Goal: Task Accomplishment & Management: Manage account settings

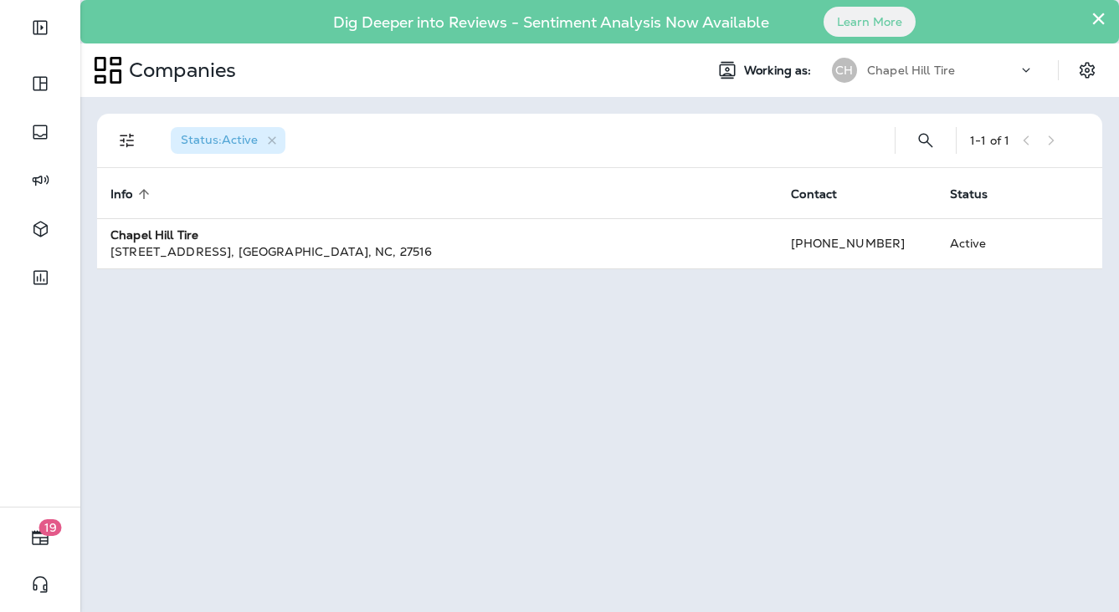
click at [5, 324] on div at bounding box center [40, 162] width 80 height 325
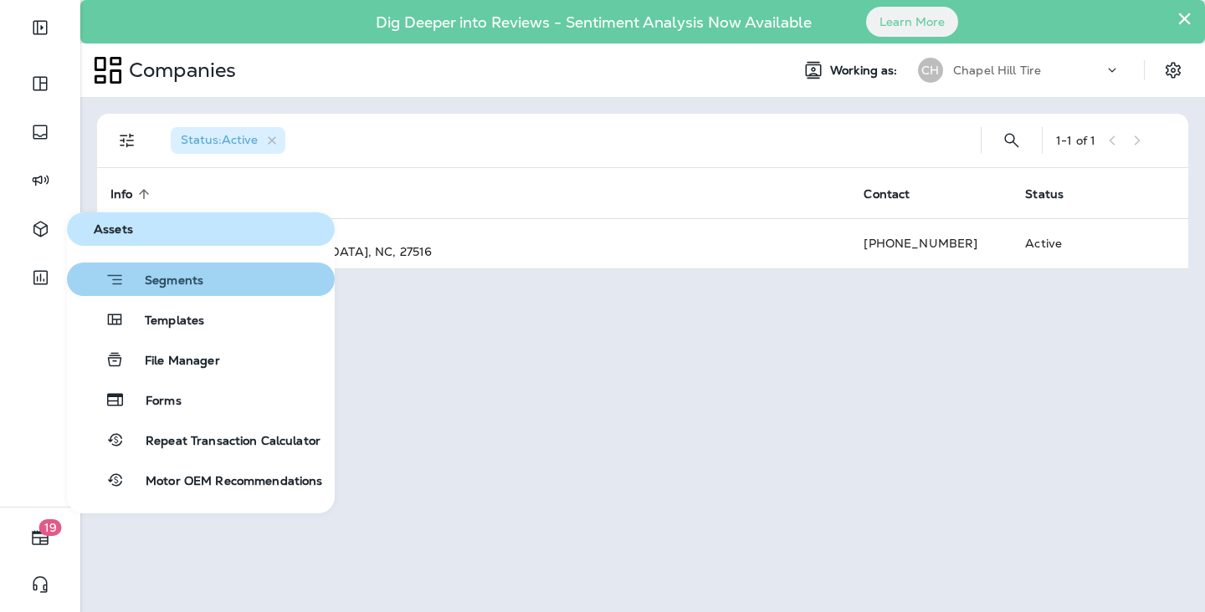
click at [193, 289] on span "Segments" at bounding box center [164, 282] width 79 height 17
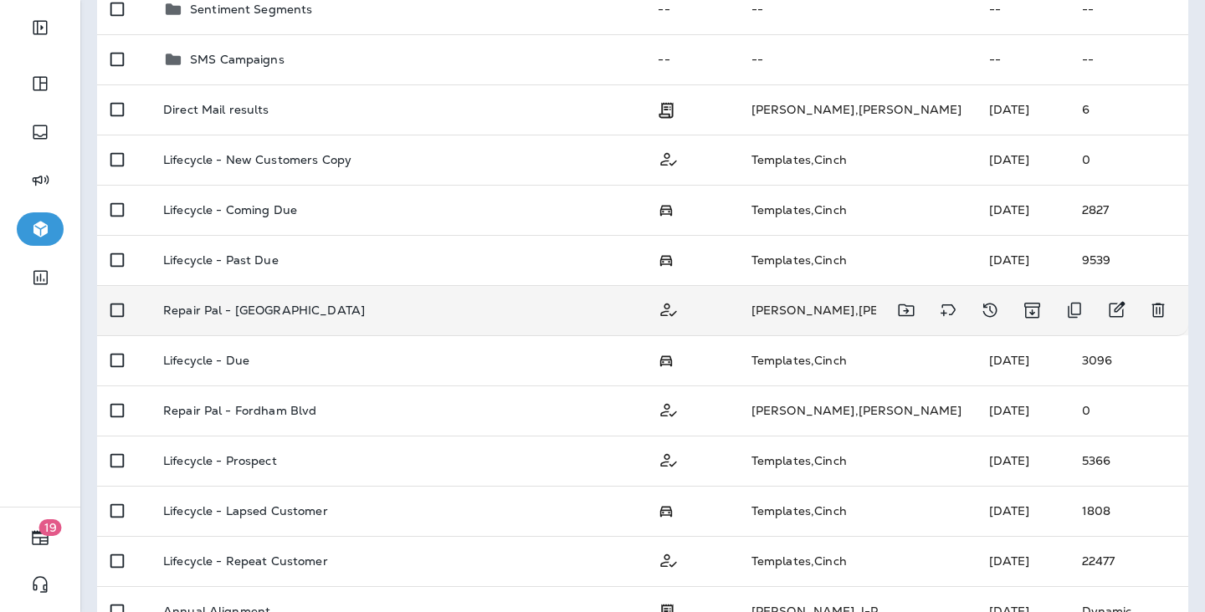
scroll to position [101, 0]
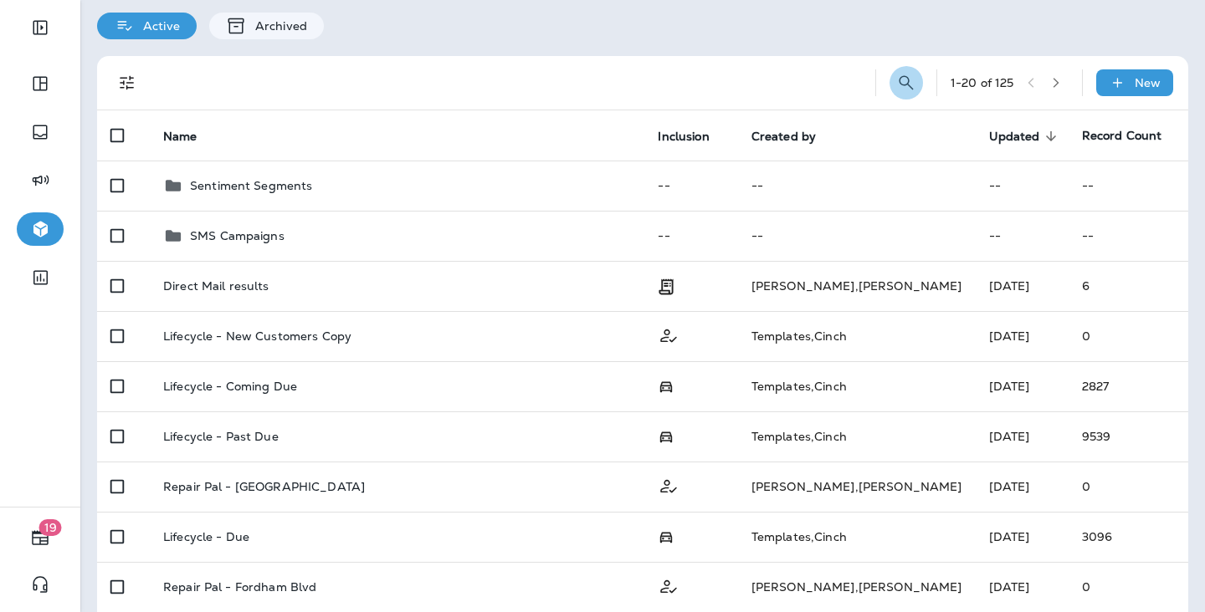
click at [896, 74] on icon "Search Segments" at bounding box center [906, 83] width 20 height 20
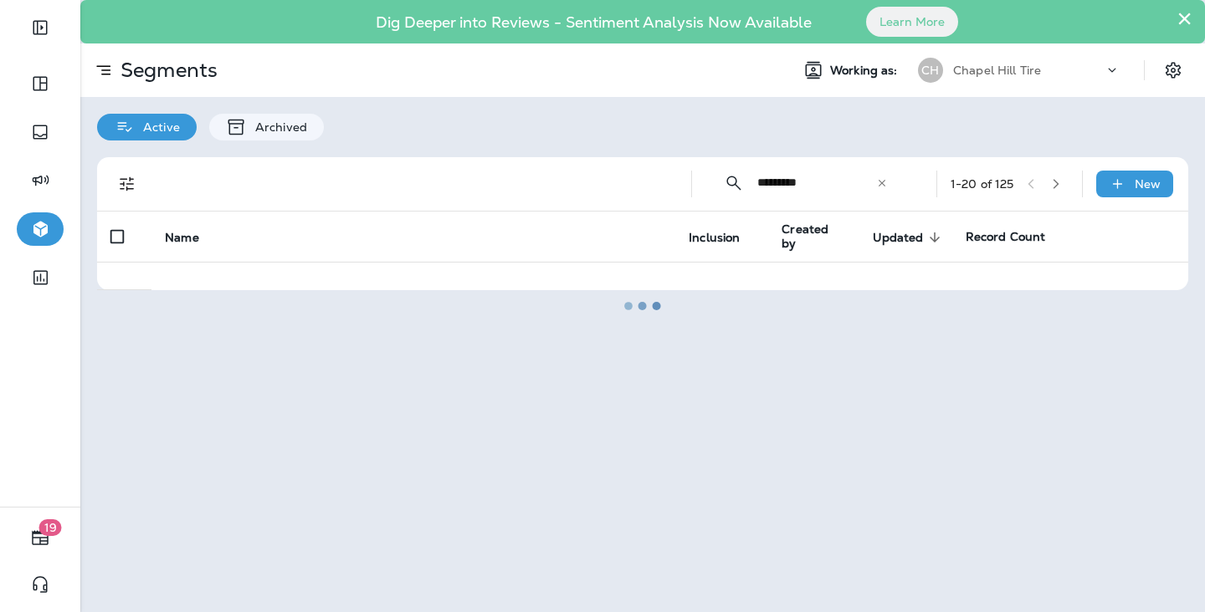
scroll to position [0, 0]
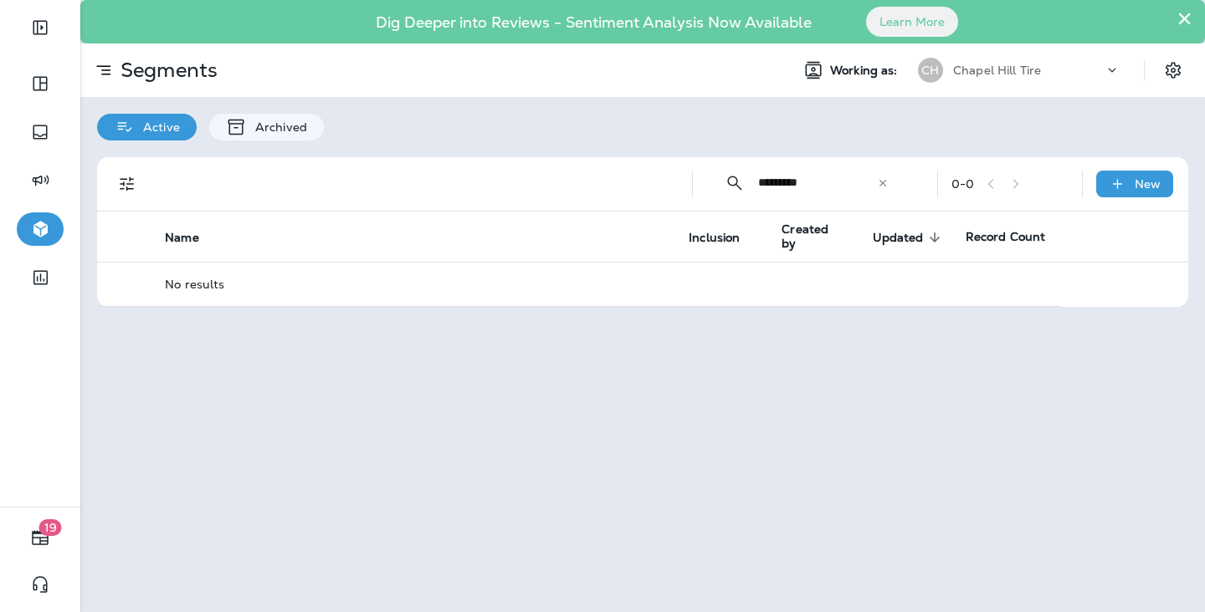
click at [1118, 18] on button "×" at bounding box center [1184, 18] width 16 height 27
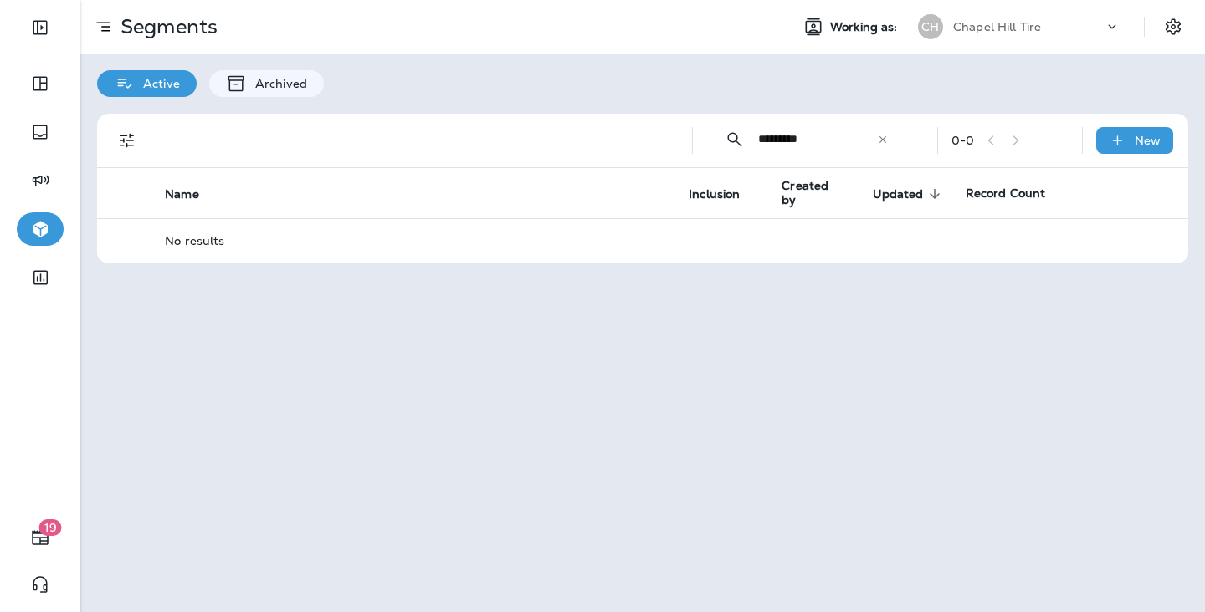
click at [818, 141] on input "*********" at bounding box center [817, 139] width 119 height 44
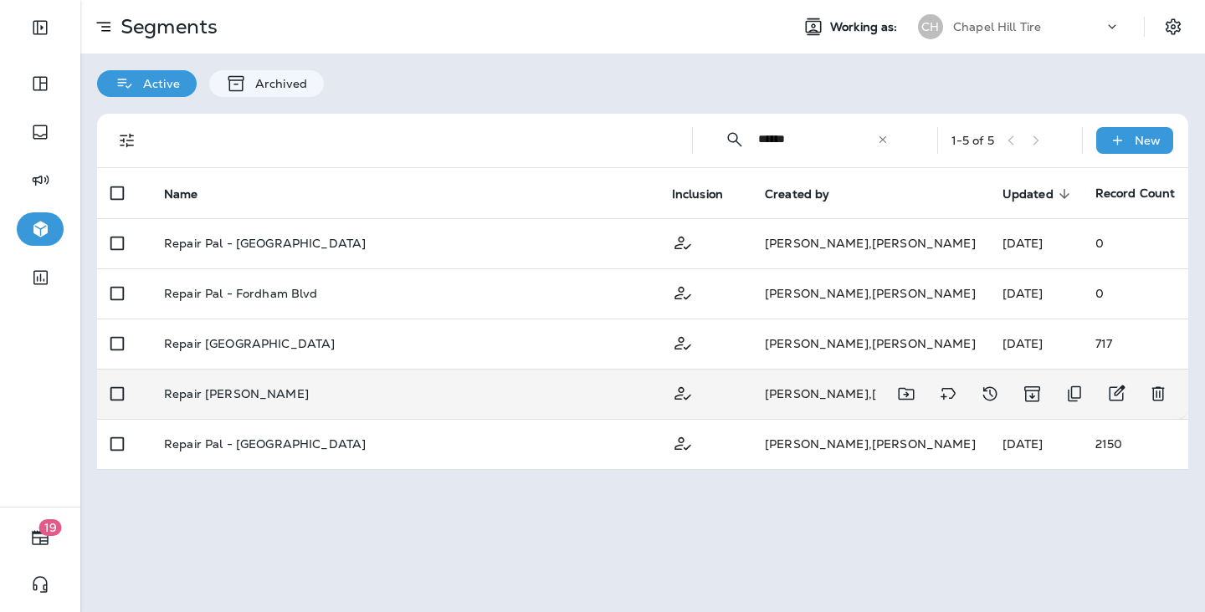
type input "******"
click at [259, 374] on td "Repair Pal - Cary" at bounding box center [405, 394] width 508 height 50
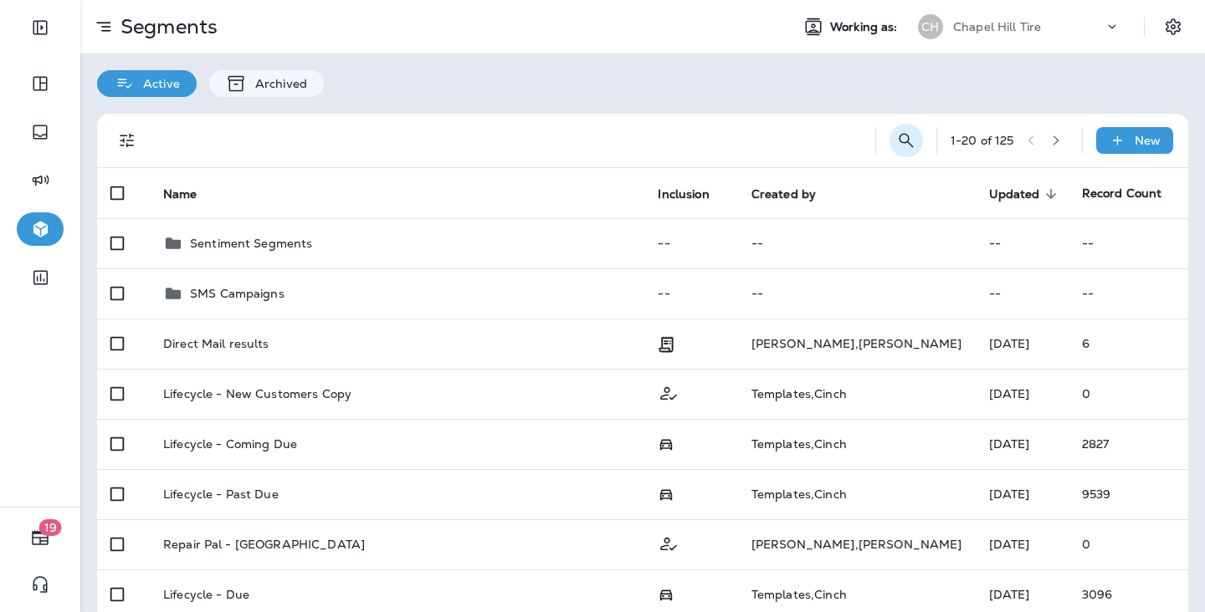
click at [902, 143] on icon "Search Segments" at bounding box center [906, 141] width 20 height 20
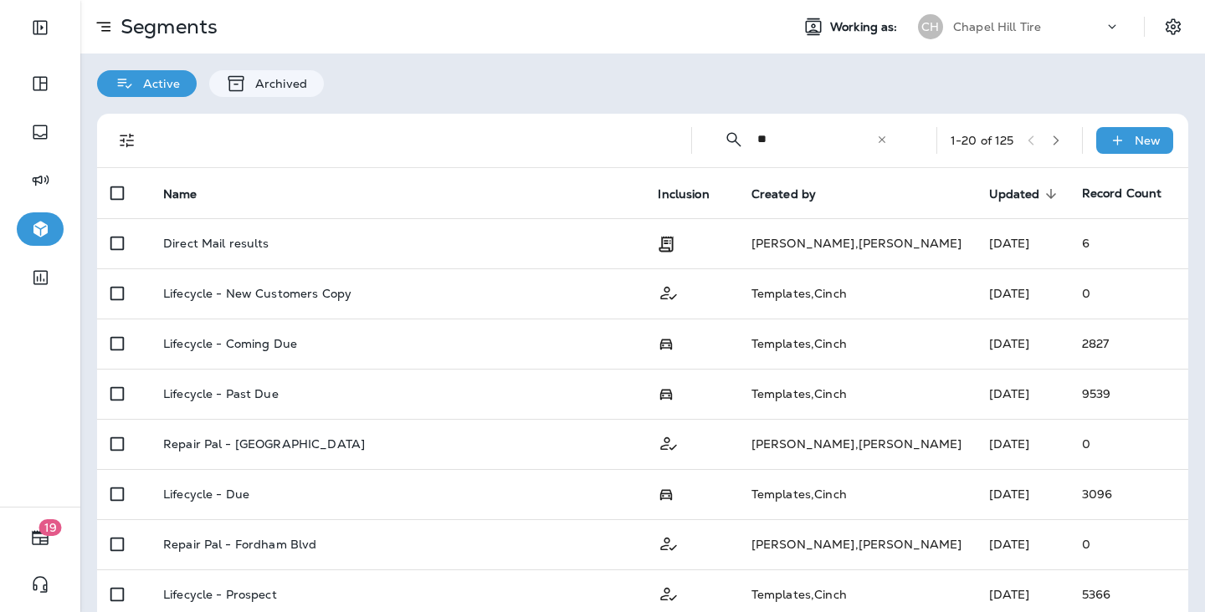
type input "*"
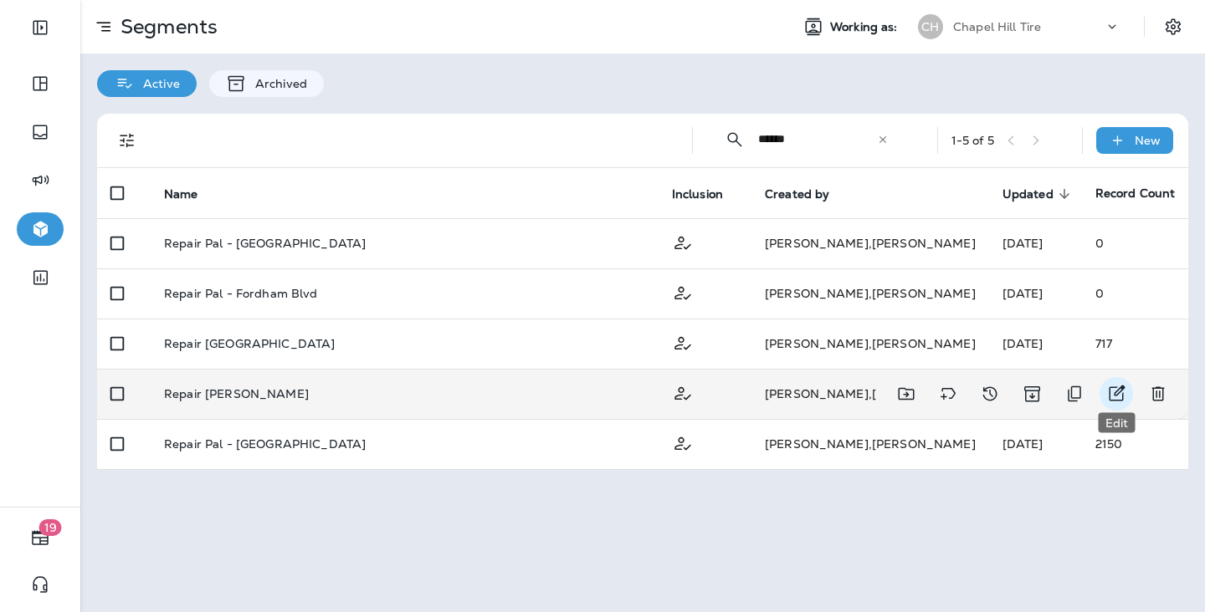
type input "******"
click at [1107, 388] on icon "Edit" at bounding box center [1116, 394] width 20 height 20
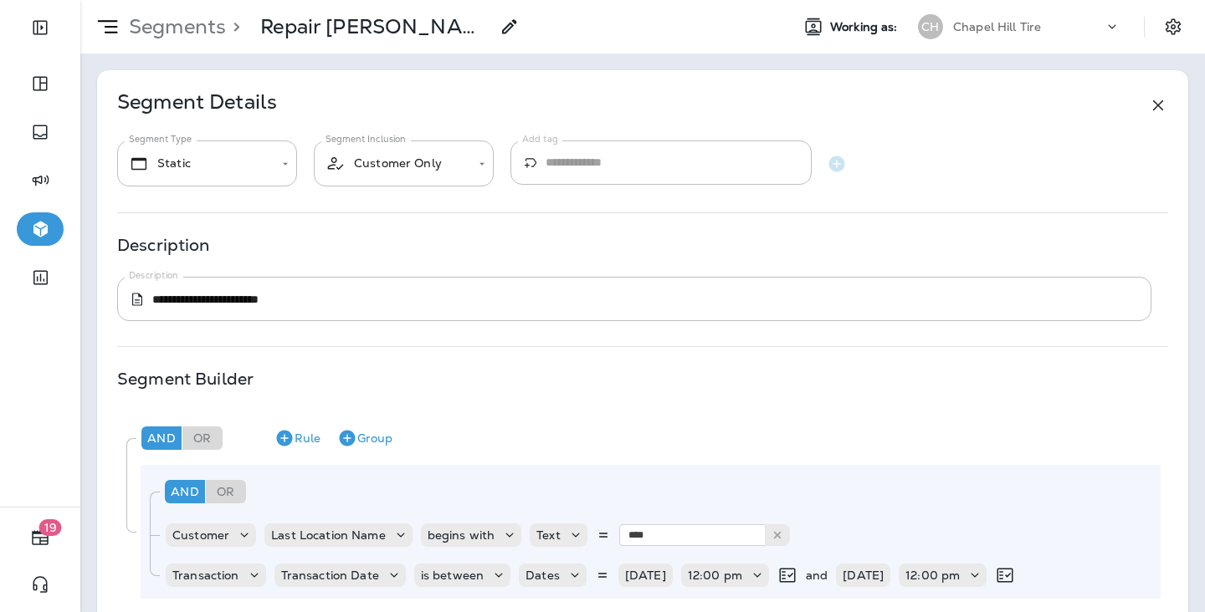
type textarea "**********"
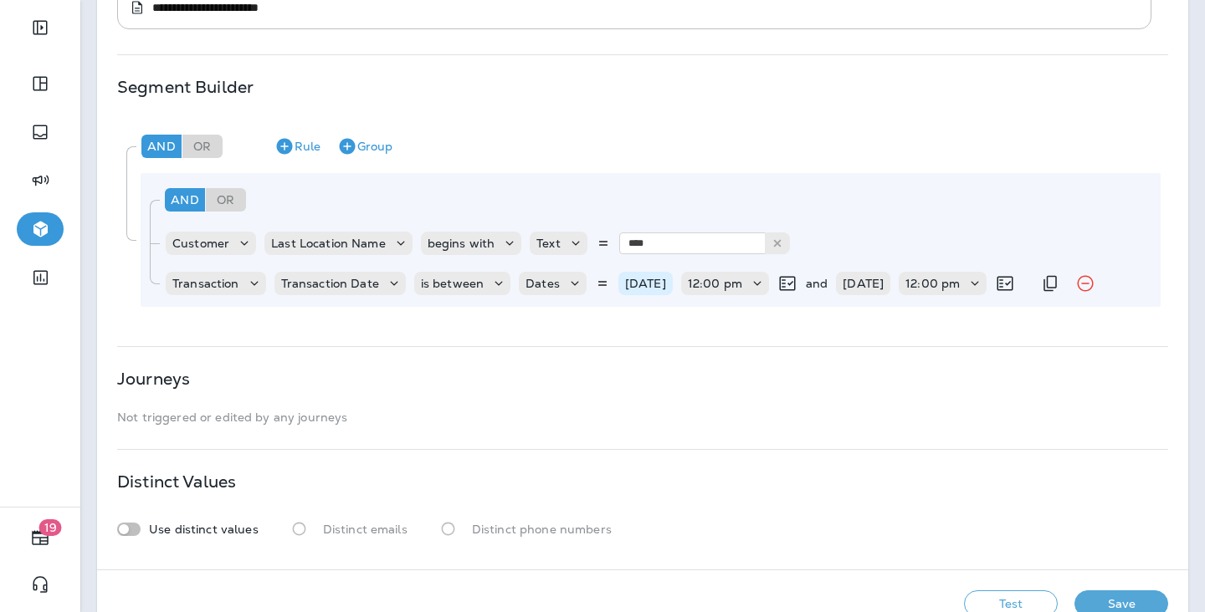
click at [644, 289] on p "12/15/24" at bounding box center [645, 283] width 41 height 13
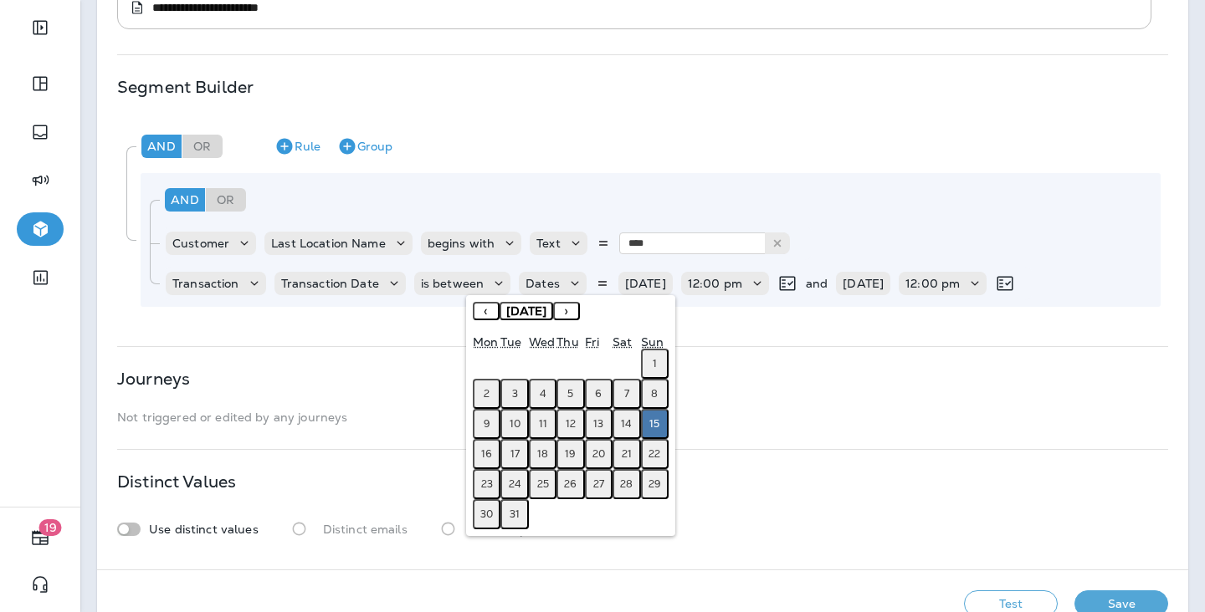
click at [580, 311] on button "›" at bounding box center [566, 311] width 27 height 18
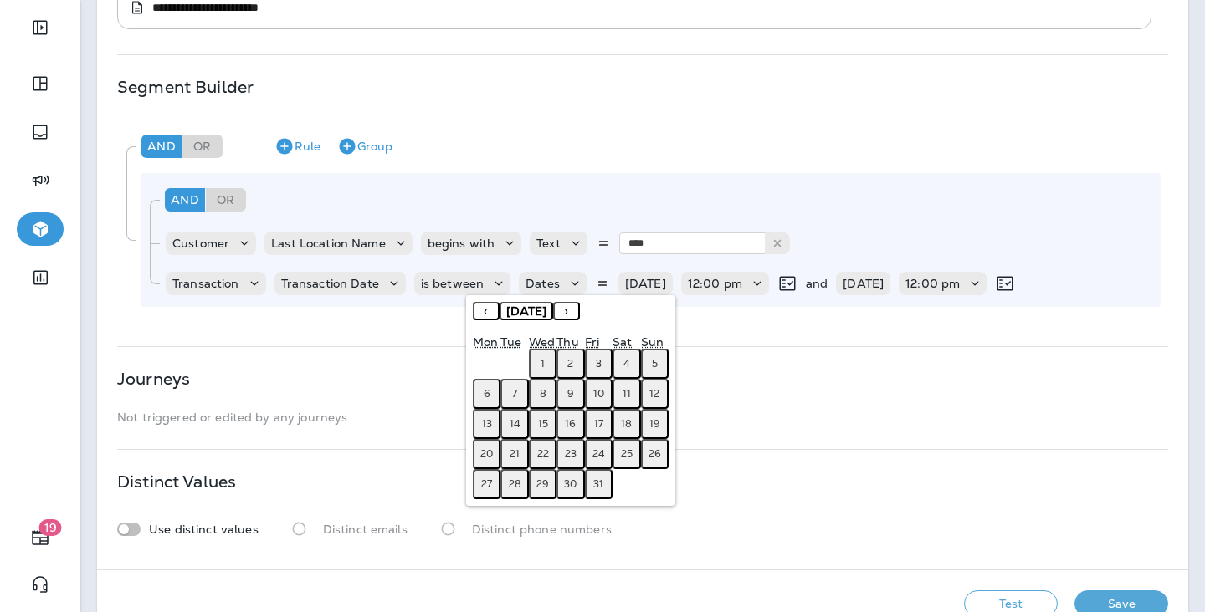
click at [630, 311] on div "« ‹ January 2025 › »" at bounding box center [571, 317] width 196 height 30
click at [580, 310] on button "›" at bounding box center [566, 311] width 27 height 18
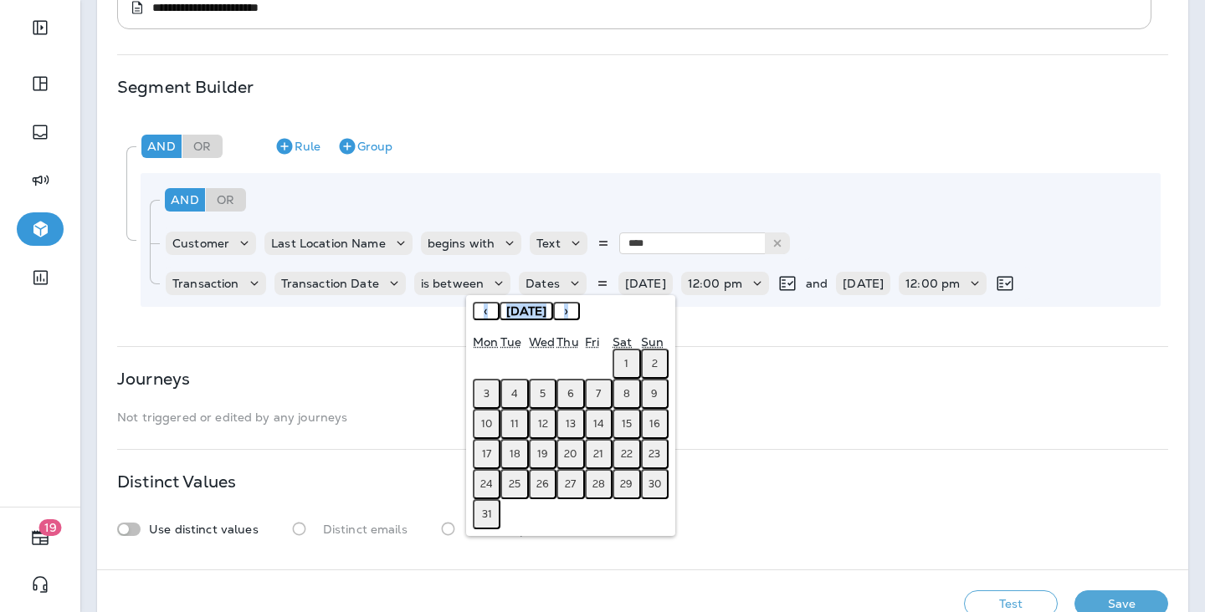
click at [617, 310] on div "« ‹ March 2025 › »" at bounding box center [571, 317] width 196 height 30
click at [580, 310] on button "›" at bounding box center [566, 311] width 27 height 18
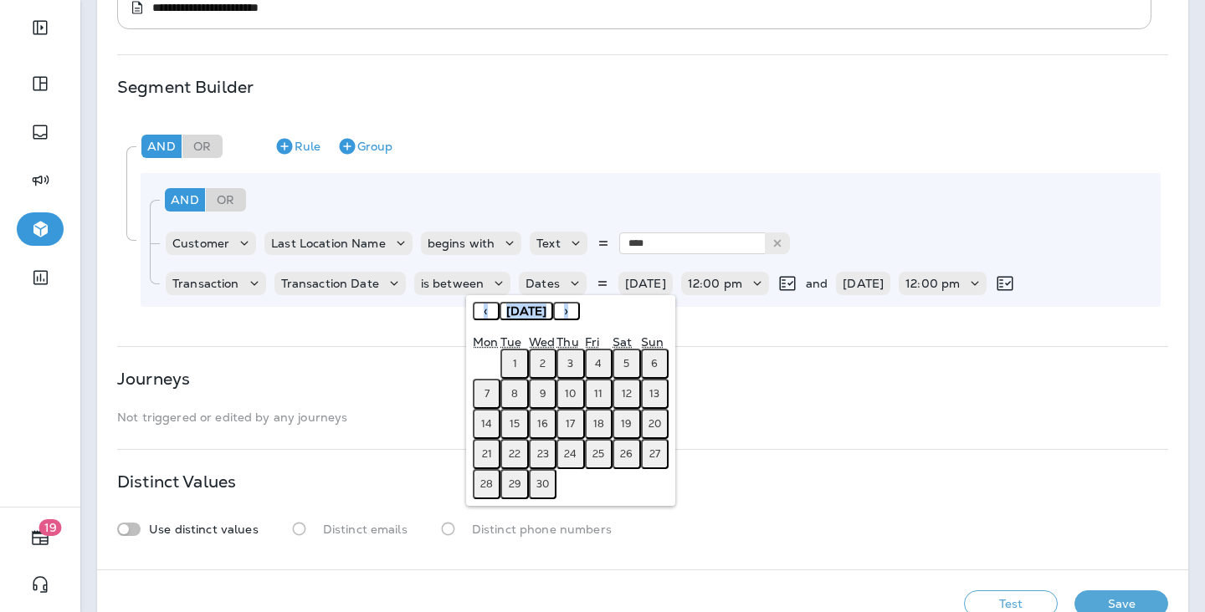
click at [580, 310] on button "›" at bounding box center [566, 311] width 27 height 18
click at [580, 313] on button "›" at bounding box center [566, 311] width 27 height 18
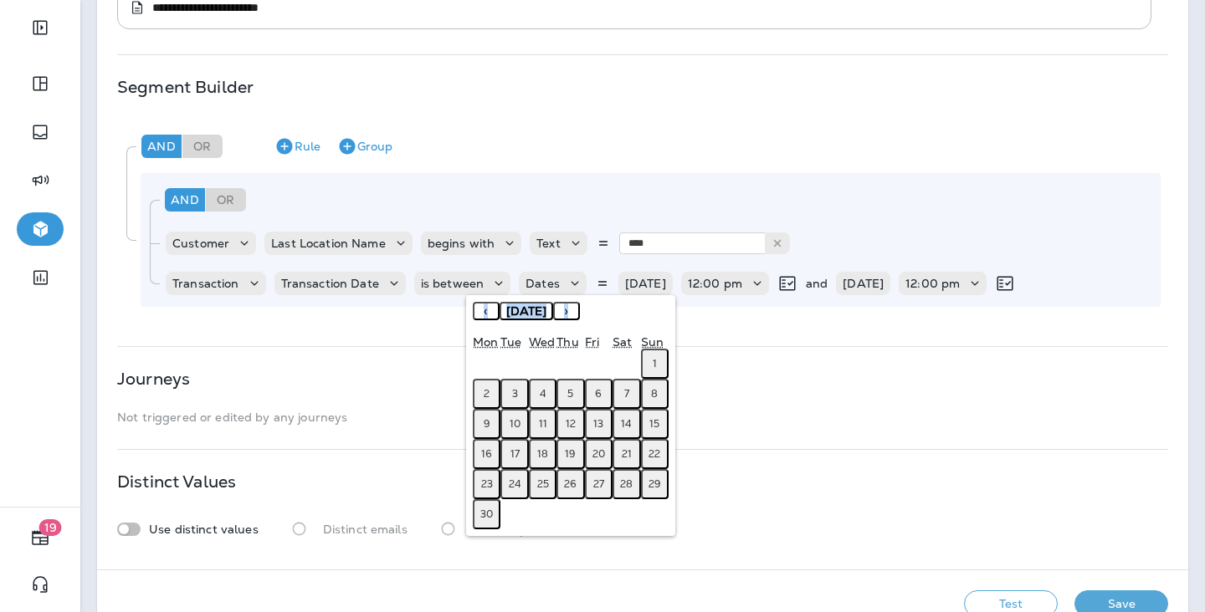
click at [647, 361] on button "1" at bounding box center [655, 364] width 28 height 30
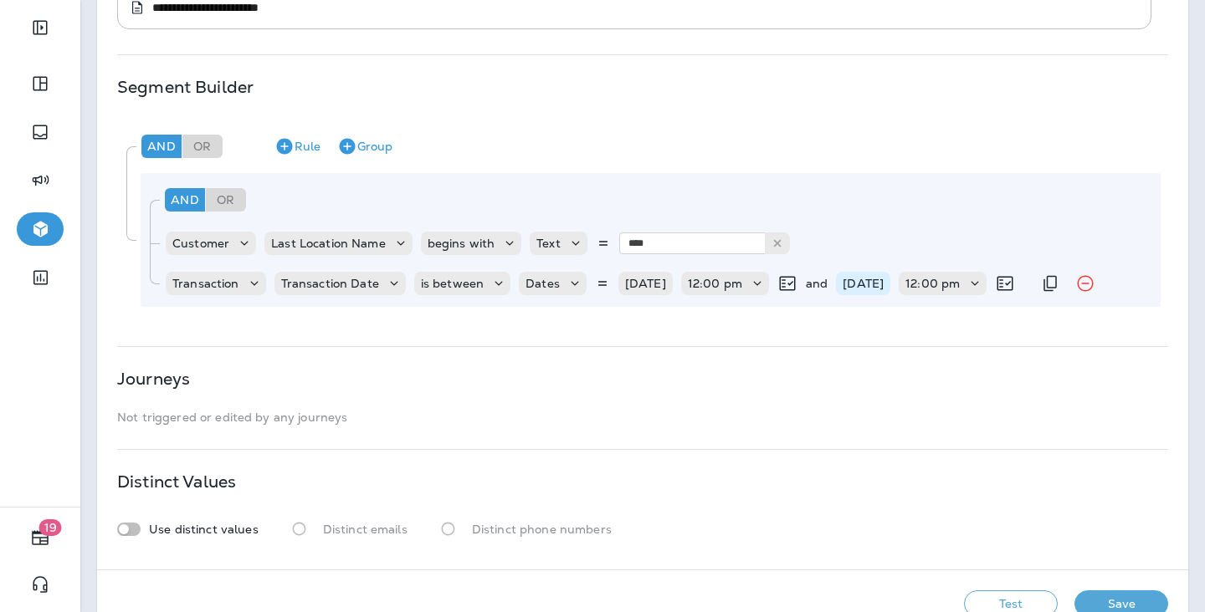
click at [884, 287] on p "02/14/25" at bounding box center [863, 283] width 41 height 13
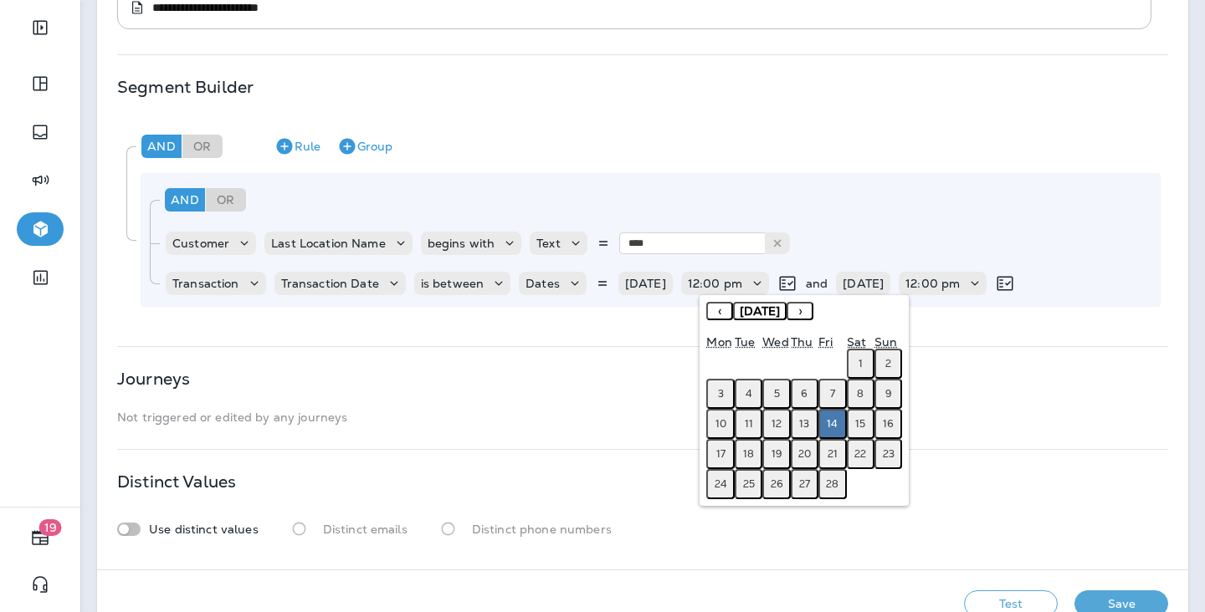
click at [786, 320] on button "February 2025" at bounding box center [760, 311] width 54 height 18
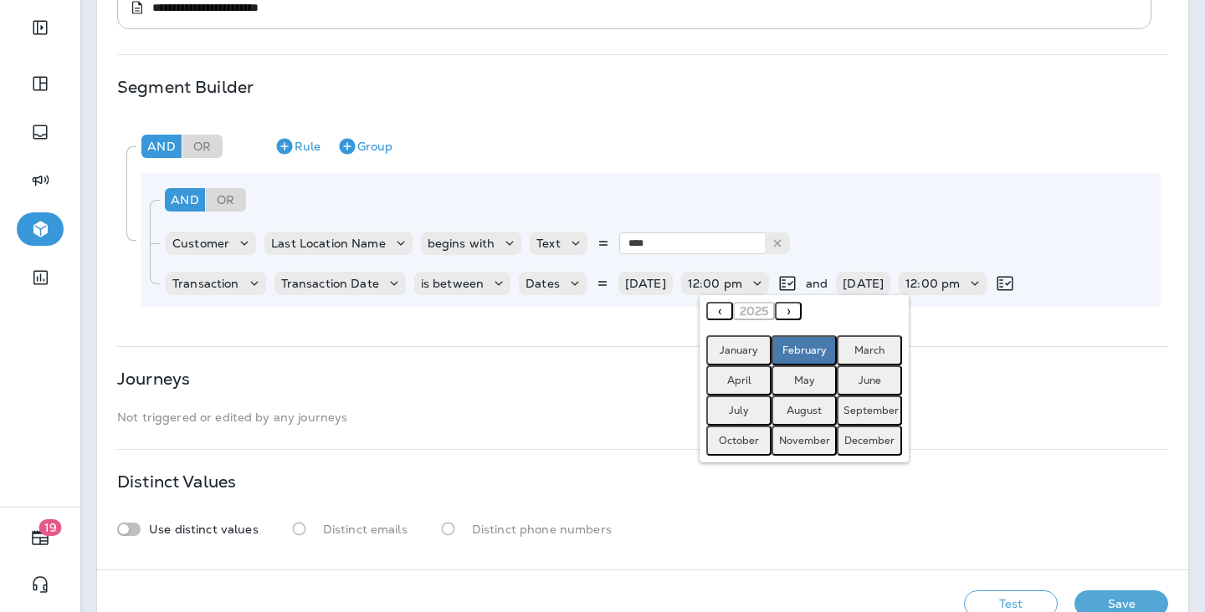
click at [867, 412] on abbr "September" at bounding box center [870, 410] width 55 height 13
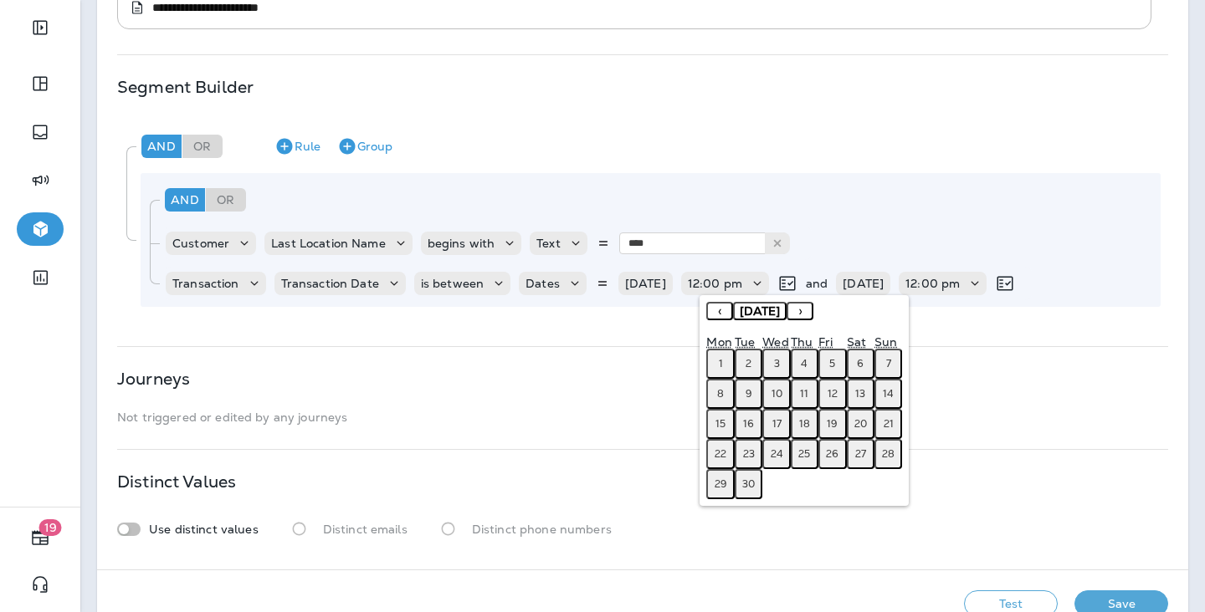
click at [807, 455] on abbr "25" at bounding box center [804, 454] width 12 height 13
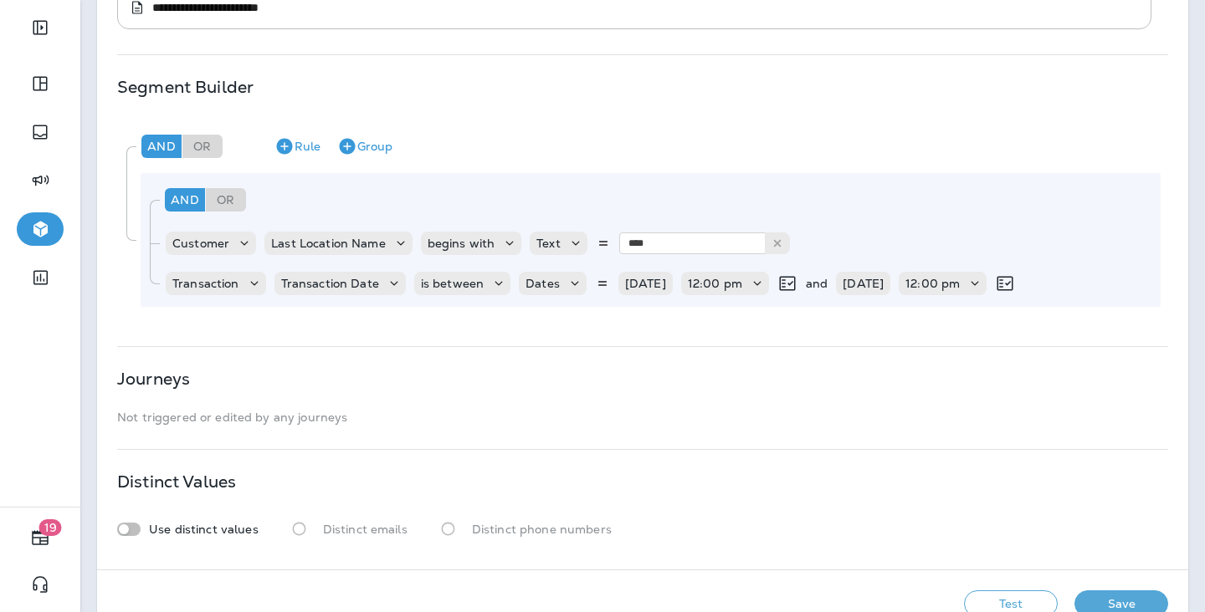
click at [969, 448] on div "**********" at bounding box center [642, 174] width 1091 height 792
click at [1115, 596] on button "Save" at bounding box center [1121, 604] width 94 height 27
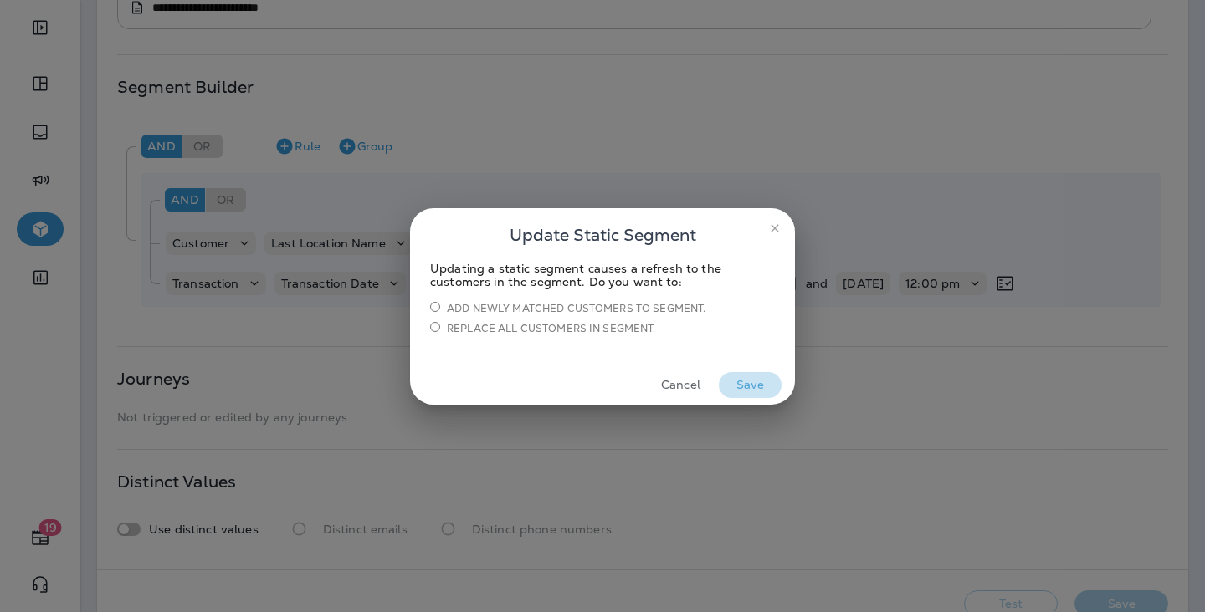
click at [756, 381] on button "Save" at bounding box center [750, 385] width 63 height 26
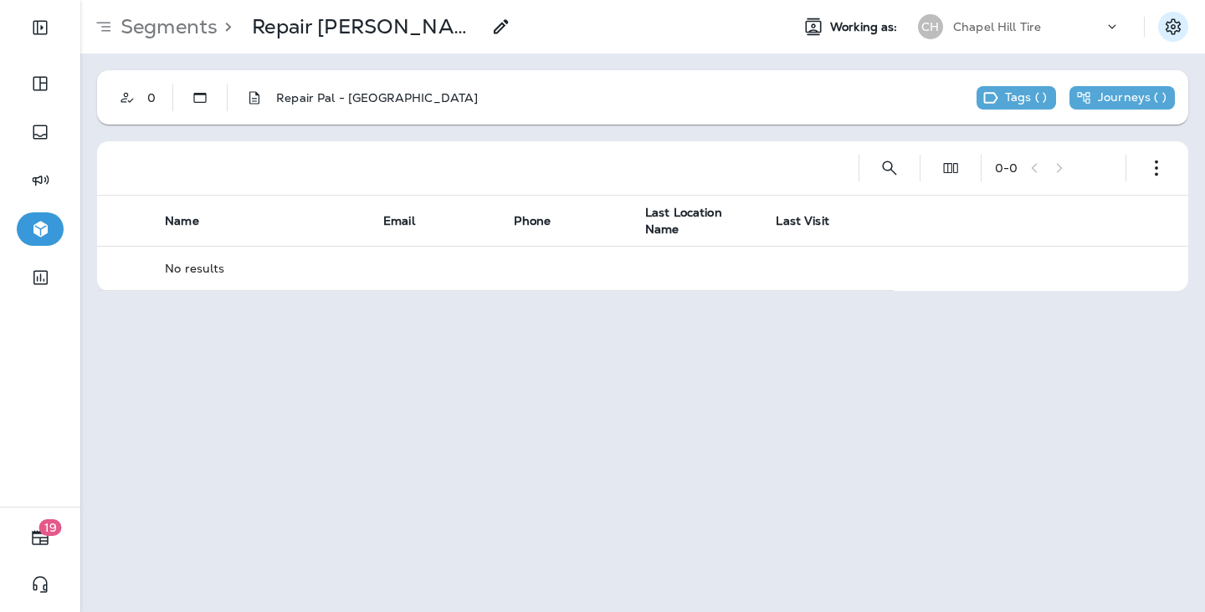
click at [1118, 39] on button "Settings" at bounding box center [1173, 27] width 30 height 30
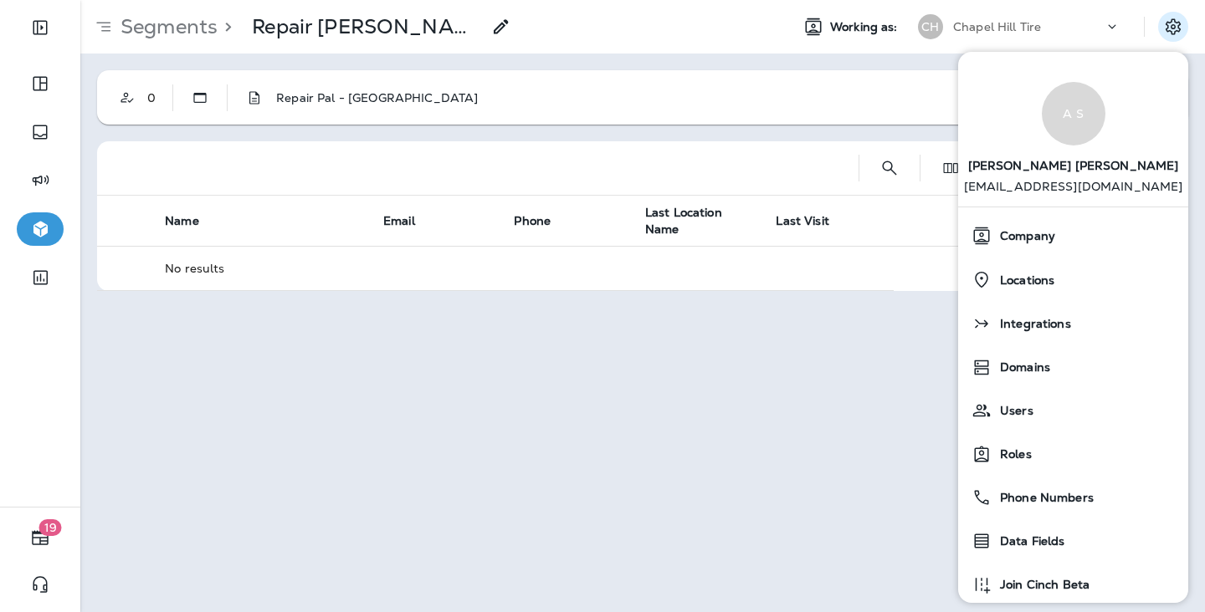
click at [898, 318] on div "Segments > Repair Pal - Cary Working as: CH Chapel Hill Tire 0 Repair Pal - Atl…" at bounding box center [642, 306] width 1125 height 612
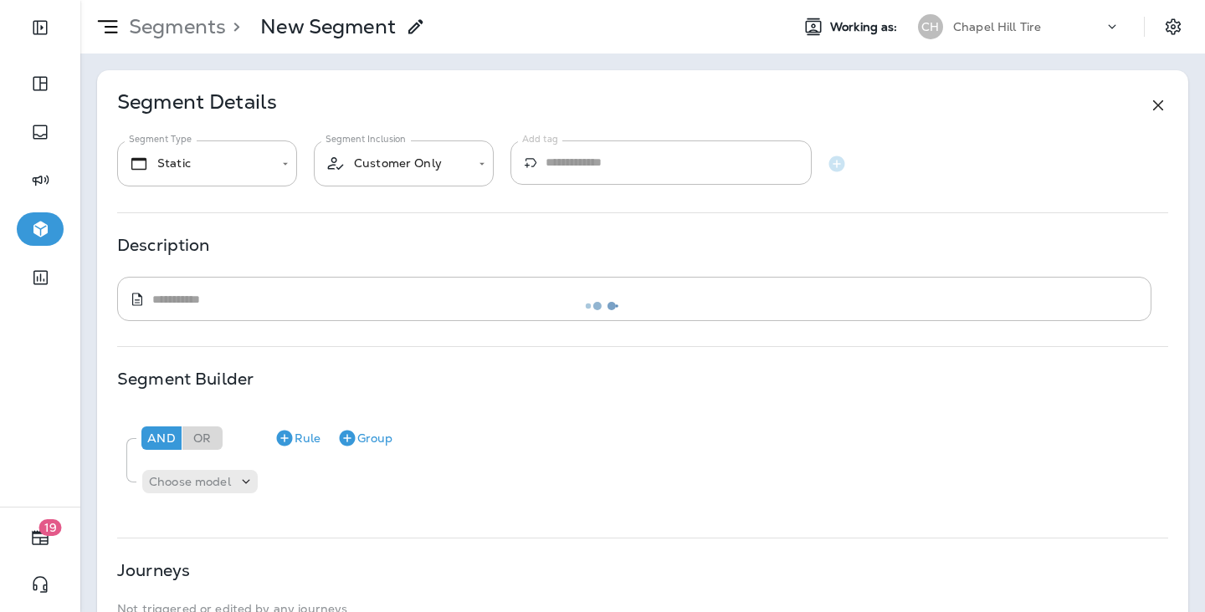
type textarea "**********"
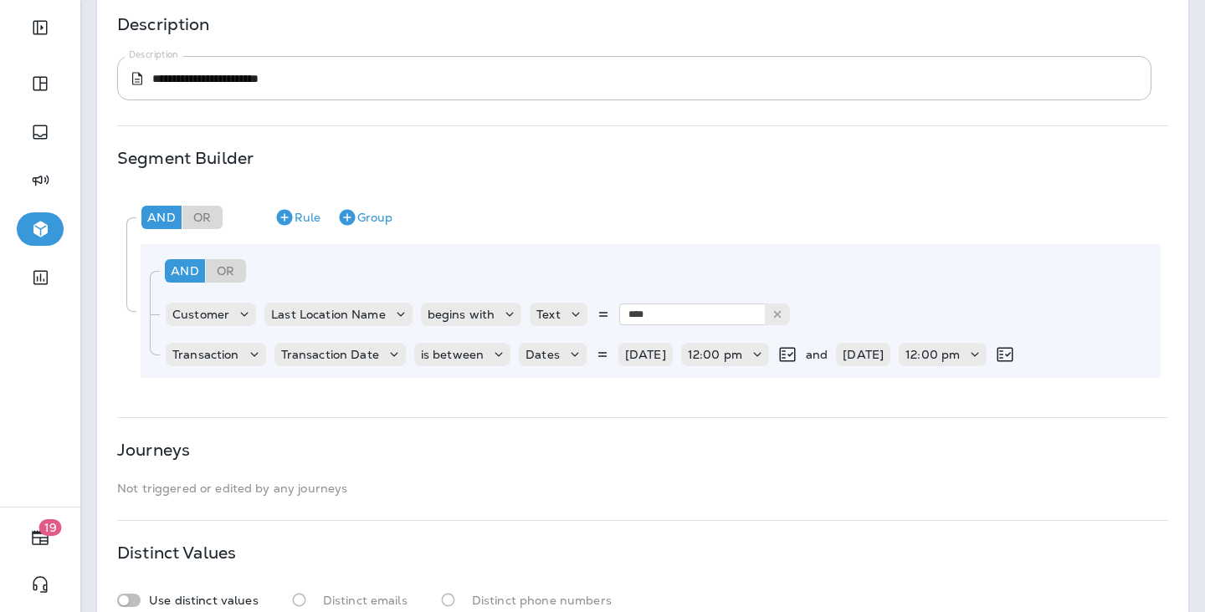
scroll to position [243, 0]
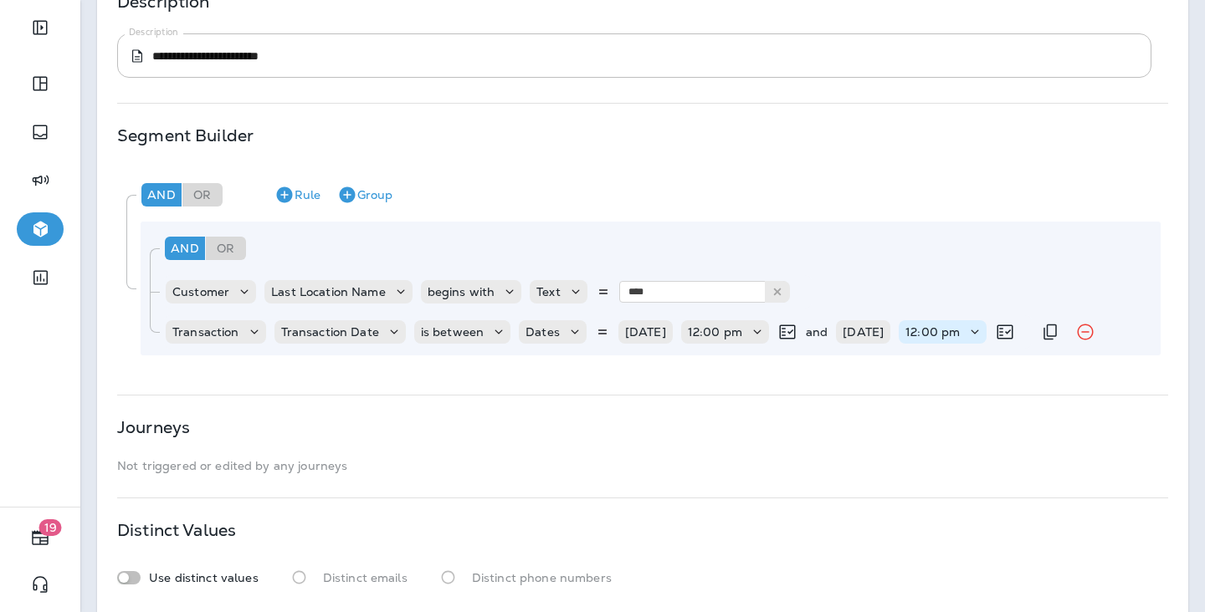
click at [986, 323] on div "12:00 pm" at bounding box center [943, 331] width 88 height 23
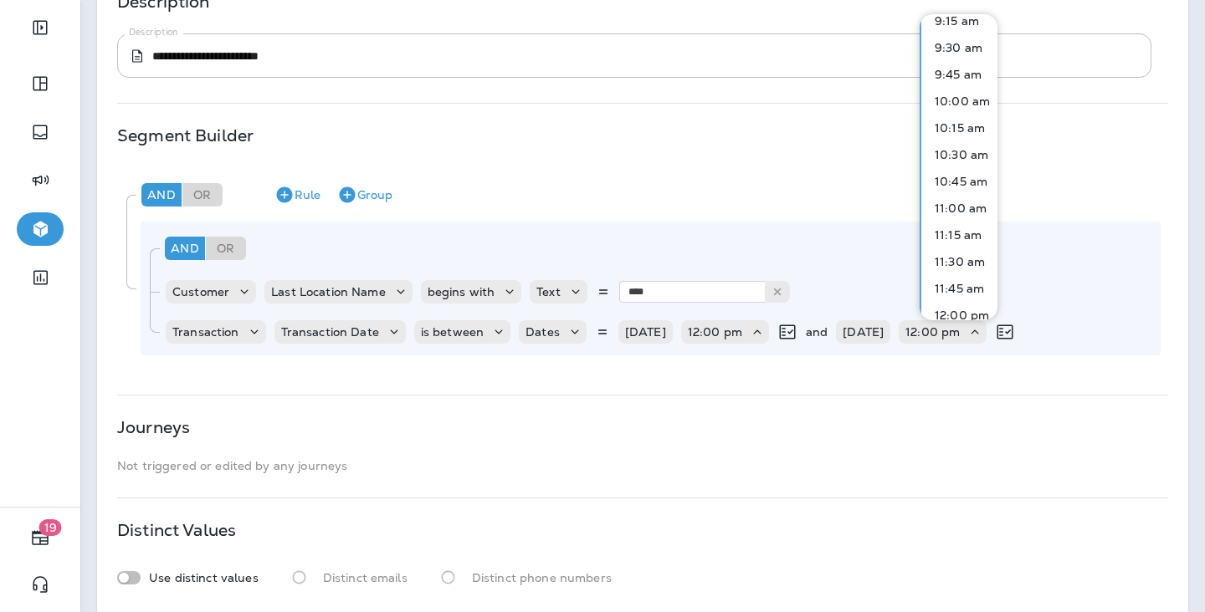
scroll to position [1006, 0]
click at [956, 123] on p "10:15 am" at bounding box center [956, 126] width 57 height 13
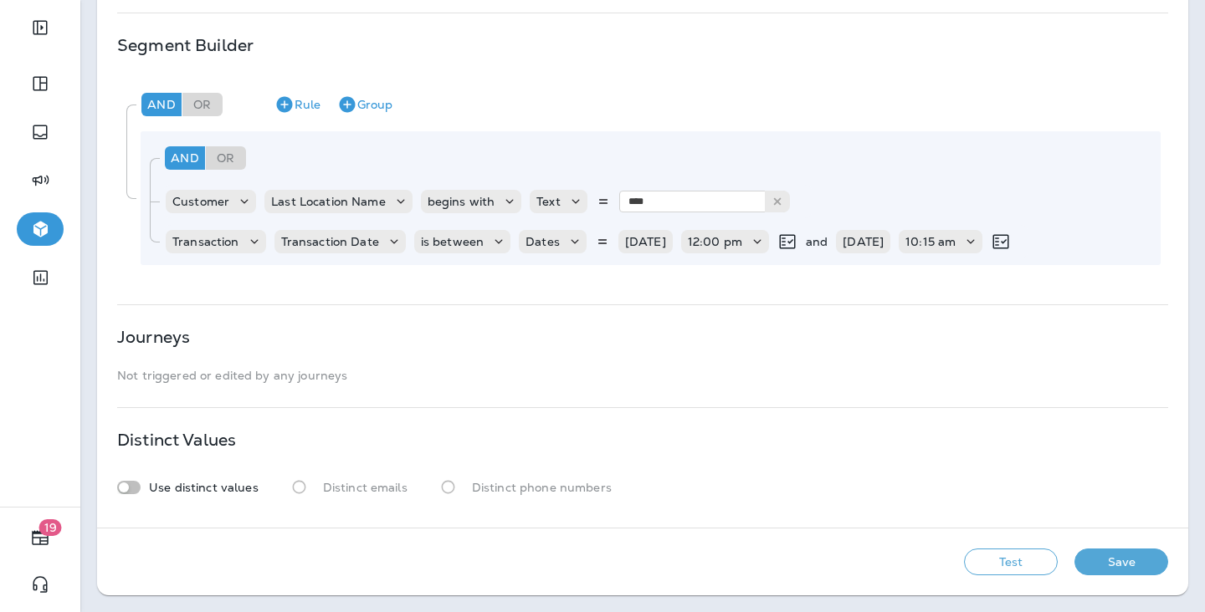
scroll to position [334, 0]
click at [1118, 566] on button "Save" at bounding box center [1121, 562] width 94 height 27
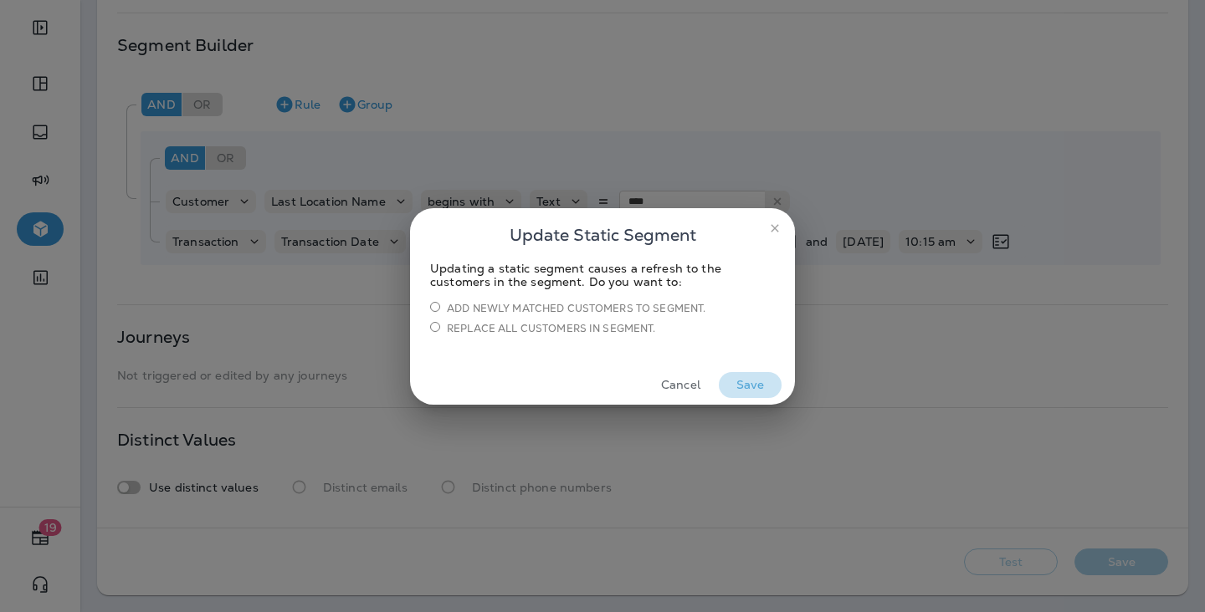
click at [730, 381] on button "Save" at bounding box center [750, 385] width 63 height 26
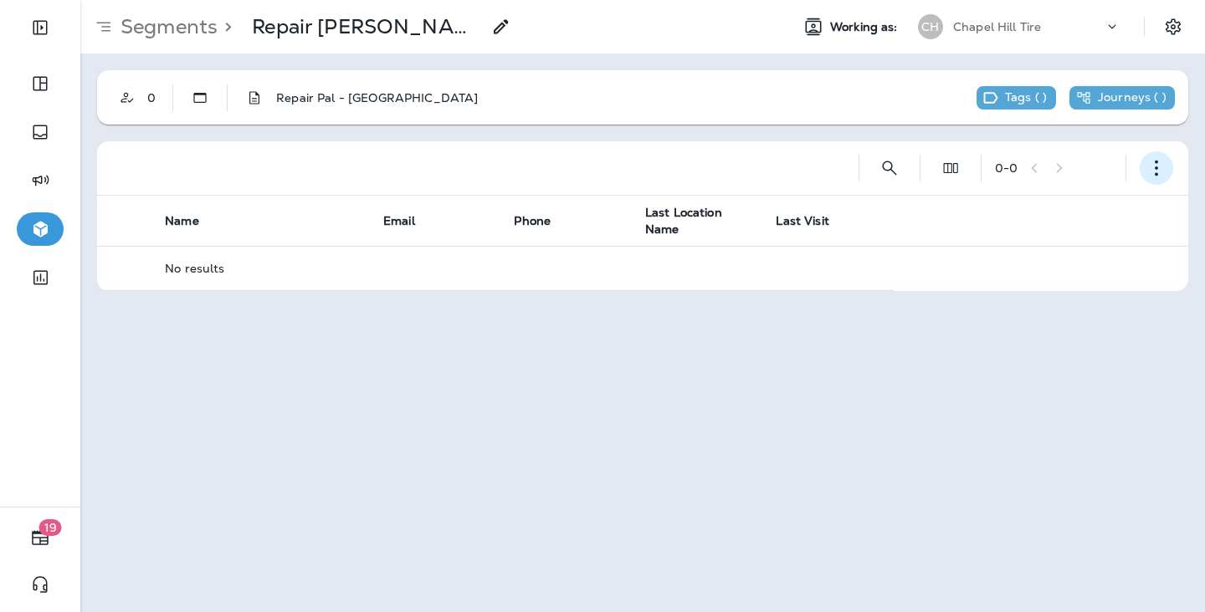
click at [1118, 167] on icon "button" at bounding box center [1156, 168] width 17 height 17
click at [1078, 213] on p "Edit Segment" at bounding box center [1045, 211] width 86 height 13
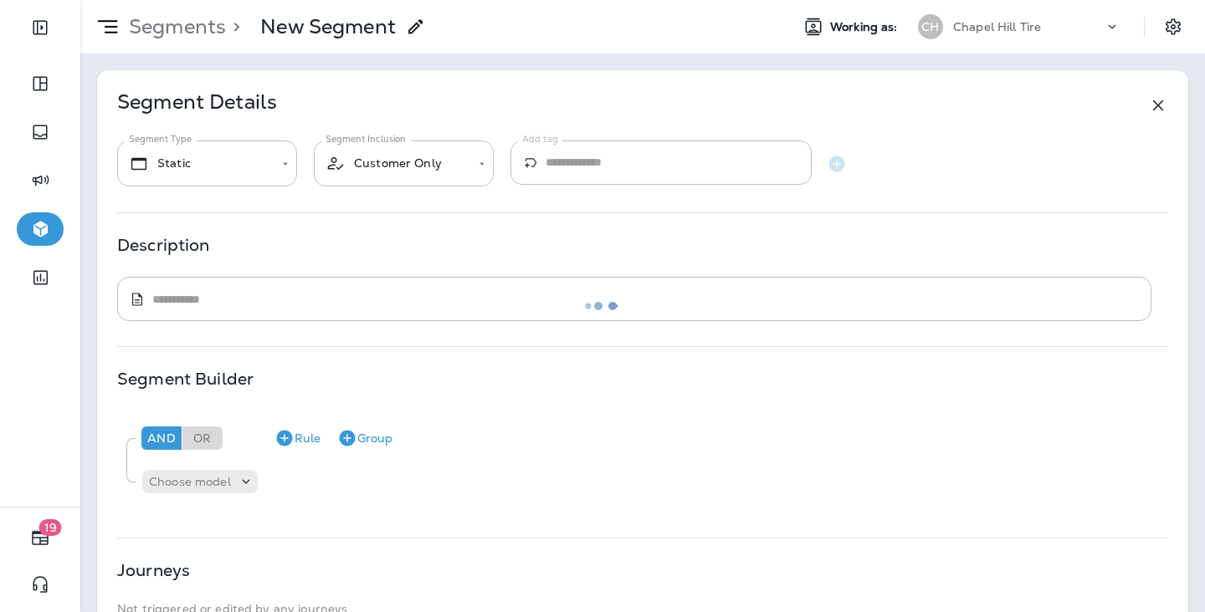
type textarea "**********"
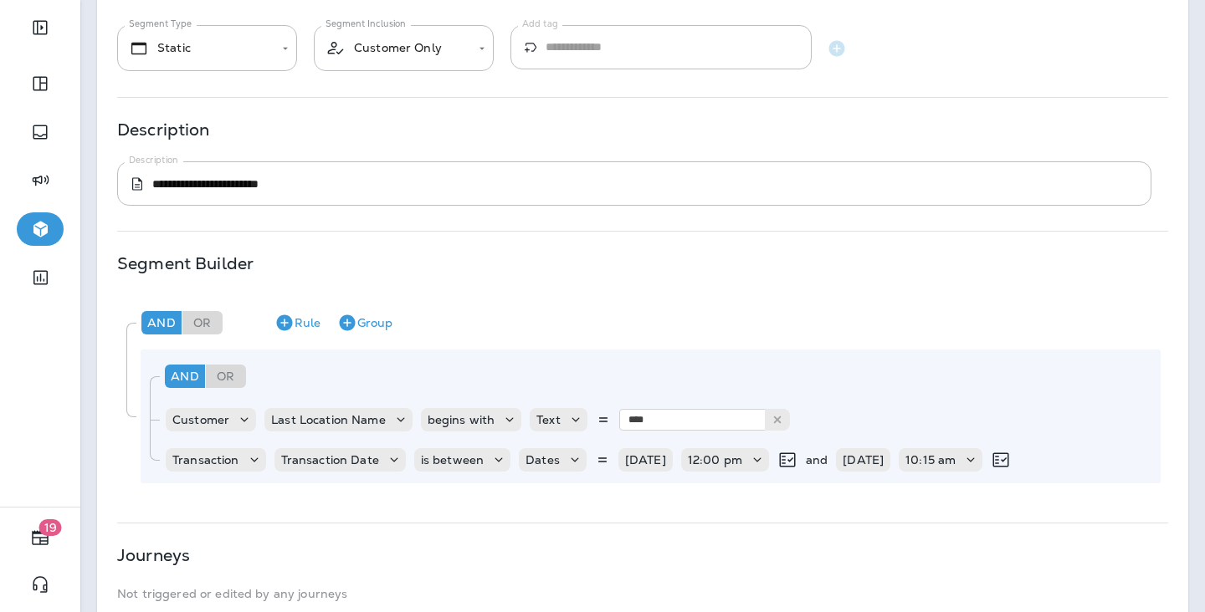
scroll to position [115, 0]
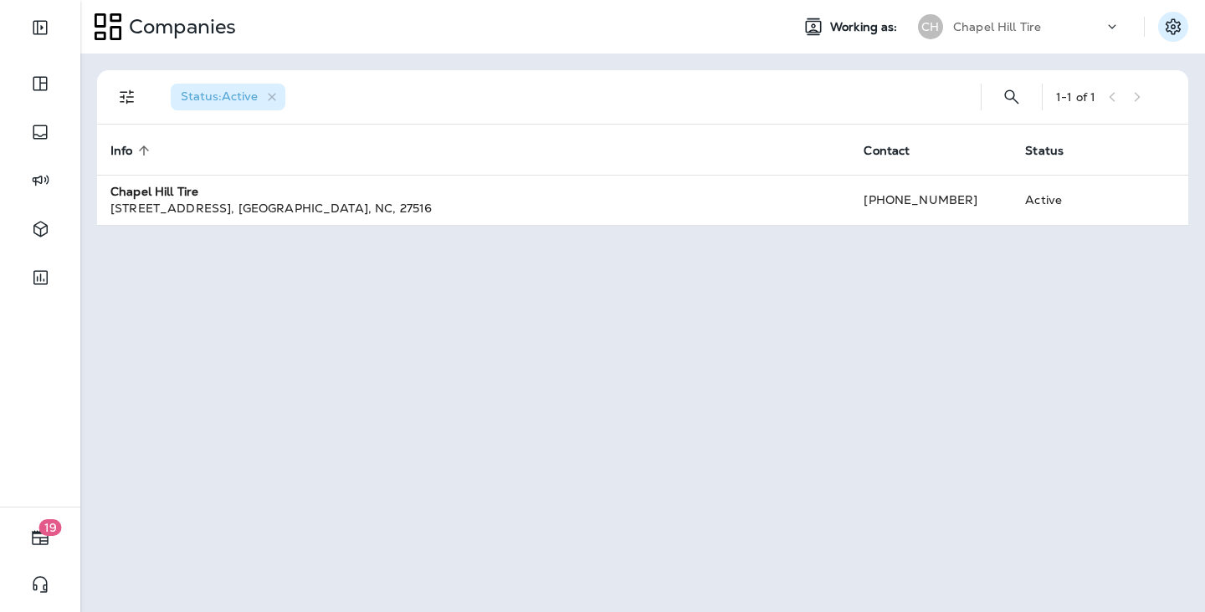
click at [1176, 21] on icon "Settings" at bounding box center [1173, 27] width 20 height 20
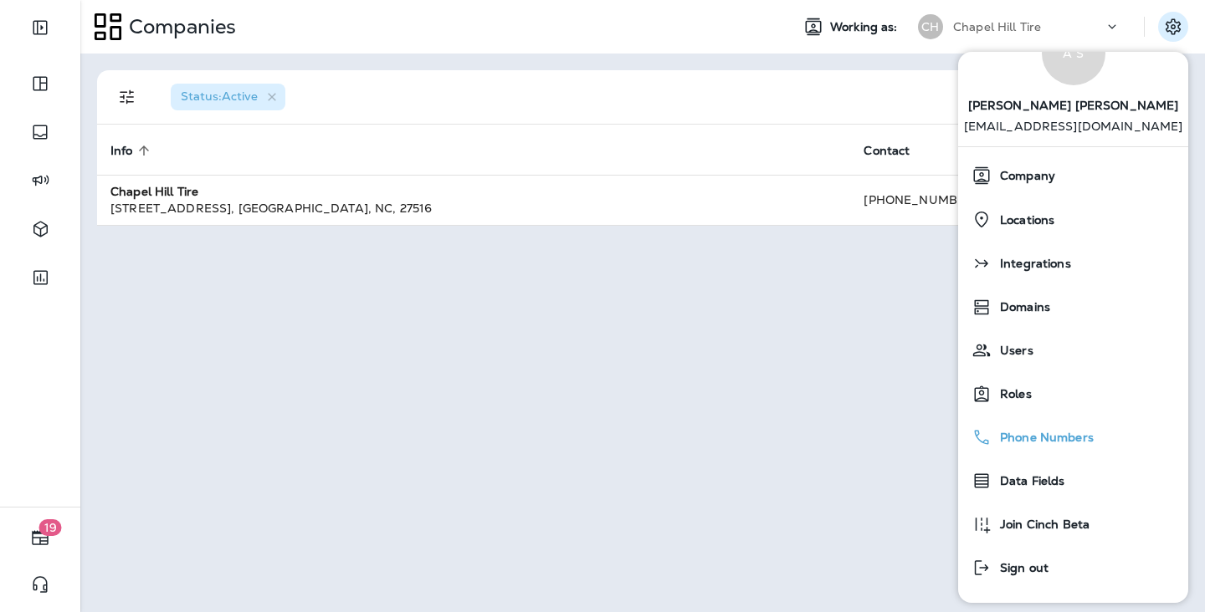
scroll to position [59, 0]
click at [714, 448] on div "Status : Active 1 - 1 of 1 Info sorted ascending Contact Status Chapel Hill Tir…" at bounding box center [642, 333] width 1125 height 559
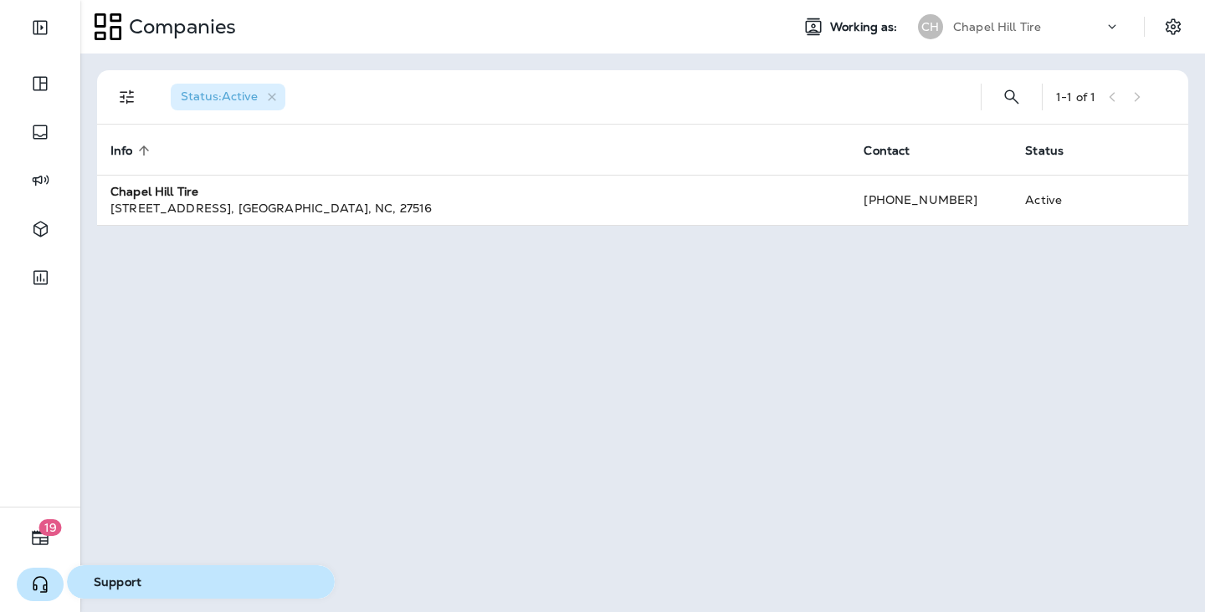
click at [50, 589] on button "button" at bounding box center [40, 584] width 47 height 33
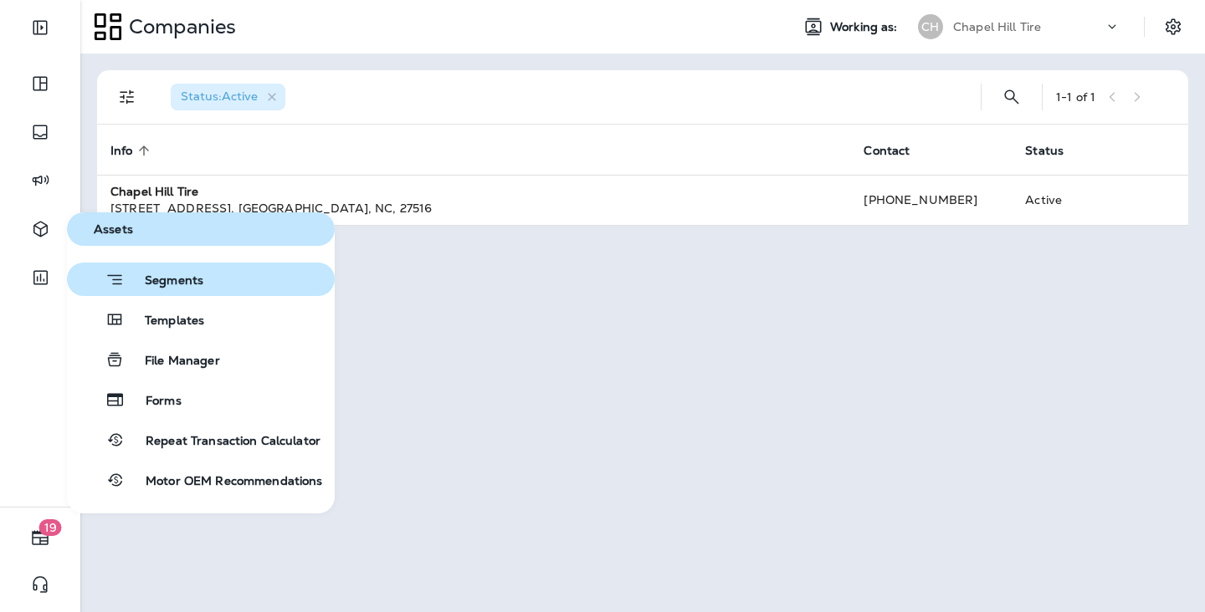
click at [168, 276] on span "Segments" at bounding box center [164, 282] width 79 height 17
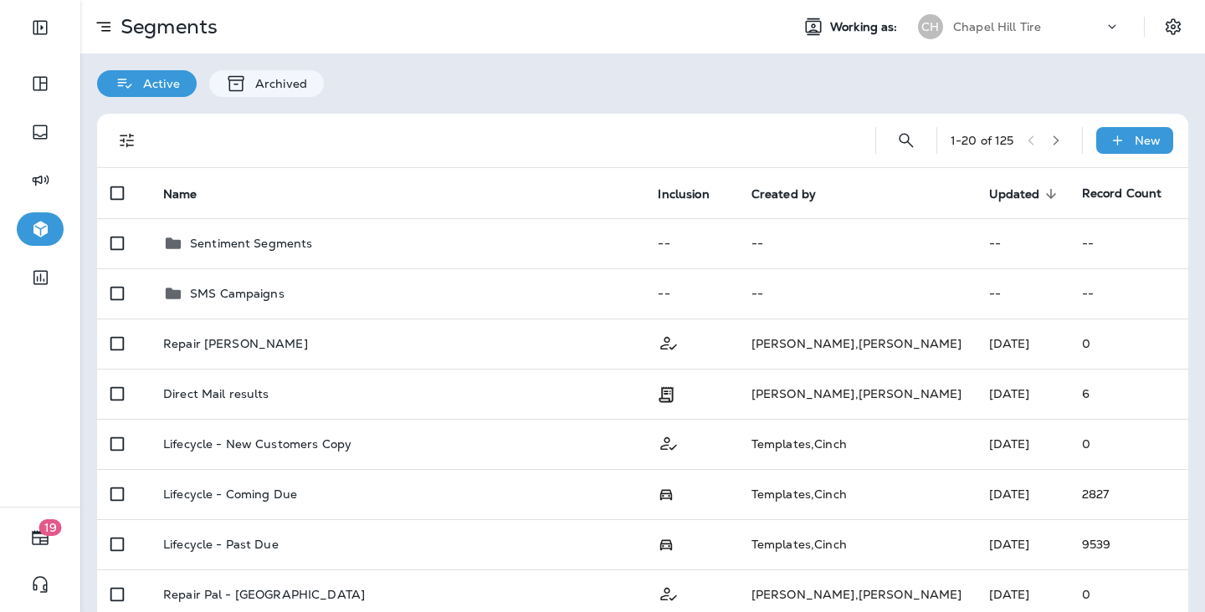
click at [1140, 157] on div "1 - 20 of 125 New" at bounding box center [645, 141] width 1071 height 54
click at [1135, 141] on p "New" at bounding box center [1148, 140] width 26 height 13
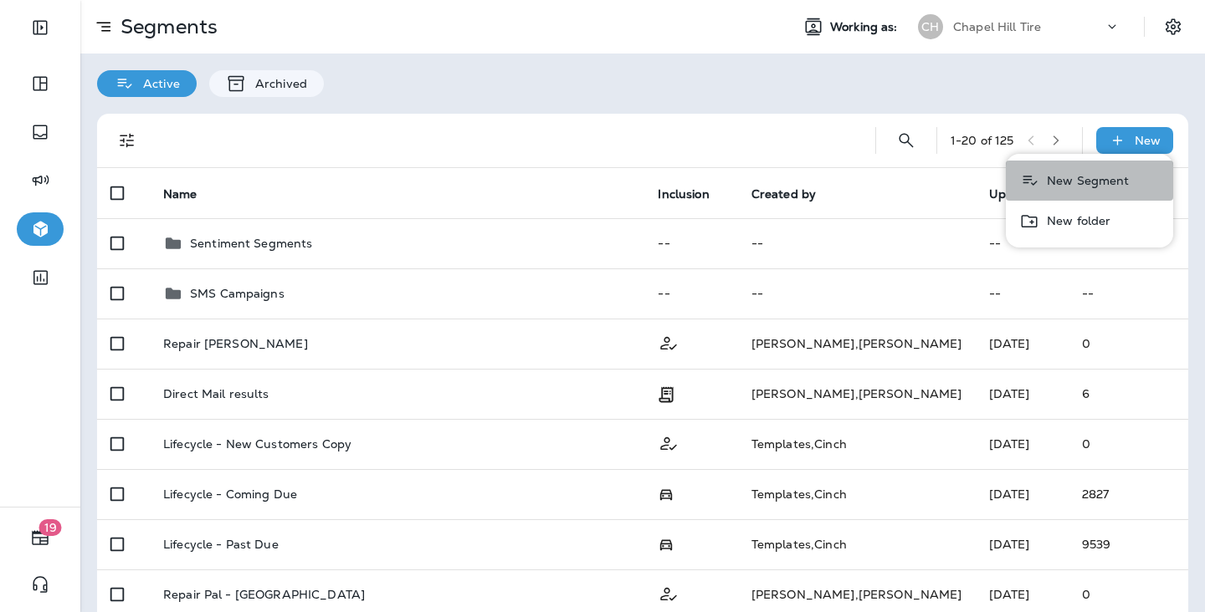
click at [1114, 176] on p "New Segment" at bounding box center [1085, 180] width 90 height 13
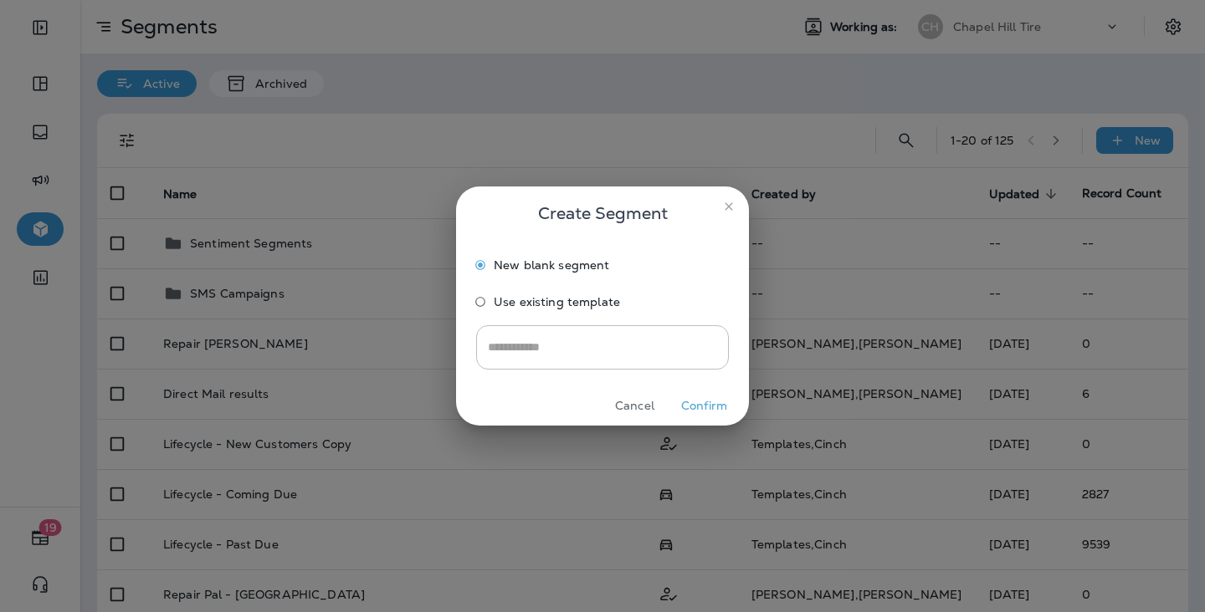
click at [554, 312] on label "Use existing template" at bounding box center [591, 305] width 248 height 33
click at [598, 361] on input "Select Segment Template" at bounding box center [602, 347] width 236 height 29
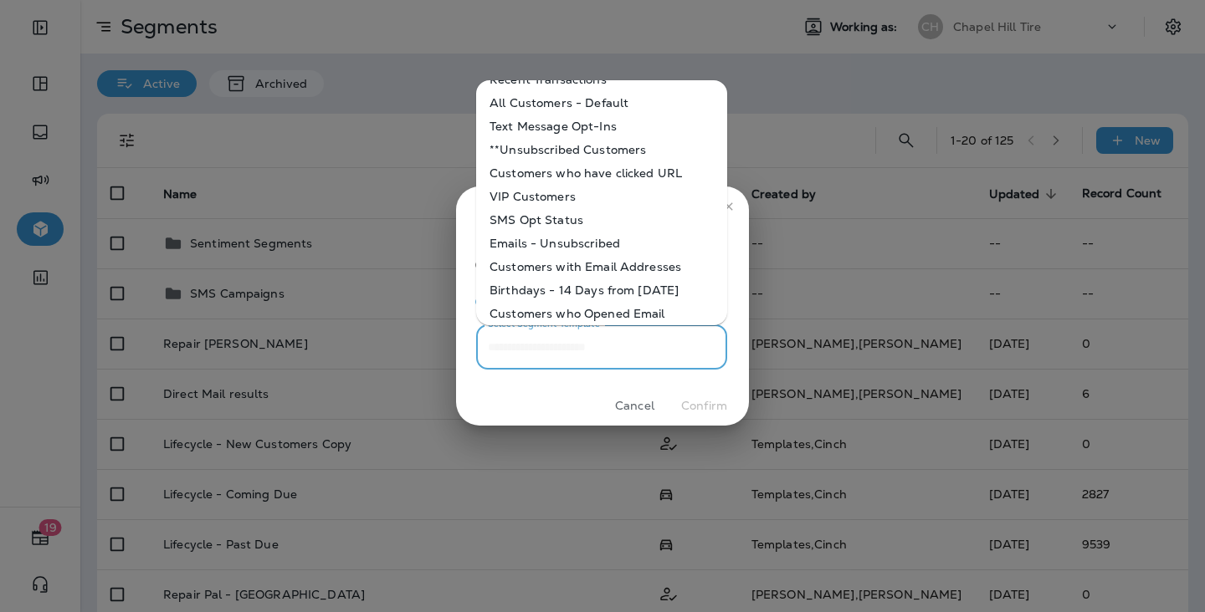
scroll to position [22, 0]
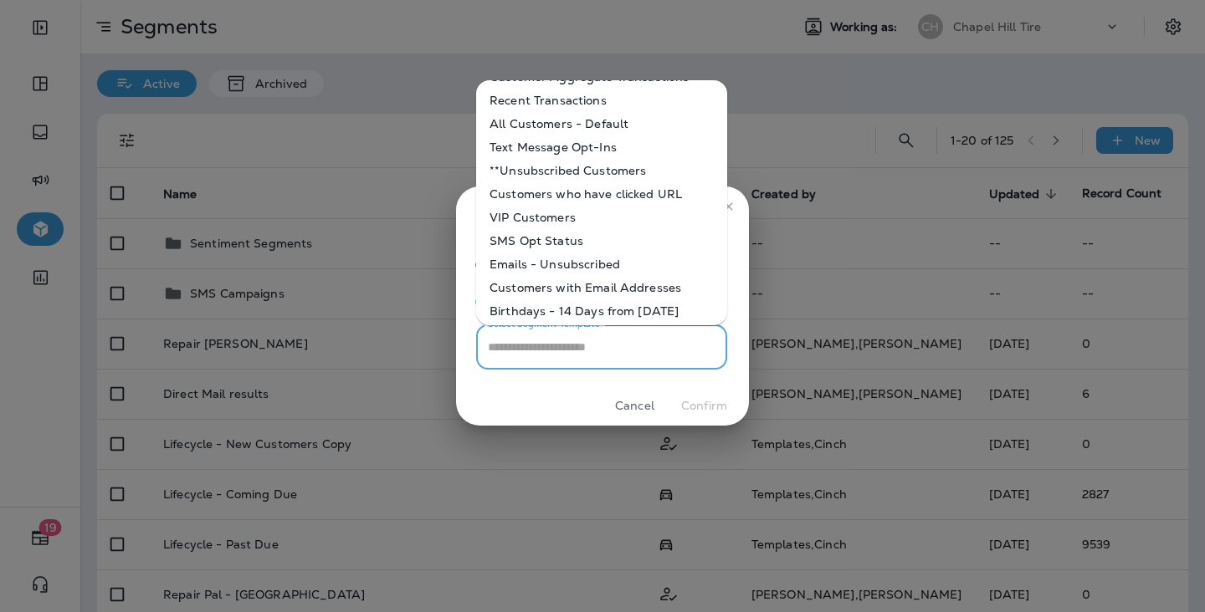
click at [565, 386] on div "New blank segment Use existing template Select Segment Template Select Segment …" at bounding box center [602, 313] width 293 height 146
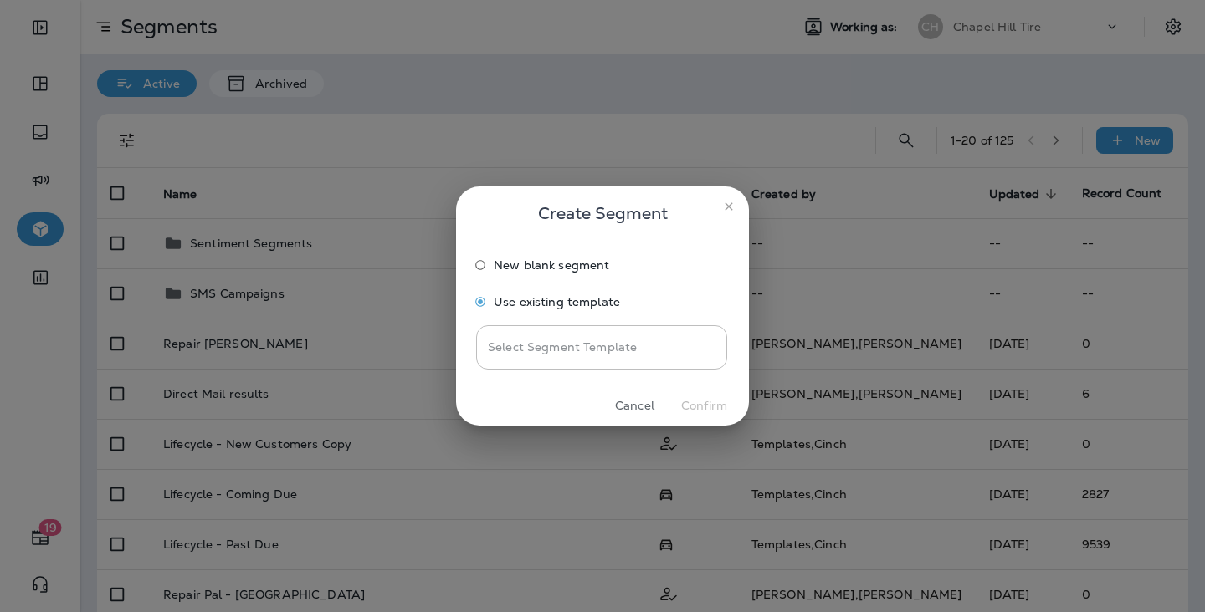
click at [555, 263] on span "New blank segment" at bounding box center [551, 265] width 115 height 13
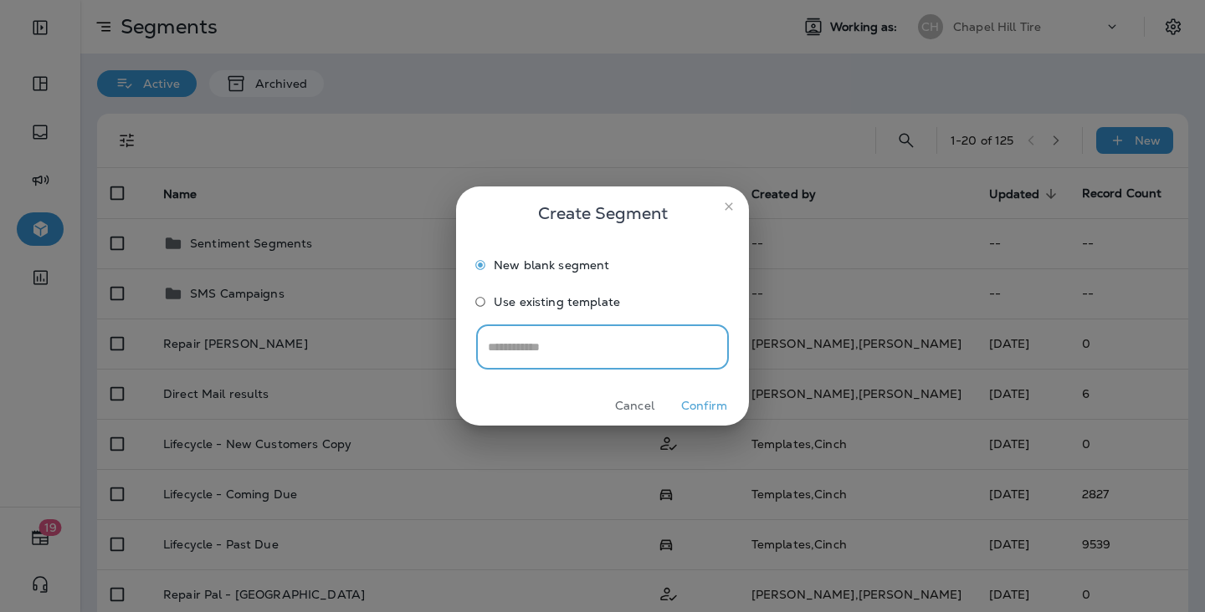
click at [715, 416] on button "Confirm" at bounding box center [704, 406] width 63 height 26
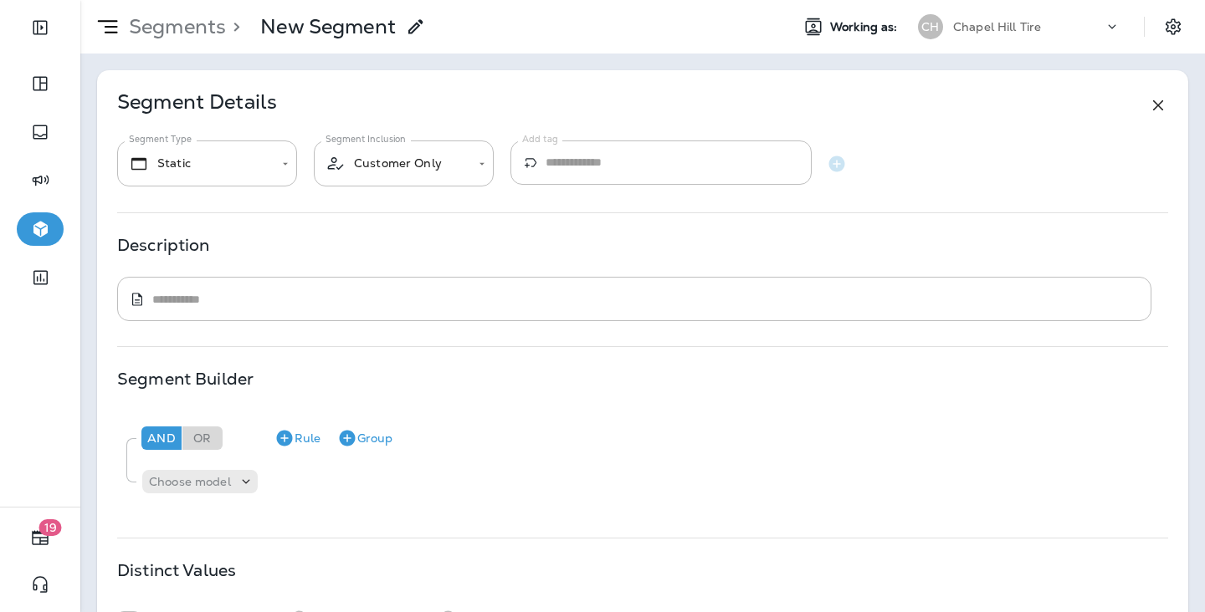
click at [408, 3] on div "Segments > New Segment Working as: CH Chapel Hill Tire" at bounding box center [642, 27] width 1125 height 54
click at [240, 484] on icon at bounding box center [246, 482] width 17 height 17
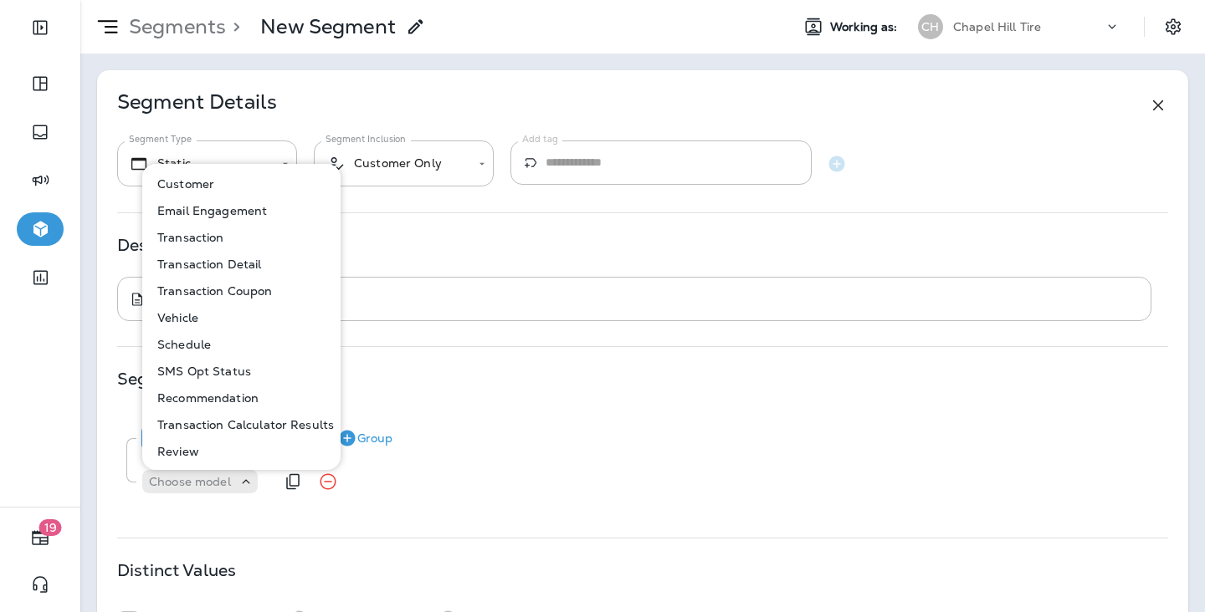
click at [413, 474] on div "Choose model" at bounding box center [650, 481] width 1019 height 33
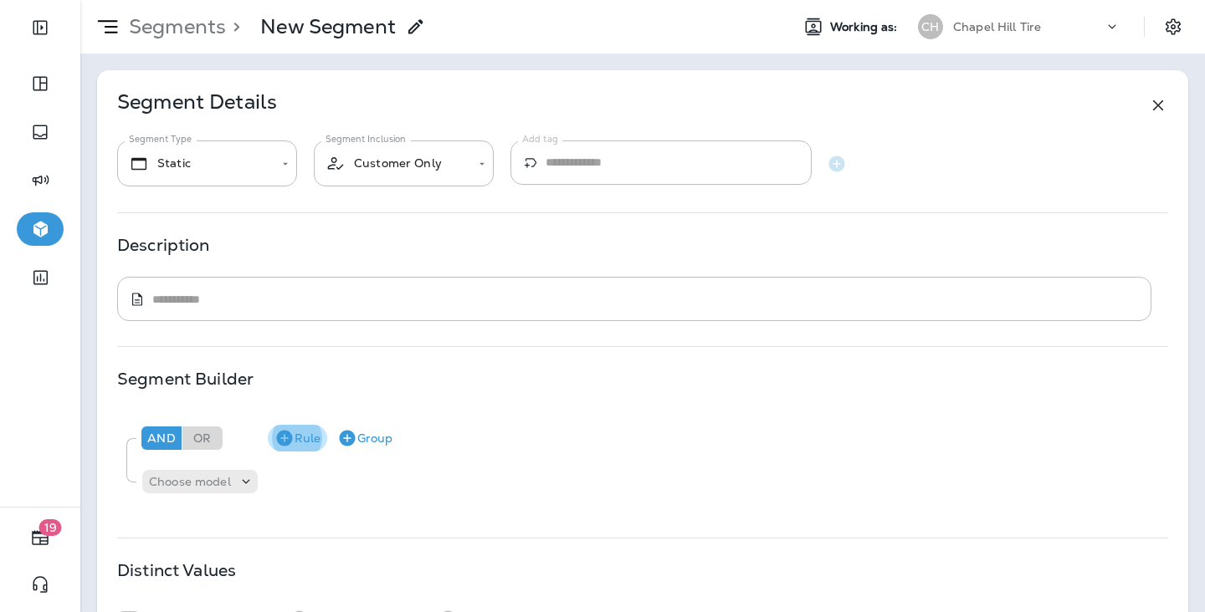
click at [281, 436] on icon "button" at bounding box center [284, 439] width 16 height 16
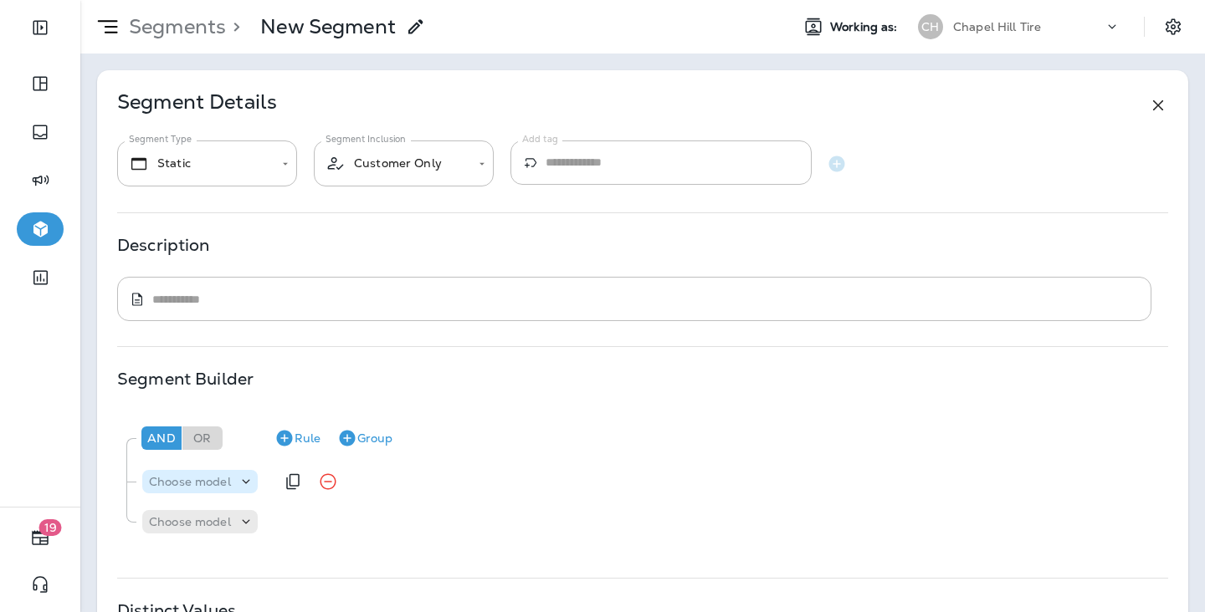
click at [230, 478] on p "Choose model" at bounding box center [190, 481] width 82 height 13
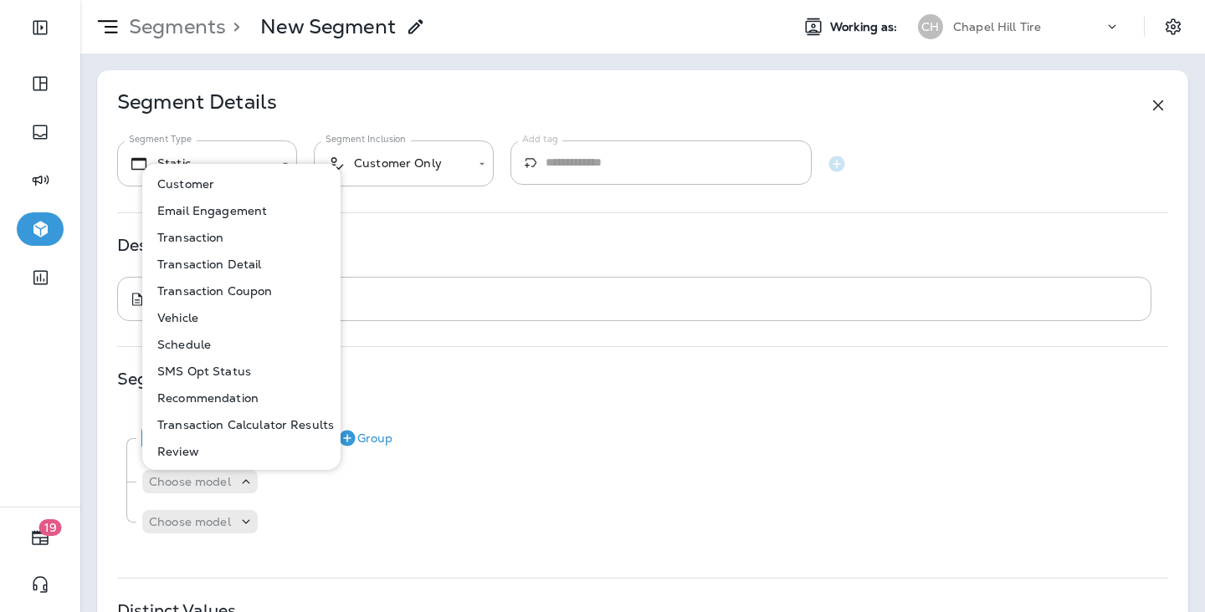
click at [240, 192] on button "Customer" at bounding box center [242, 184] width 197 height 27
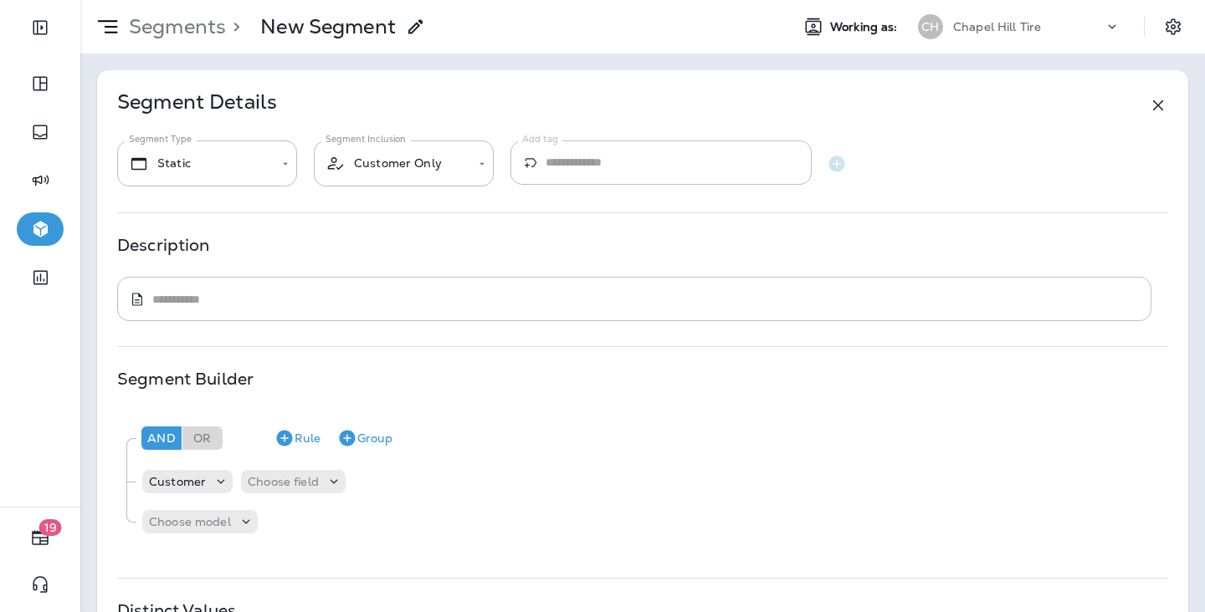
click at [549, 4] on div "Segments > New Segment Working as: CH Chapel Hill Tire" at bounding box center [642, 27] width 1125 height 54
click at [204, 484] on p "Customer" at bounding box center [177, 481] width 57 height 13
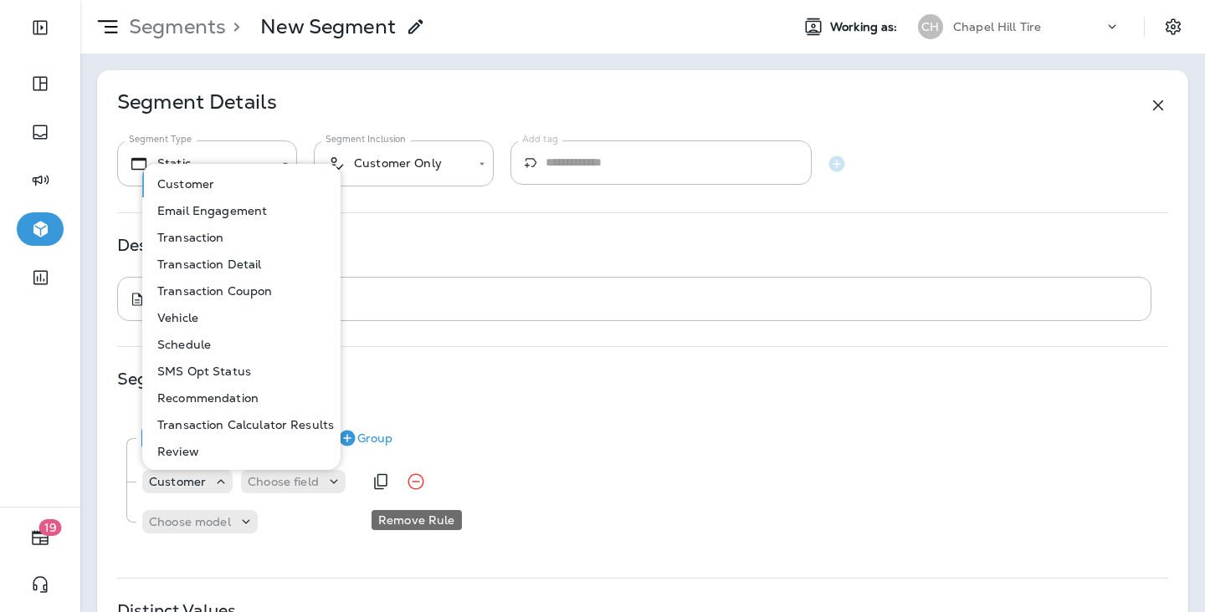
click at [407, 482] on icon "Remove Rule" at bounding box center [416, 482] width 20 height 20
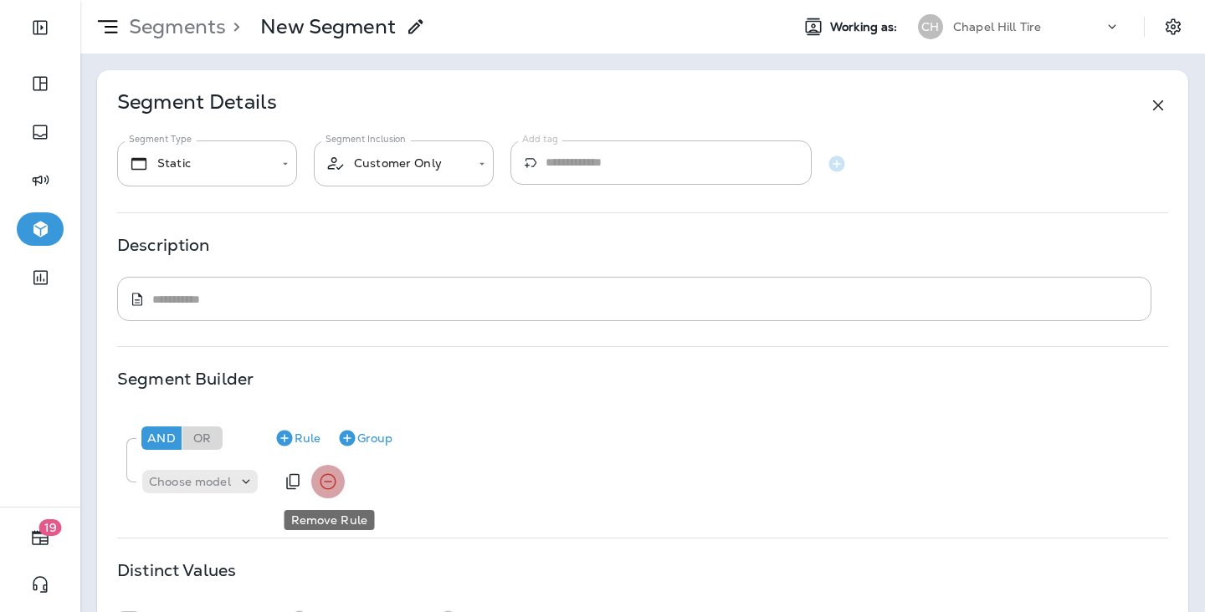
click at [323, 480] on icon "Remove Rule" at bounding box center [328, 482] width 20 height 20
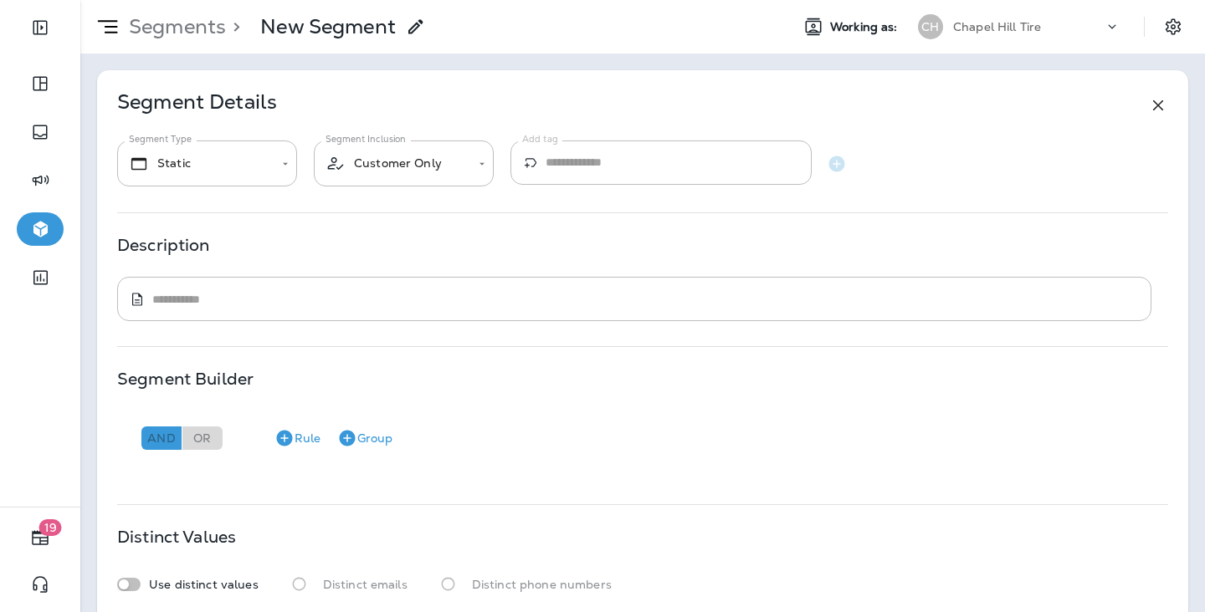
click at [168, 438] on div "And" at bounding box center [161, 438] width 40 height 23
click at [295, 439] on button "Rule" at bounding box center [297, 438] width 59 height 27
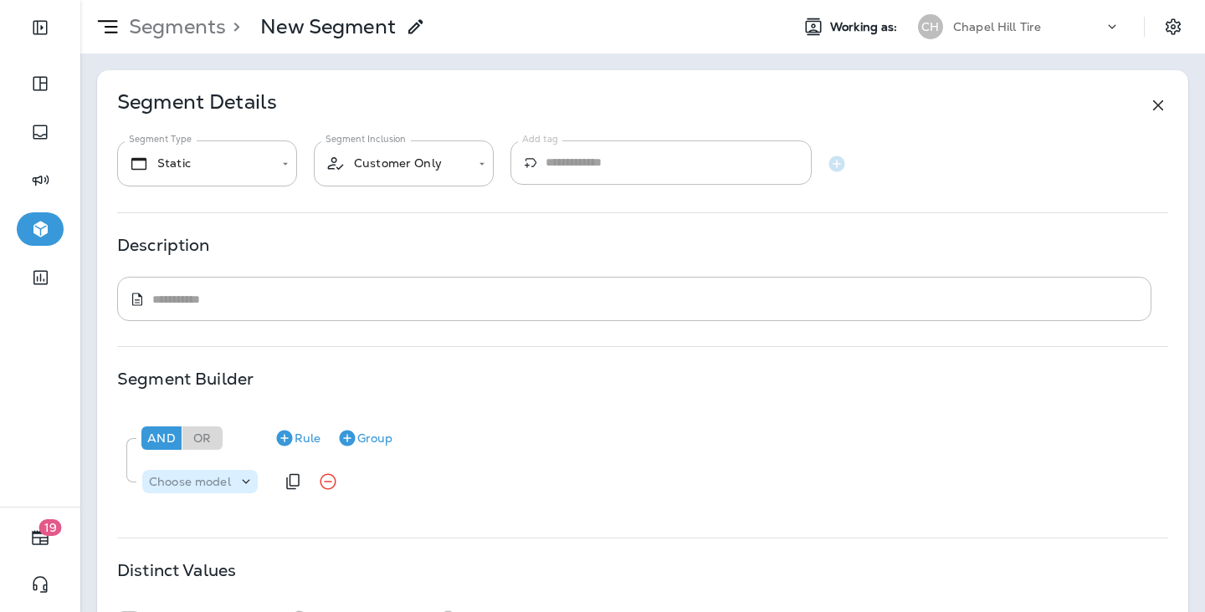
click at [209, 479] on p "Choose model" at bounding box center [190, 481] width 82 height 13
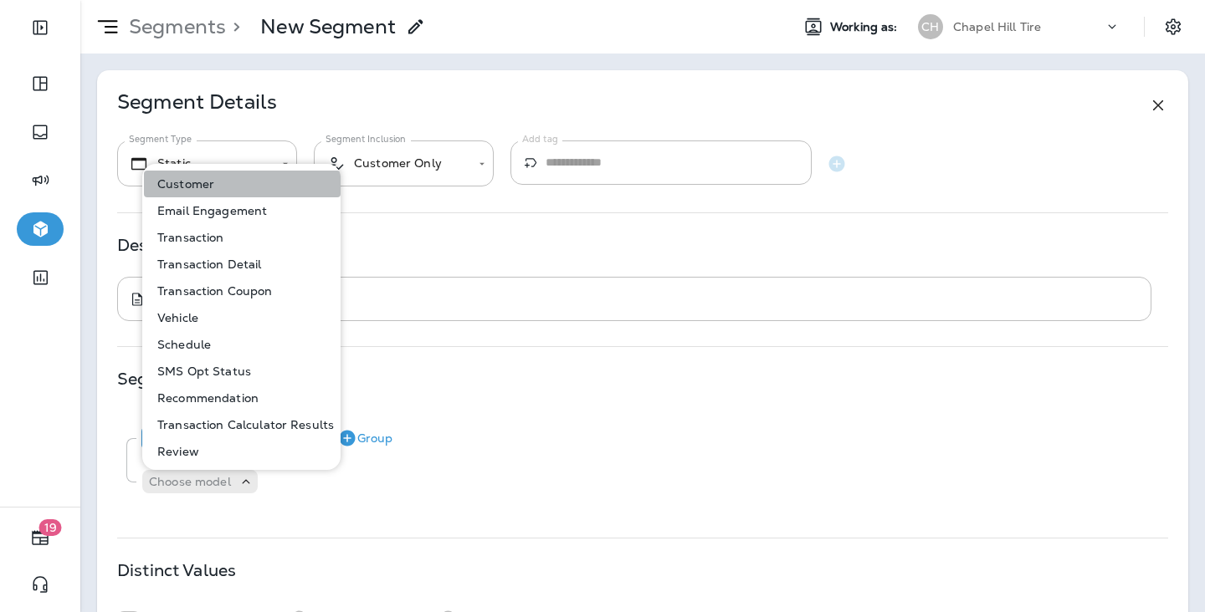
click at [247, 181] on button "Customer" at bounding box center [242, 184] width 197 height 27
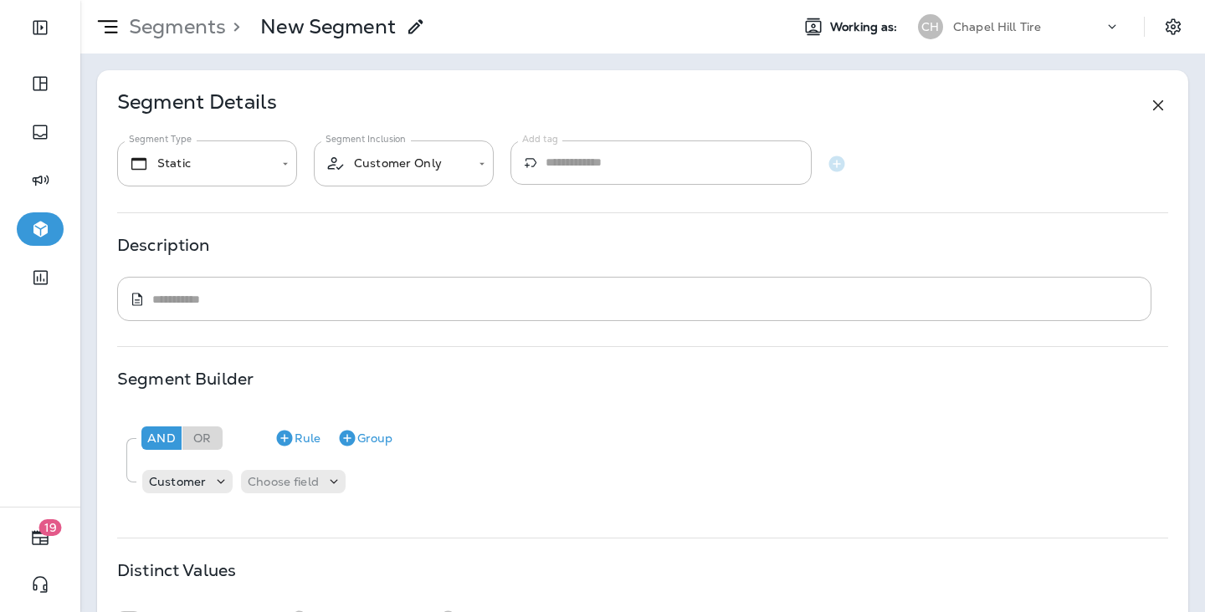
click at [290, 500] on div "And Or Rule Group Customer Choose field" at bounding box center [642, 459] width 1050 height 94
click at [302, 487] on p "Choose field" at bounding box center [283, 481] width 71 height 13
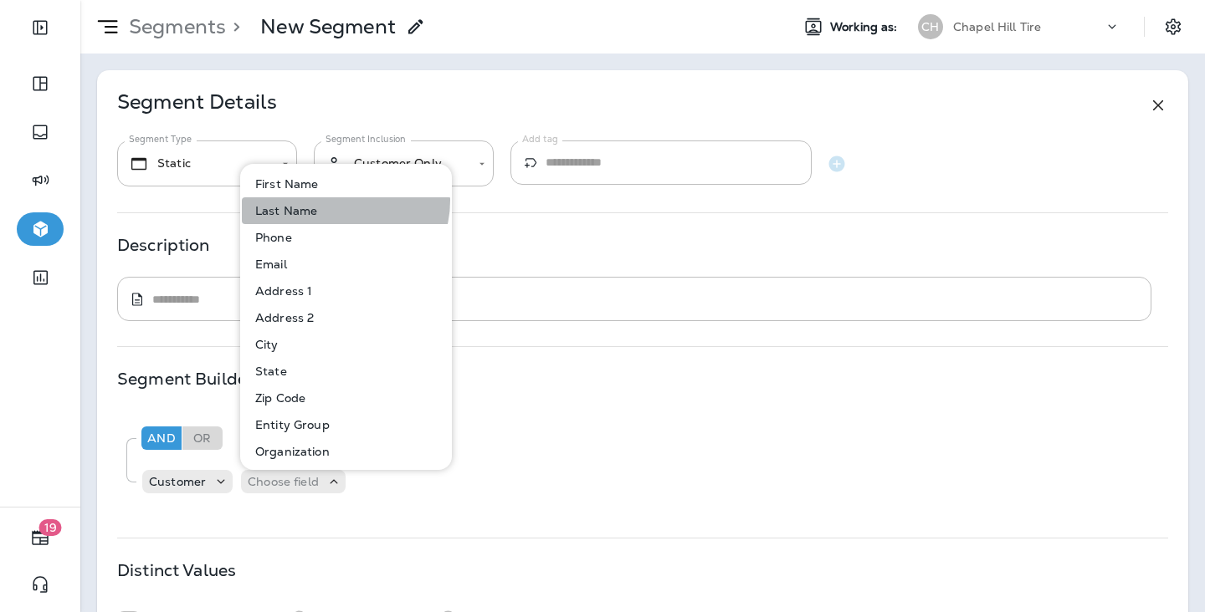
click at [342, 201] on button "Last Name" at bounding box center [347, 210] width 210 height 27
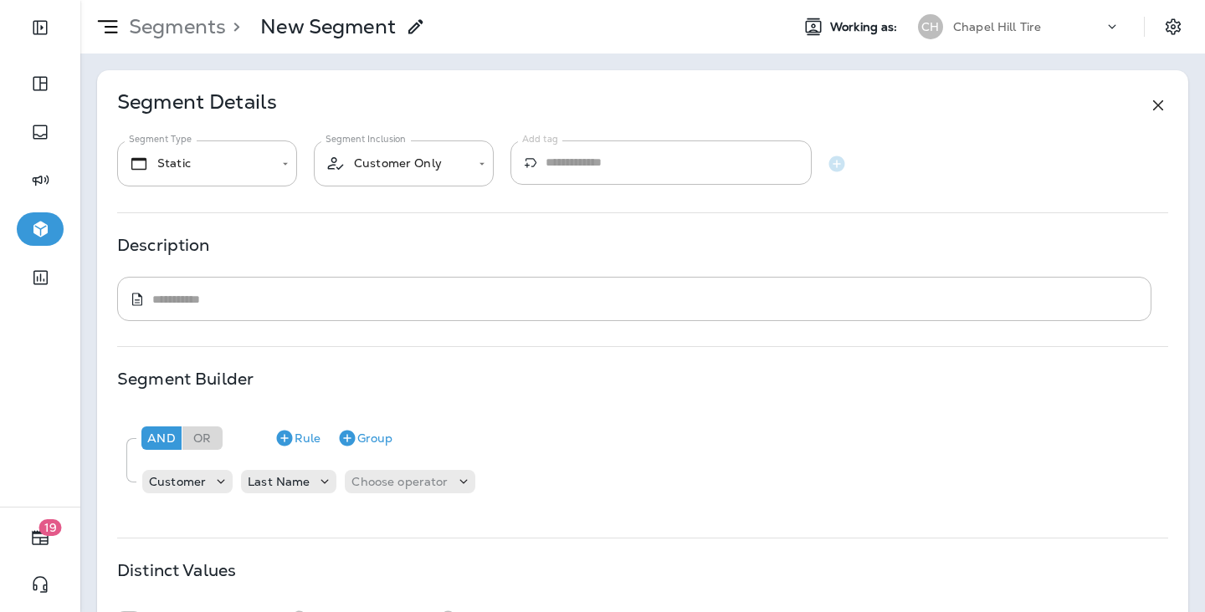
click at [492, 23] on div "Segments > New Segment" at bounding box center [428, 27] width 696 height 42
click at [493, 5] on div "Segments > New Segment Working as: CH Chapel Hill Tire" at bounding box center [642, 27] width 1125 height 54
click at [316, 486] on icon at bounding box center [324, 482] width 17 height 17
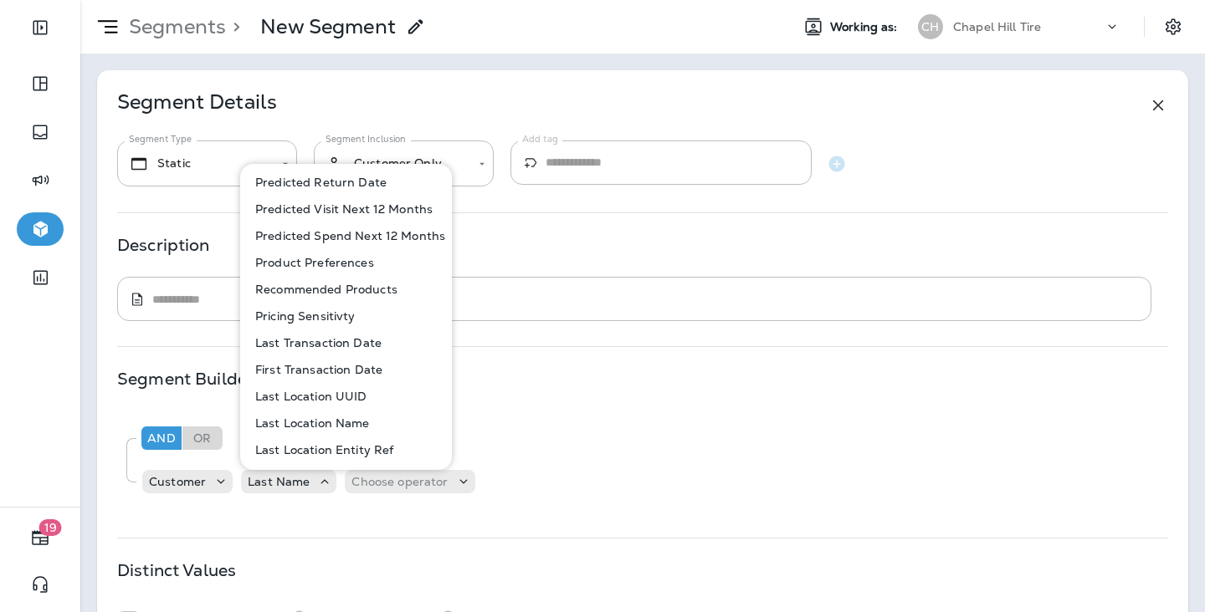
scroll to position [751, 0]
click at [331, 423] on p "Last Location Name" at bounding box center [308, 423] width 121 height 13
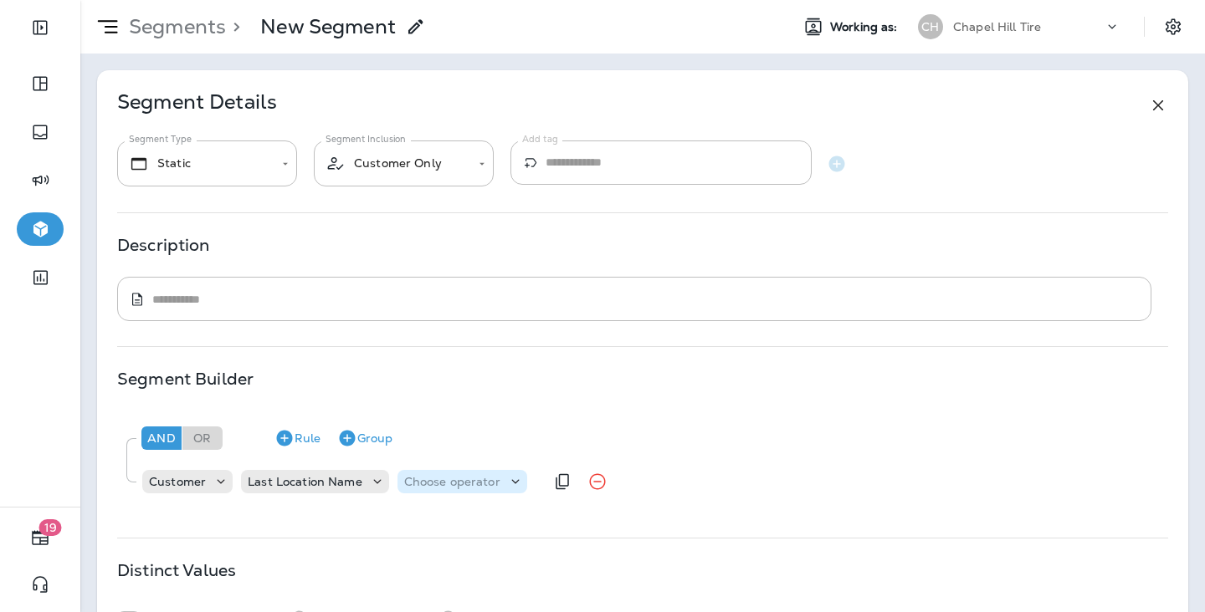
click at [452, 473] on div "Choose operator" at bounding box center [462, 481] width 130 height 23
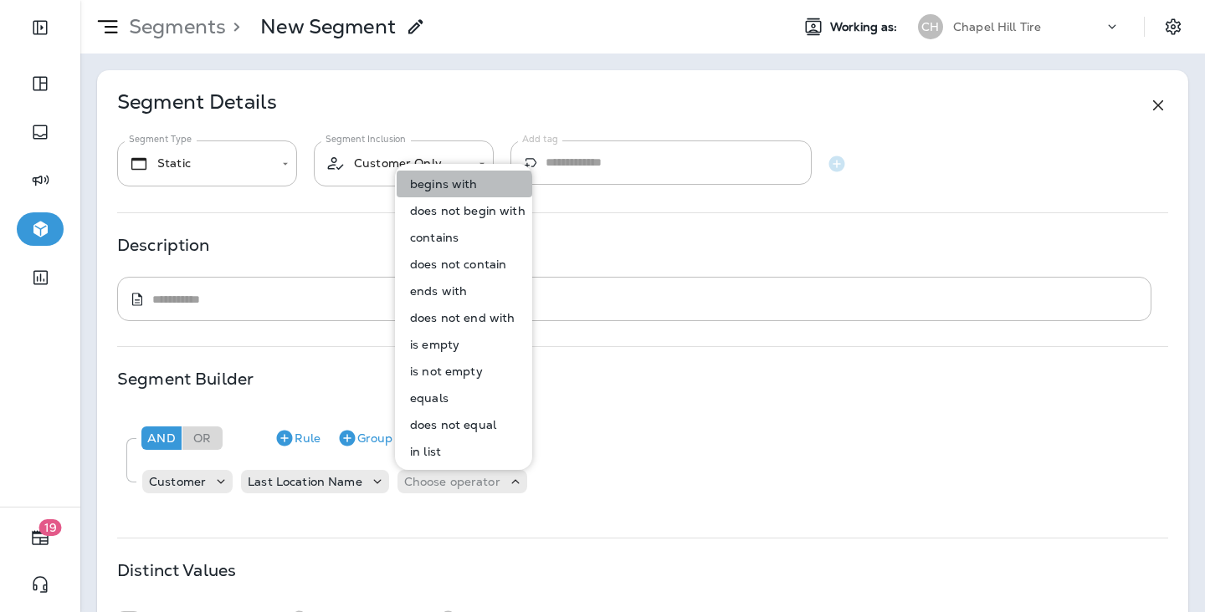
click at [487, 186] on button "begins with" at bounding box center [465, 184] width 136 height 27
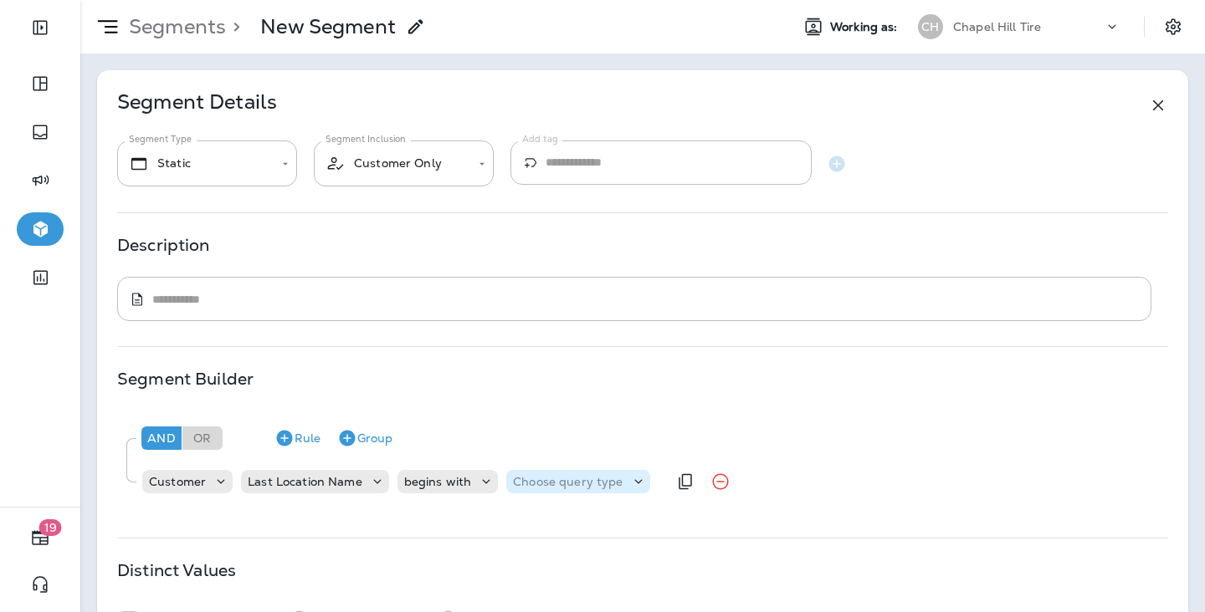
click at [587, 481] on p "Choose query type" at bounding box center [568, 481] width 110 height 13
click at [568, 525] on button "Text" at bounding box center [553, 523] width 96 height 27
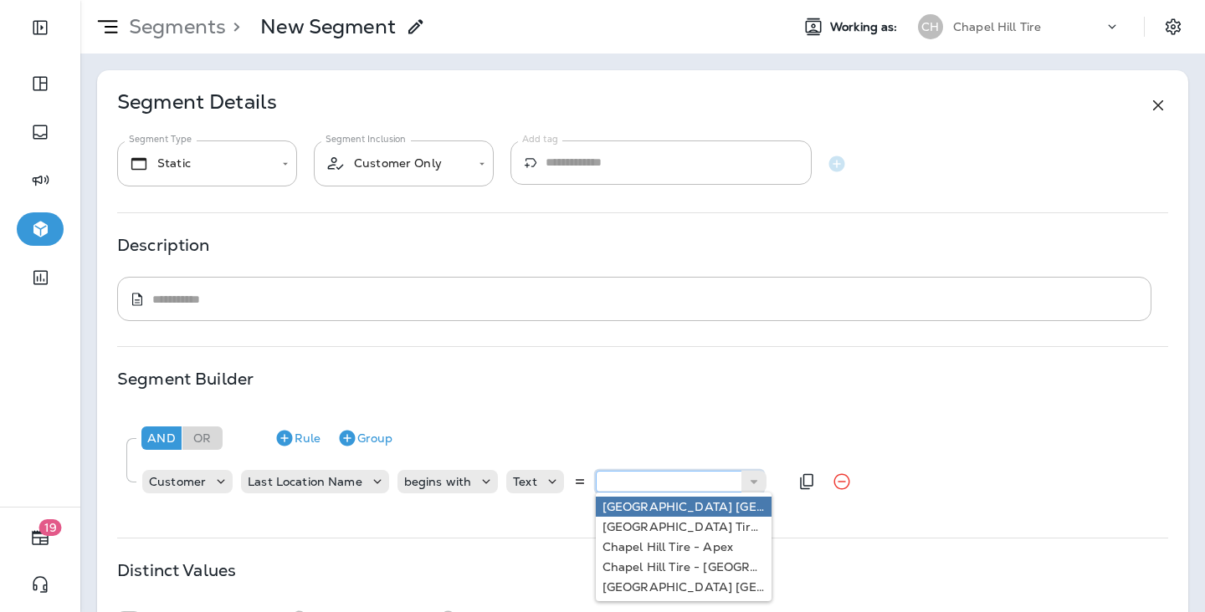
click at [684, 474] on input "text" at bounding box center [679, 482] width 167 height 22
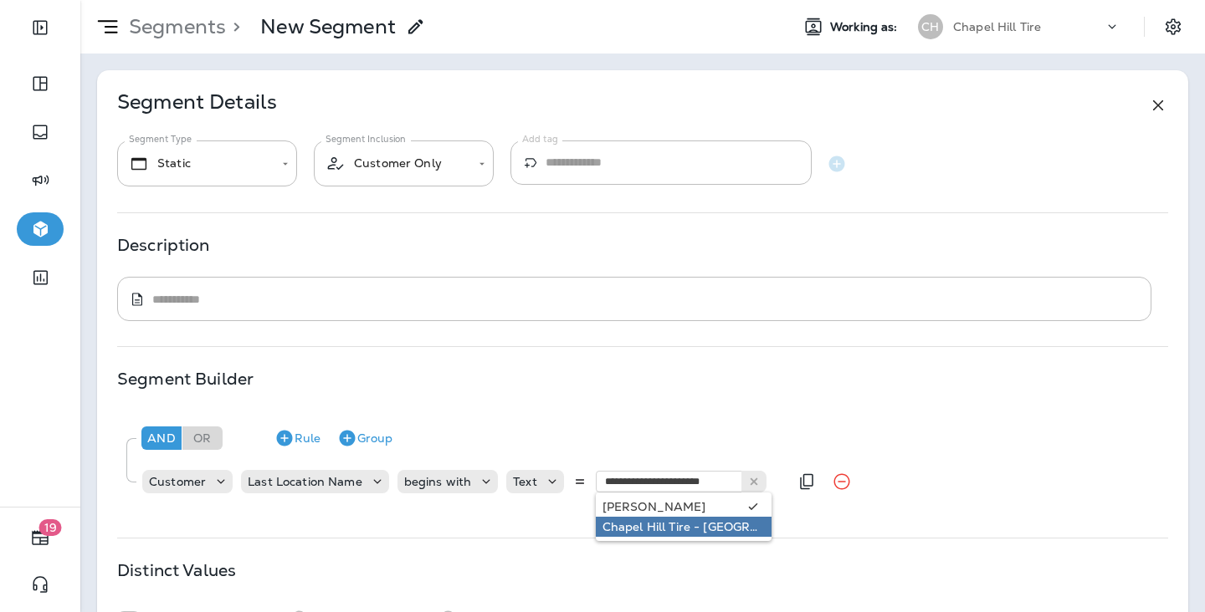
click at [717, 525] on div "**********" at bounding box center [642, 364] width 1091 height 588
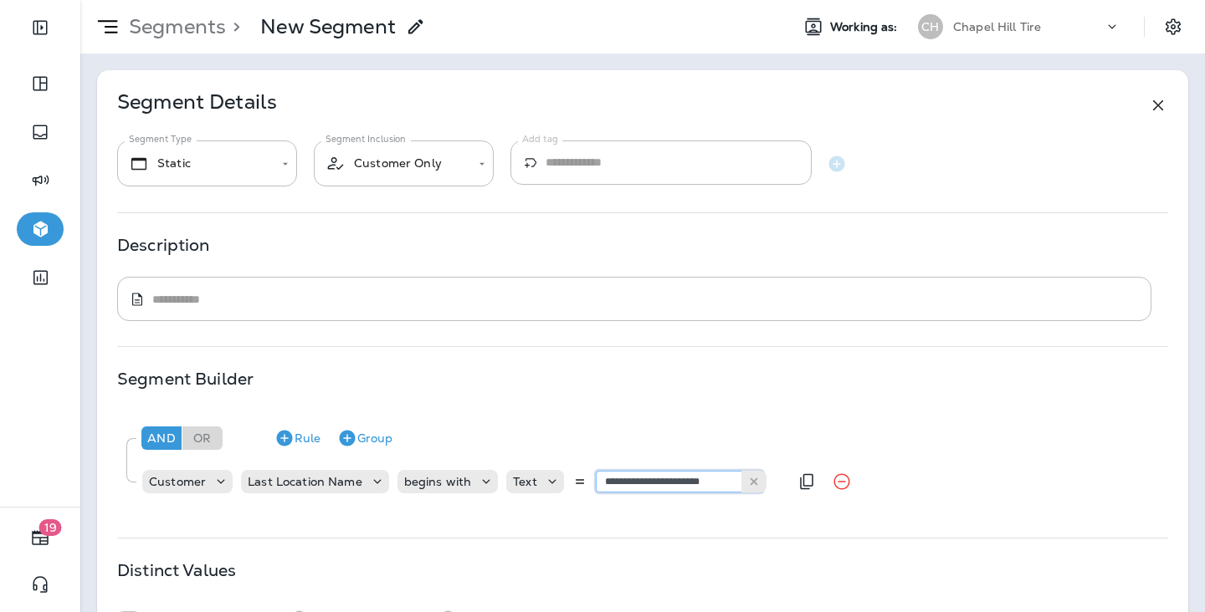
click at [653, 474] on input "**********" at bounding box center [679, 482] width 167 height 22
type input "****"
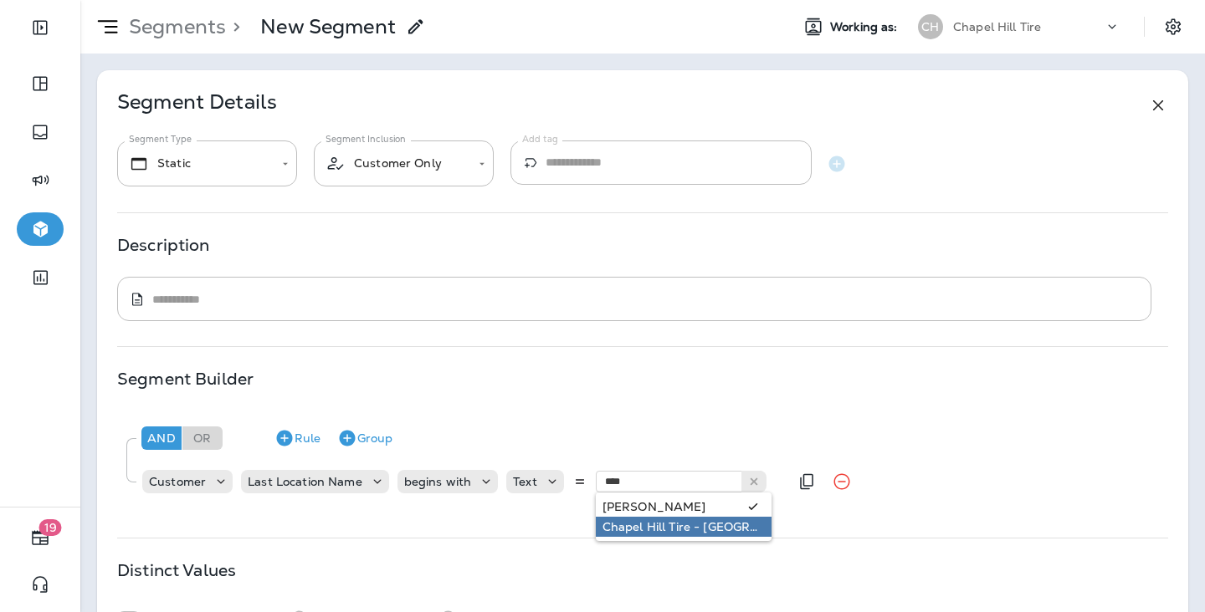
click at [655, 501] on div "And Or Rule Group Customer Last Location Name begins with Text **** Cary Chapel…" at bounding box center [642, 459] width 1050 height 94
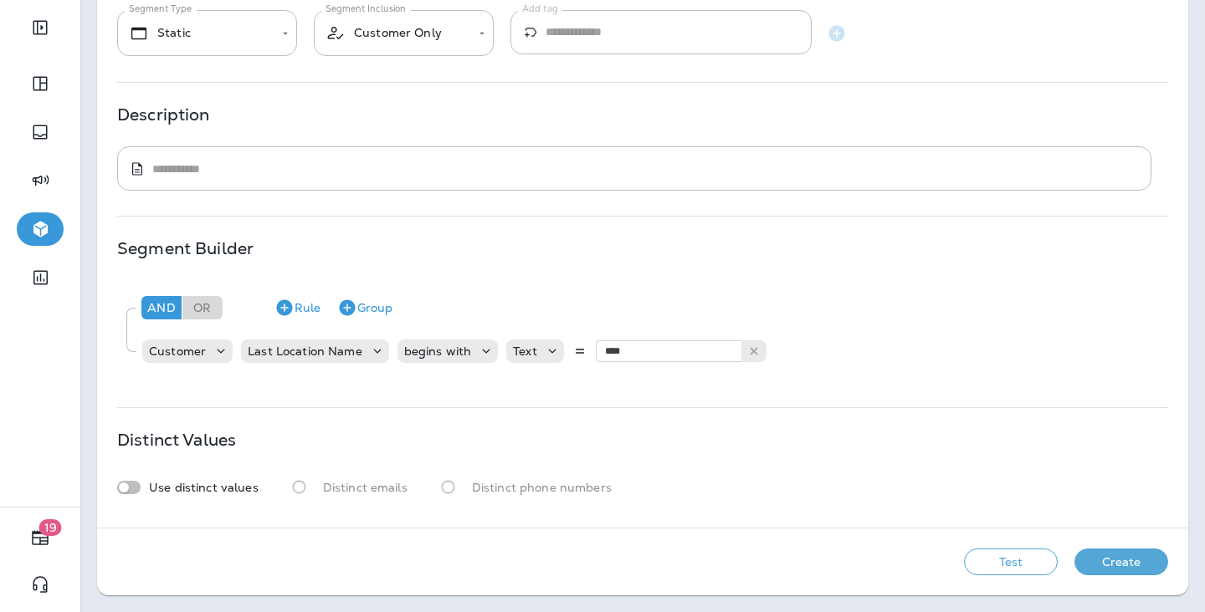
scroll to position [131, 0]
click at [805, 349] on icon "Duplicate Rule" at bounding box center [807, 351] width 20 height 20
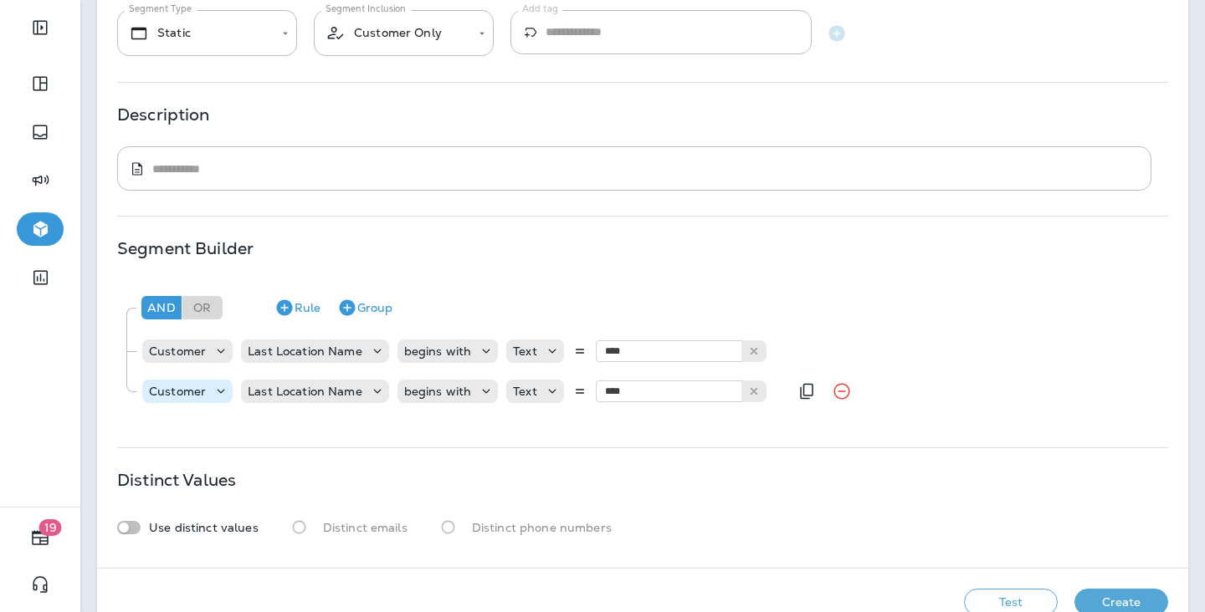
click at [218, 394] on icon at bounding box center [221, 391] width 17 height 17
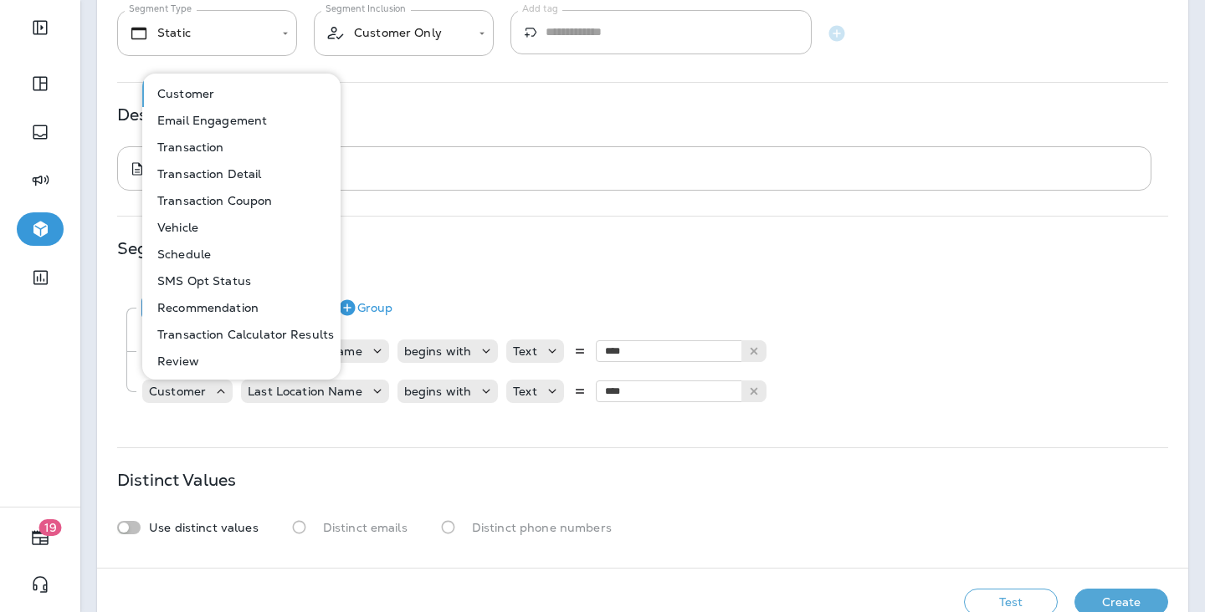
click at [221, 156] on button "Transaction" at bounding box center [242, 147] width 197 height 27
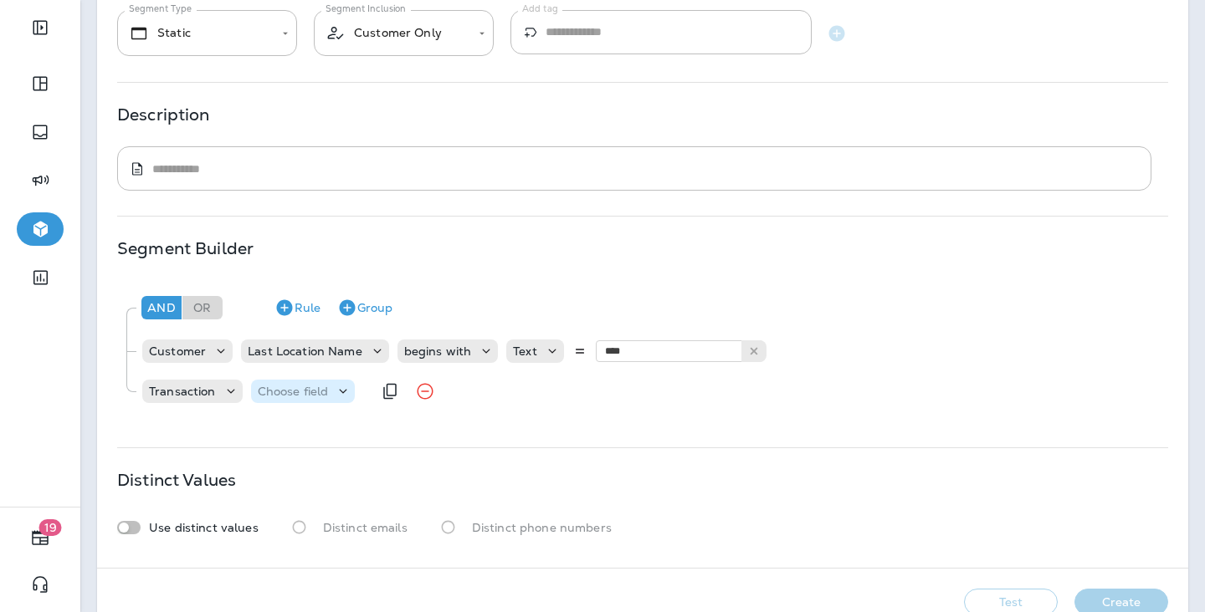
click at [302, 390] on p "Choose field" at bounding box center [293, 391] width 71 height 13
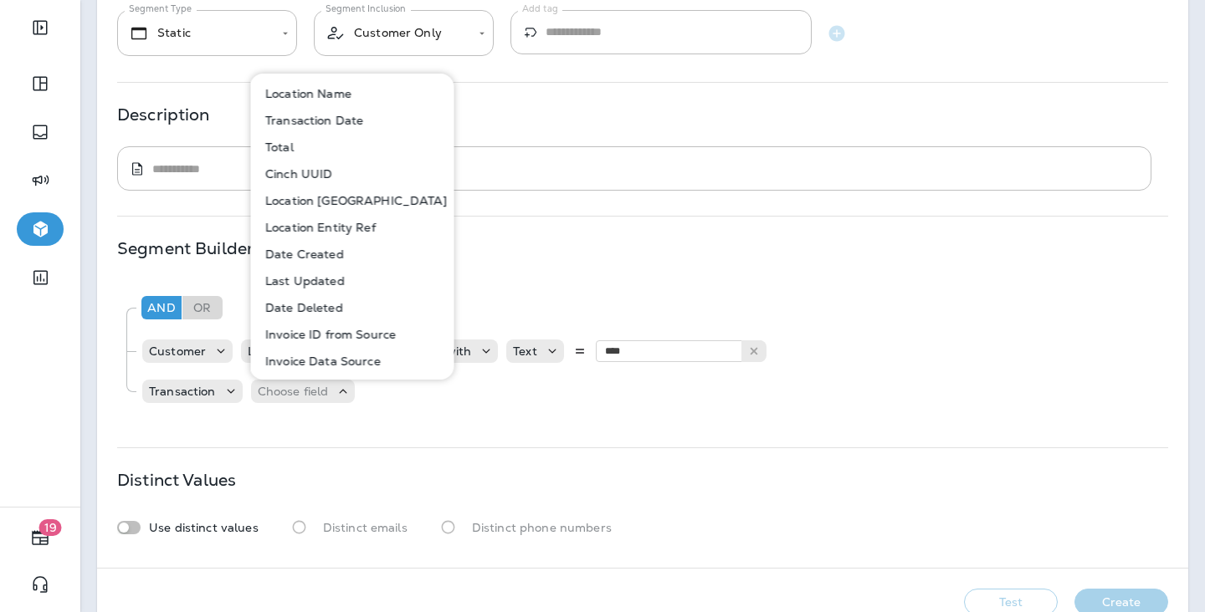
click at [341, 115] on p "Transaction Date" at bounding box center [311, 120] width 105 height 13
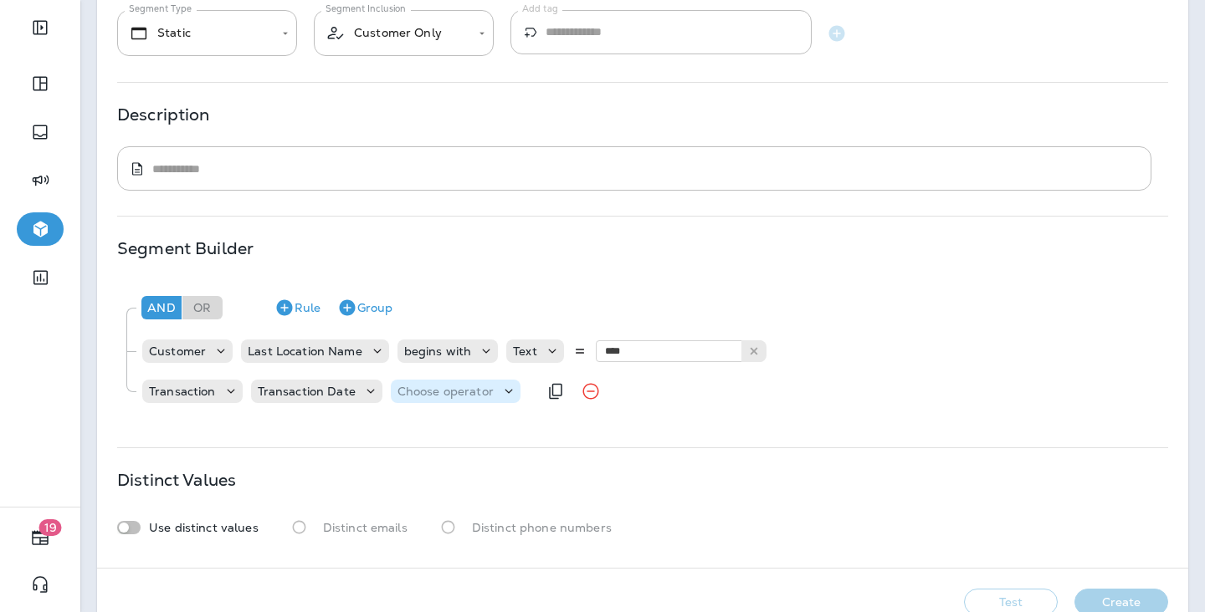
click at [466, 397] on p "Choose operator" at bounding box center [445, 391] width 96 height 13
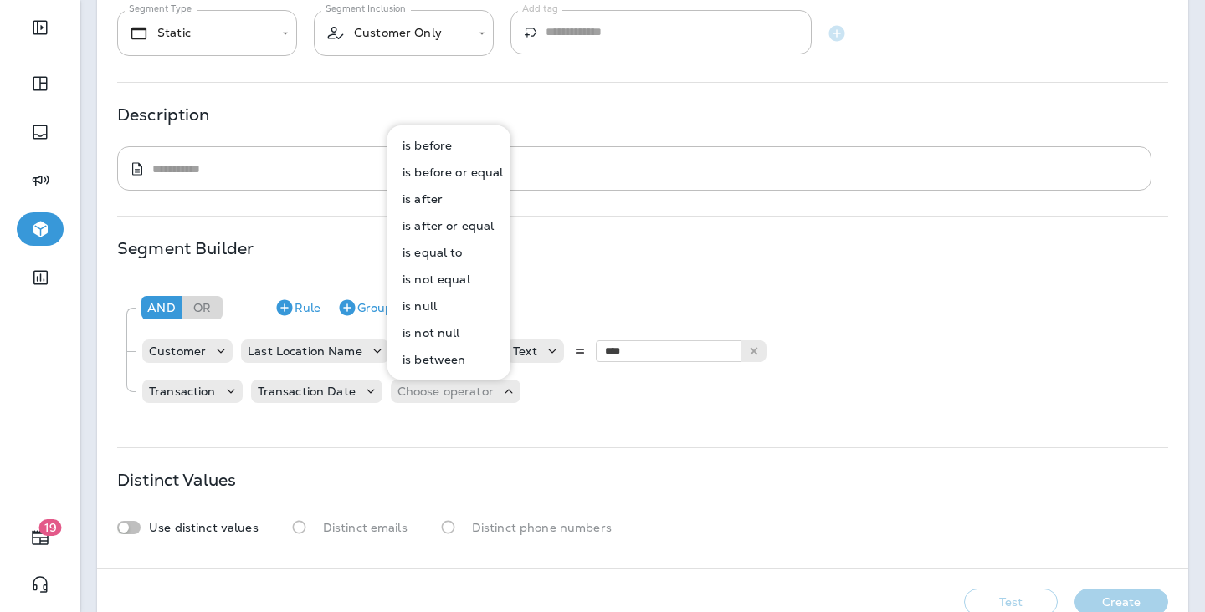
click at [453, 358] on p "is between" at bounding box center [430, 359] width 69 height 13
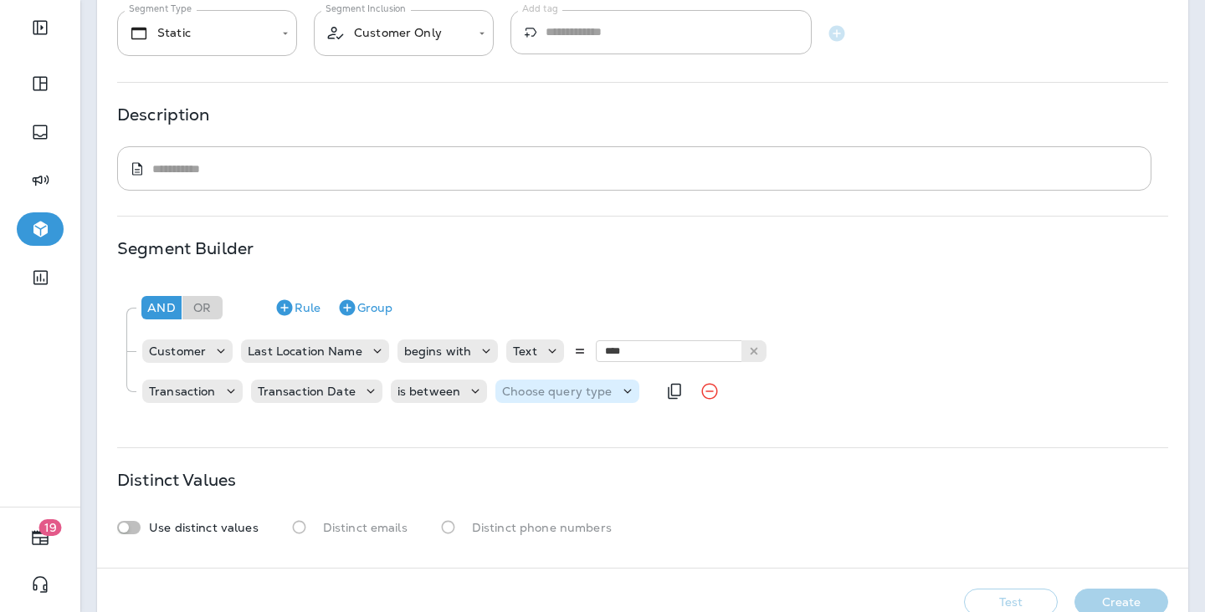
click at [578, 382] on div "Choose query type" at bounding box center [566, 391] width 143 height 23
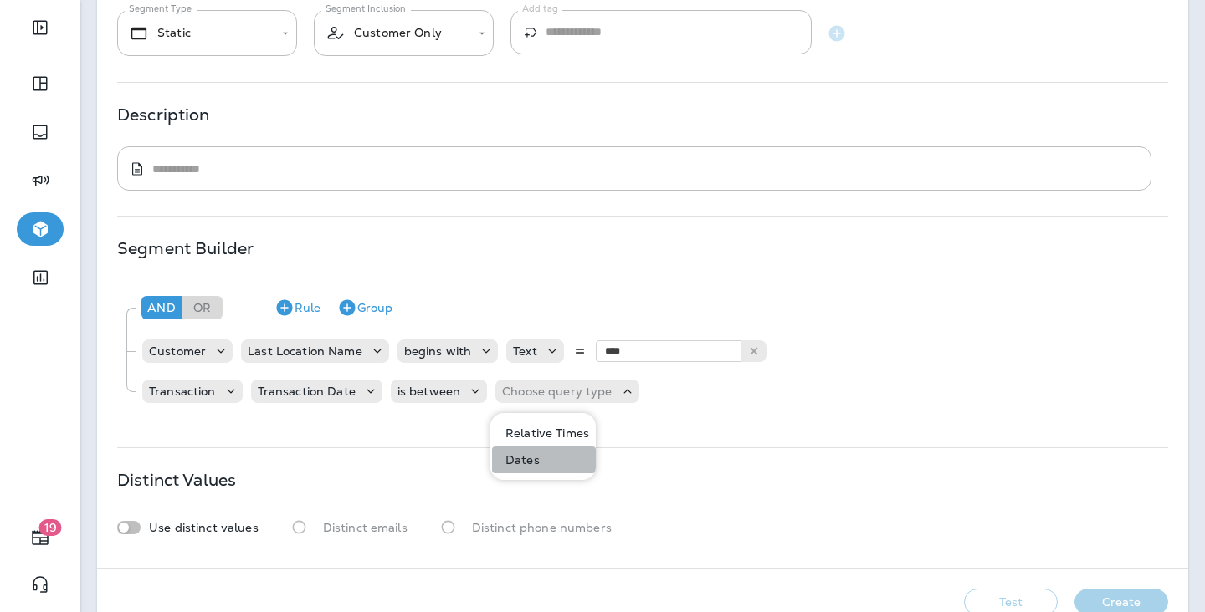
click at [560, 449] on button "Dates" at bounding box center [544, 460] width 104 height 27
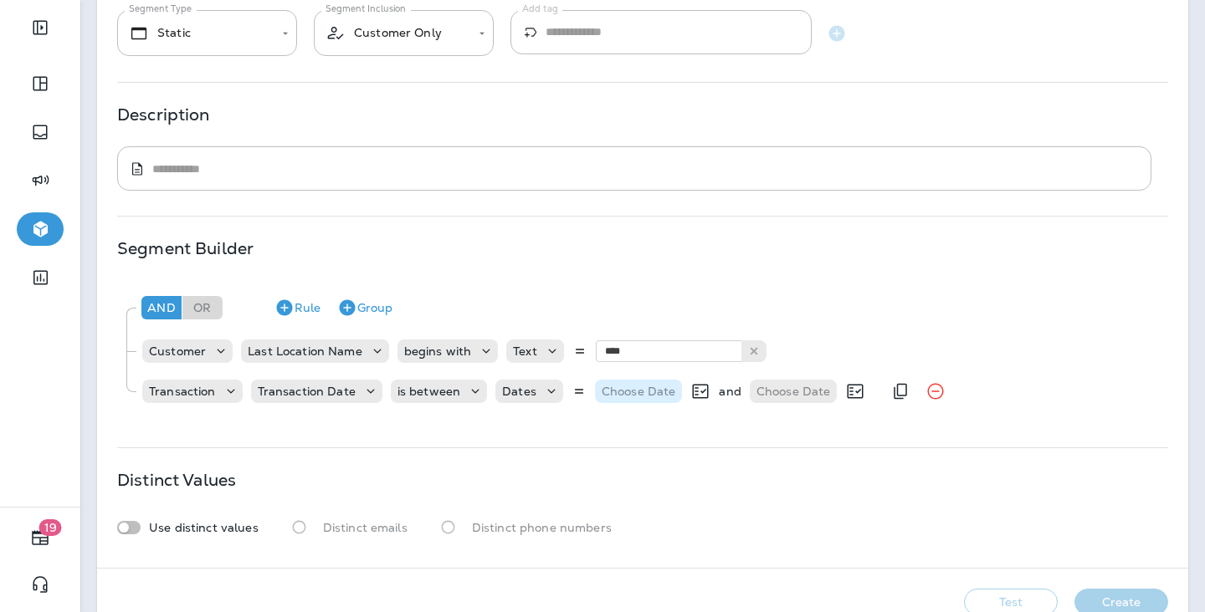
click at [641, 397] on p "Choose Date" at bounding box center [639, 391] width 74 height 13
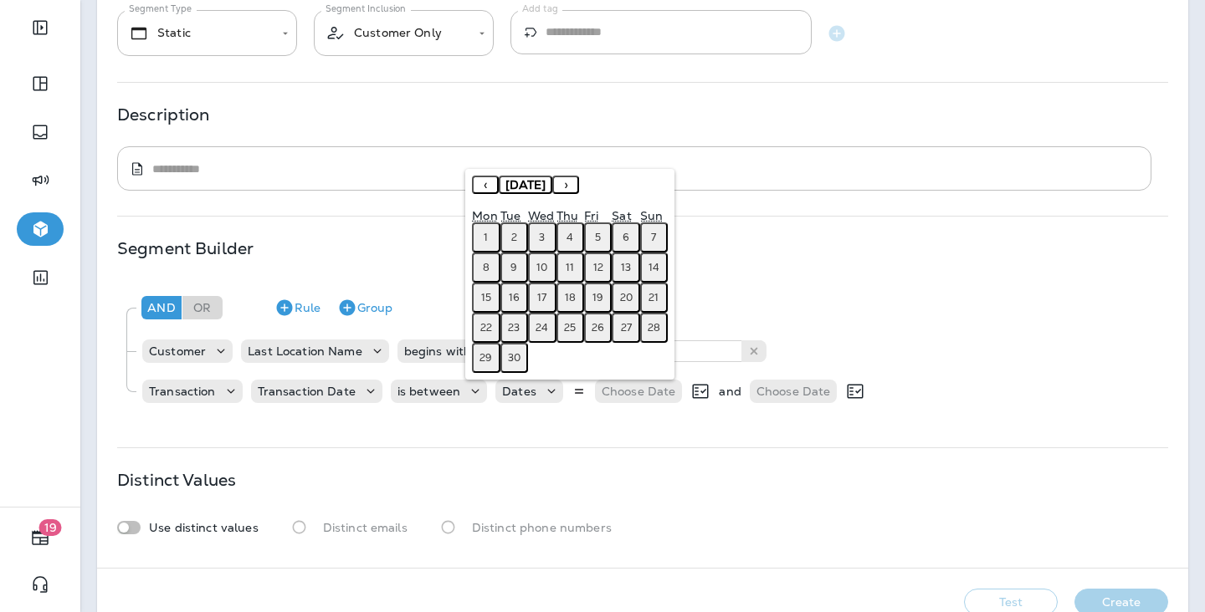
click at [489, 190] on button "‹" at bounding box center [485, 185] width 27 height 18
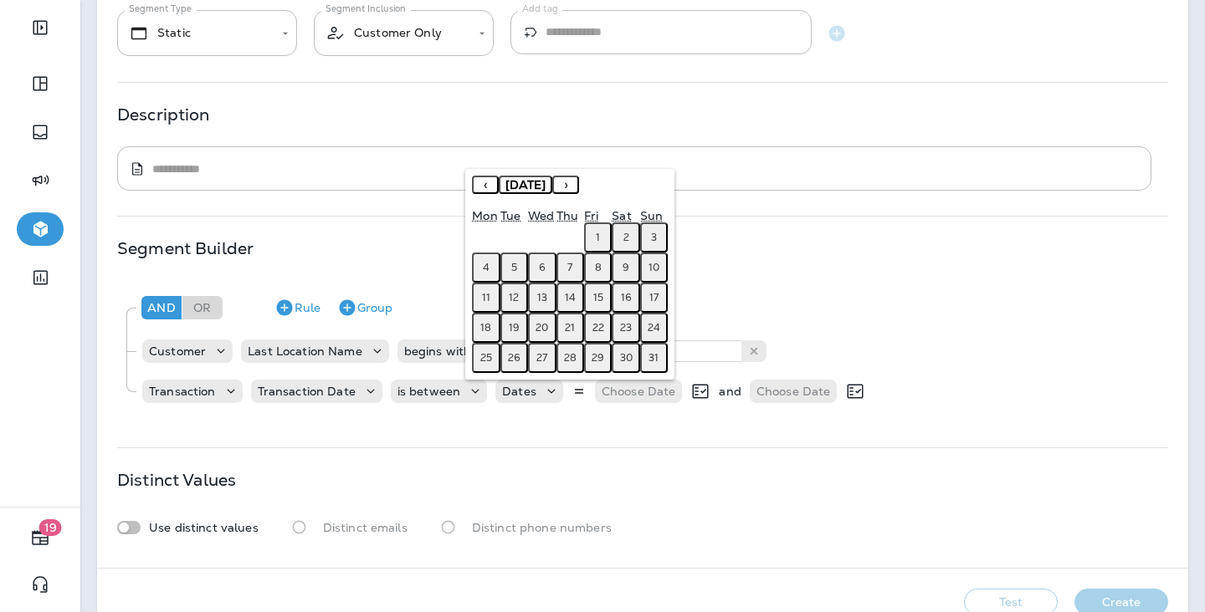
click at [489, 190] on button "‹" at bounding box center [485, 185] width 27 height 18
click at [479, 183] on button "‹" at bounding box center [485, 185] width 27 height 18
click at [652, 235] on button "1" at bounding box center [654, 238] width 28 height 30
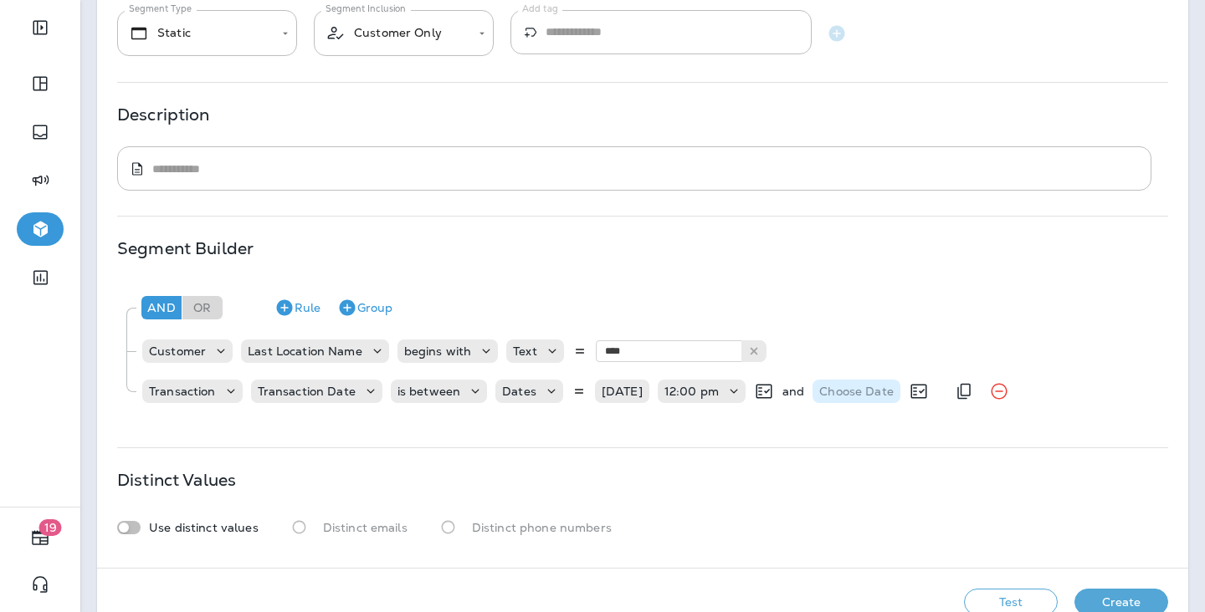
click at [857, 386] on p "Choose Date" at bounding box center [856, 391] width 74 height 13
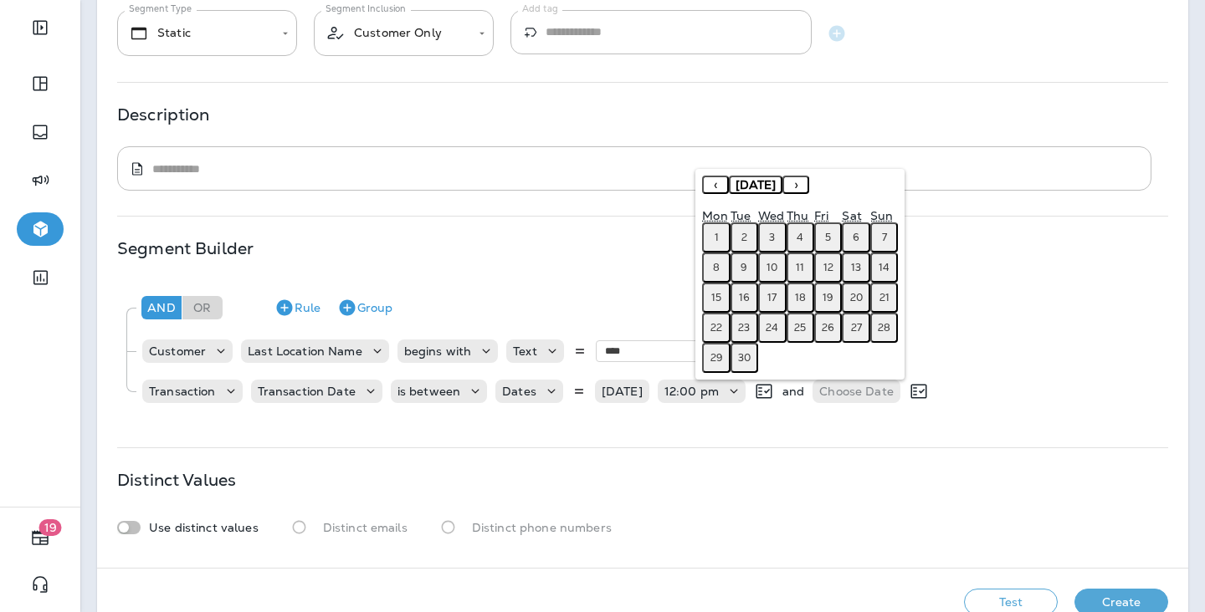
click at [797, 331] on abbr "25" at bounding box center [800, 327] width 12 height 13
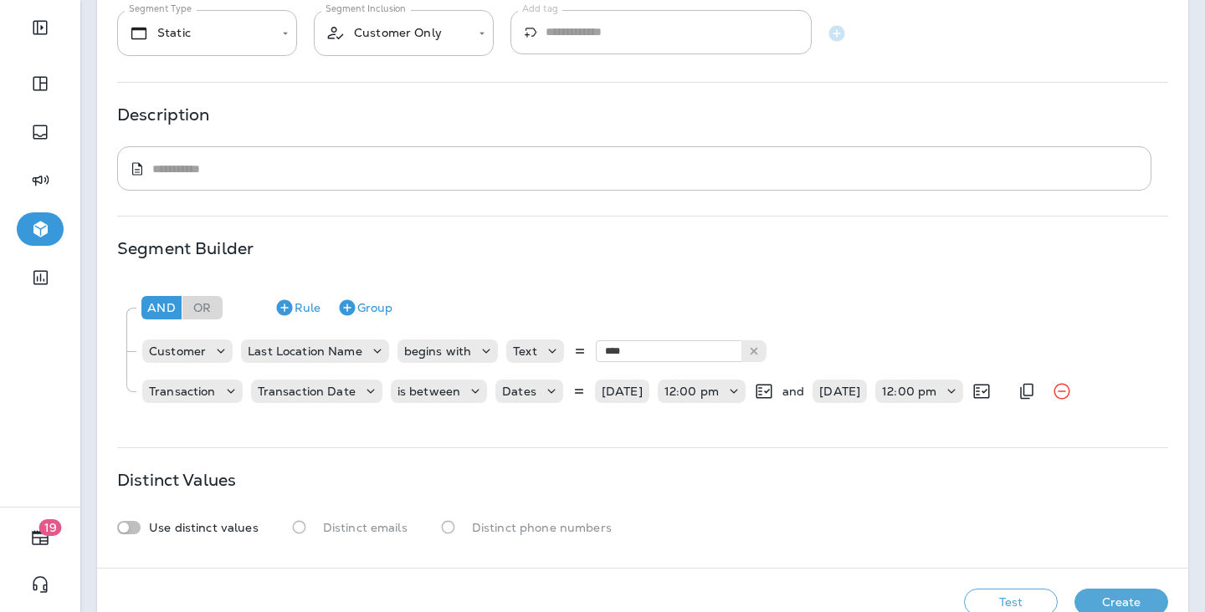
click at [917, 407] on div "Transaction Transaction Date is between Dates 06/01/25 12:00 pm and 09/25/25 12…" at bounding box center [575, 391] width 868 height 33
click at [960, 384] on icon at bounding box center [951, 391] width 17 height 17
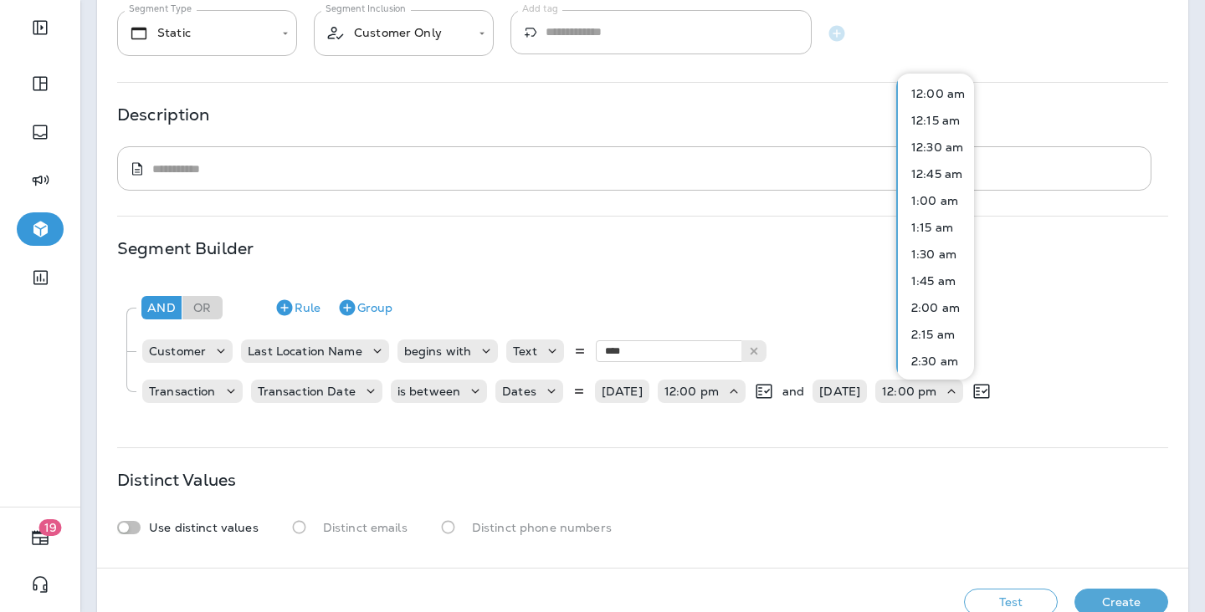
click at [1079, 211] on div "**********" at bounding box center [642, 254] width 1091 height 628
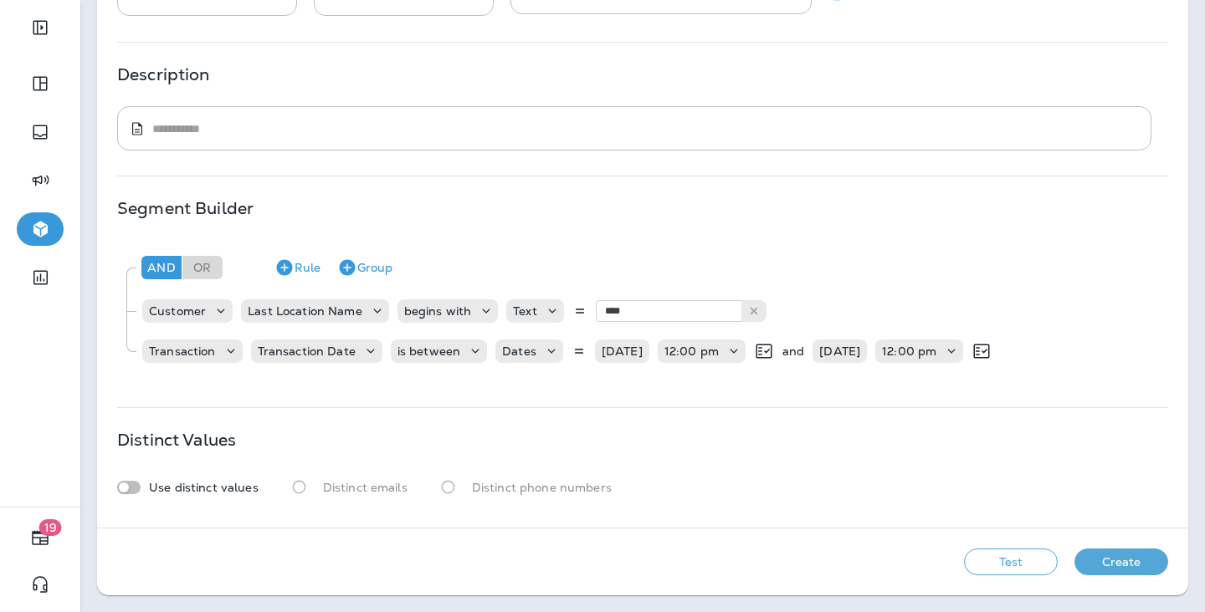
scroll to position [171, 0]
click at [1144, 566] on button "Create" at bounding box center [1121, 562] width 94 height 27
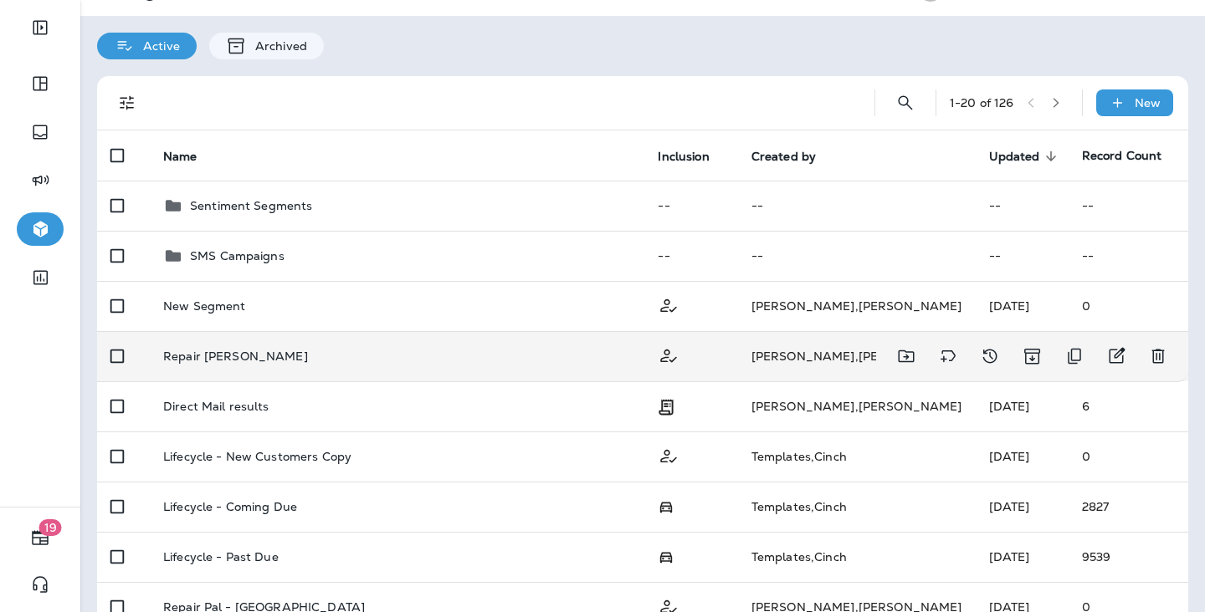
scroll to position [37, 0]
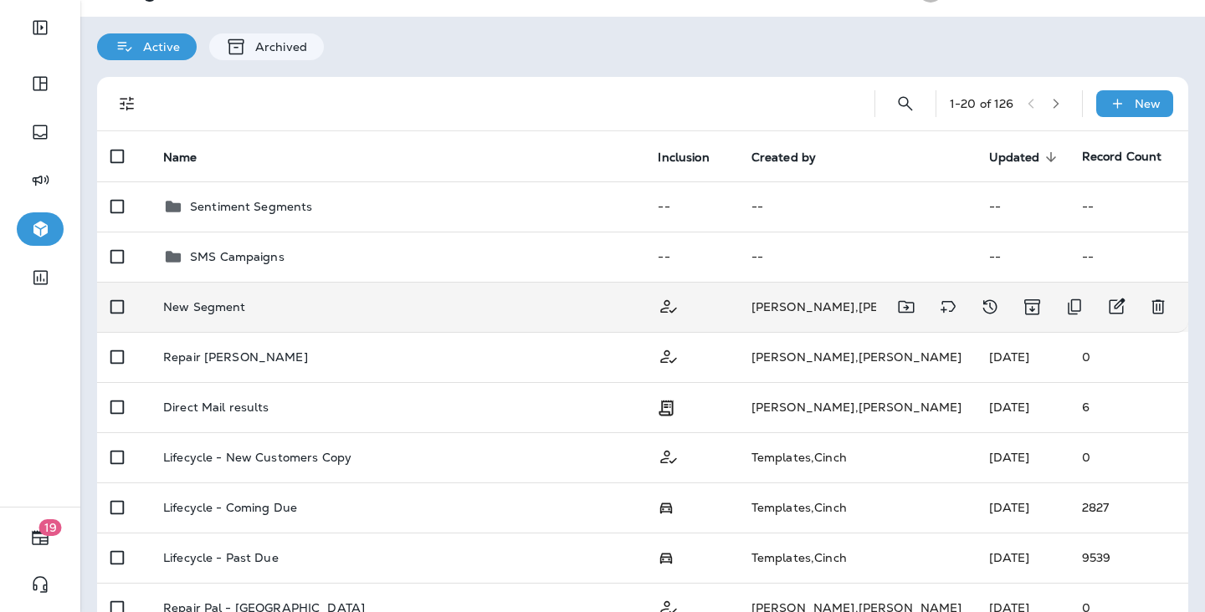
click at [233, 304] on td "New Segment" at bounding box center [397, 307] width 495 height 50
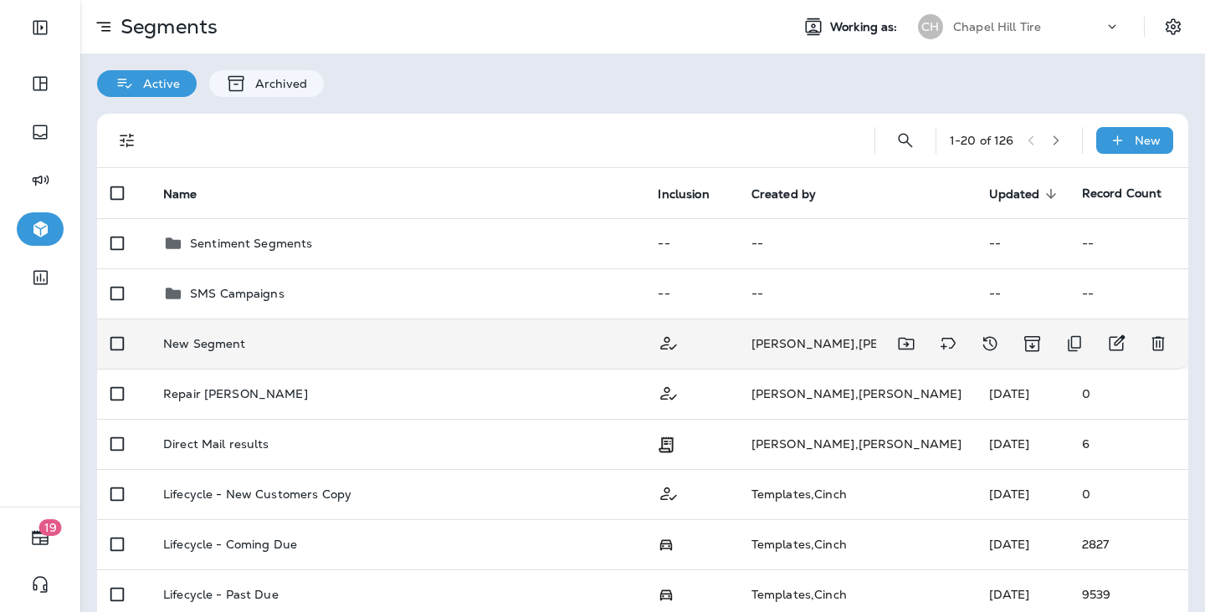
click at [1145, 327] on div at bounding box center [1031, 343] width 285 height 33
click at [1155, 334] on icon "Delete" at bounding box center [1158, 344] width 20 height 20
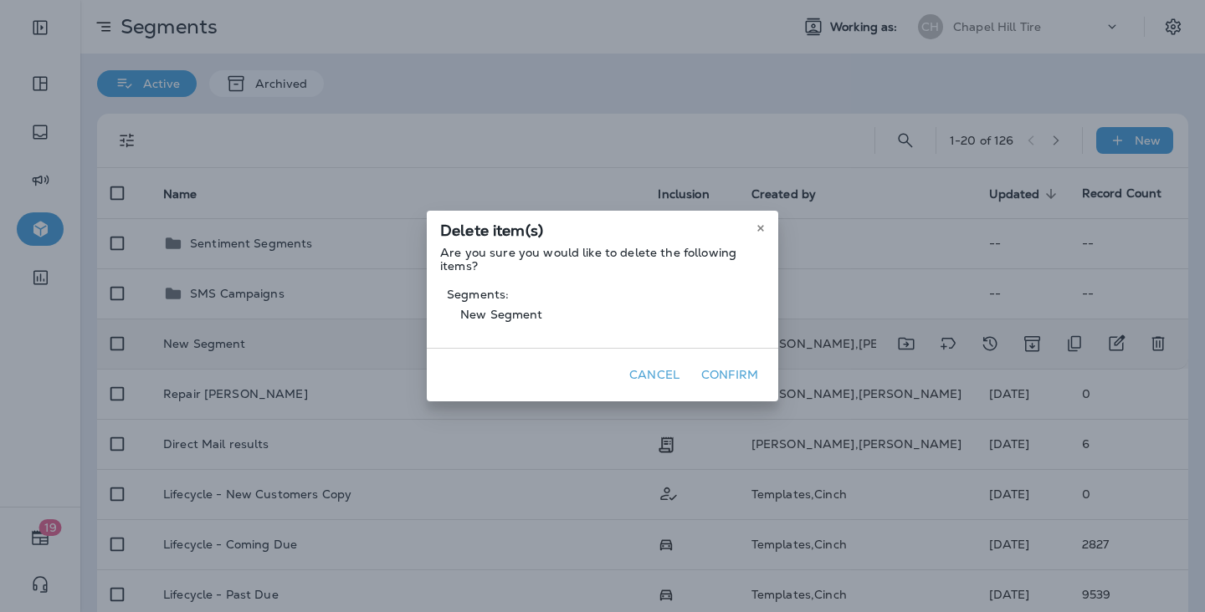
click at [724, 372] on button "Confirm" at bounding box center [729, 375] width 70 height 26
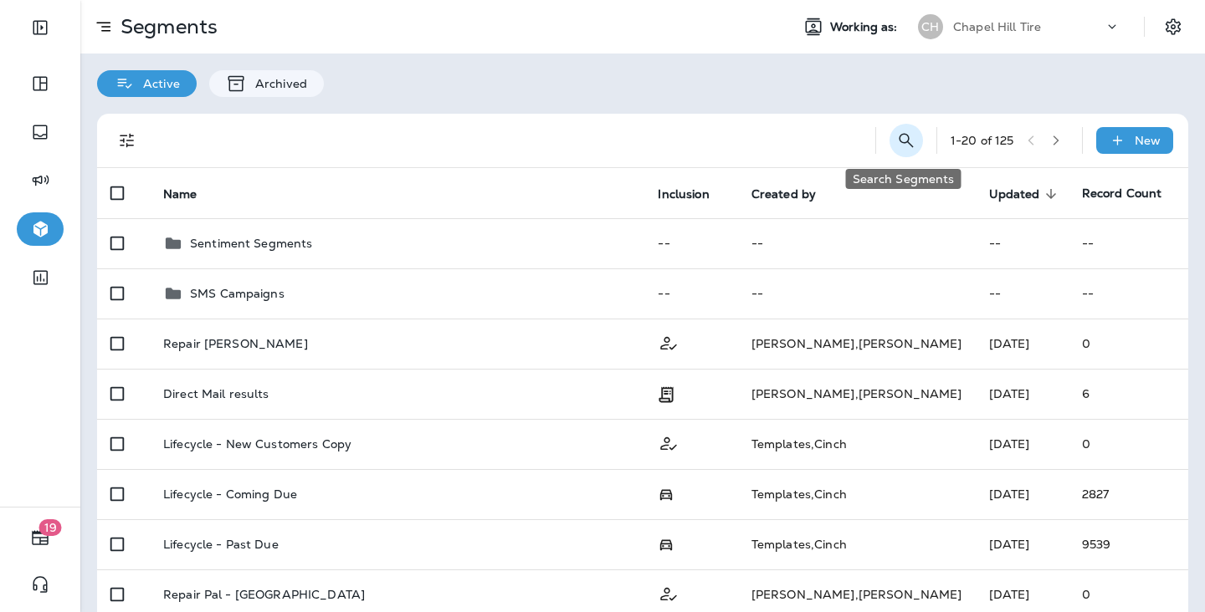
click at [902, 141] on icon "Search Segments" at bounding box center [906, 141] width 20 height 20
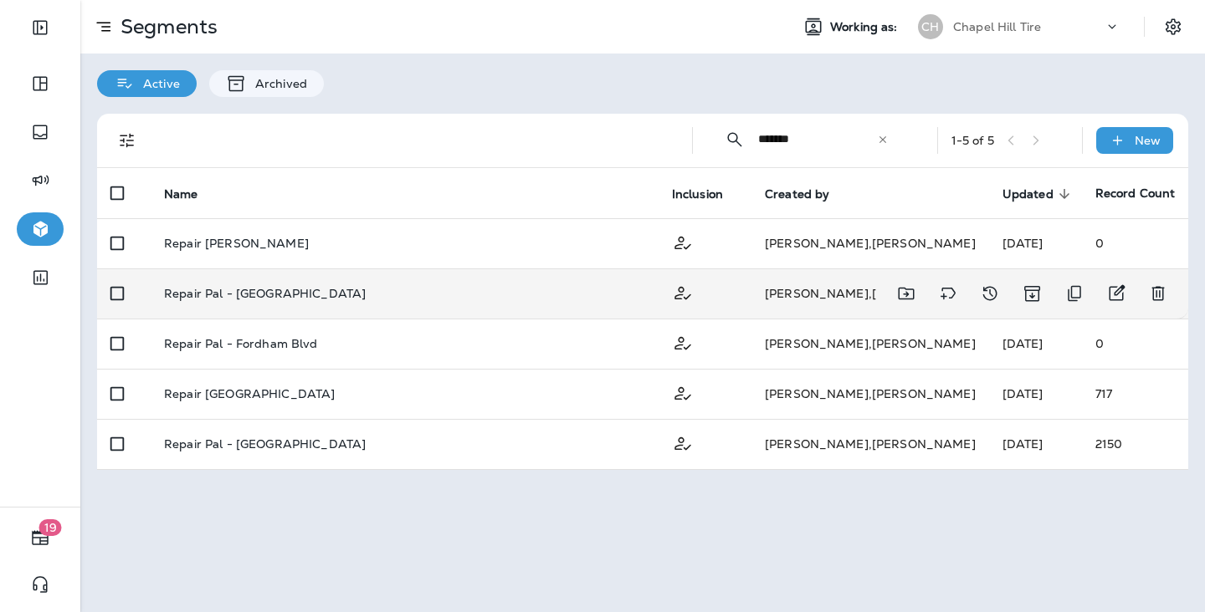
type input "******"
click at [277, 287] on p "Repair Pal - Franklin St" at bounding box center [265, 293] width 202 height 13
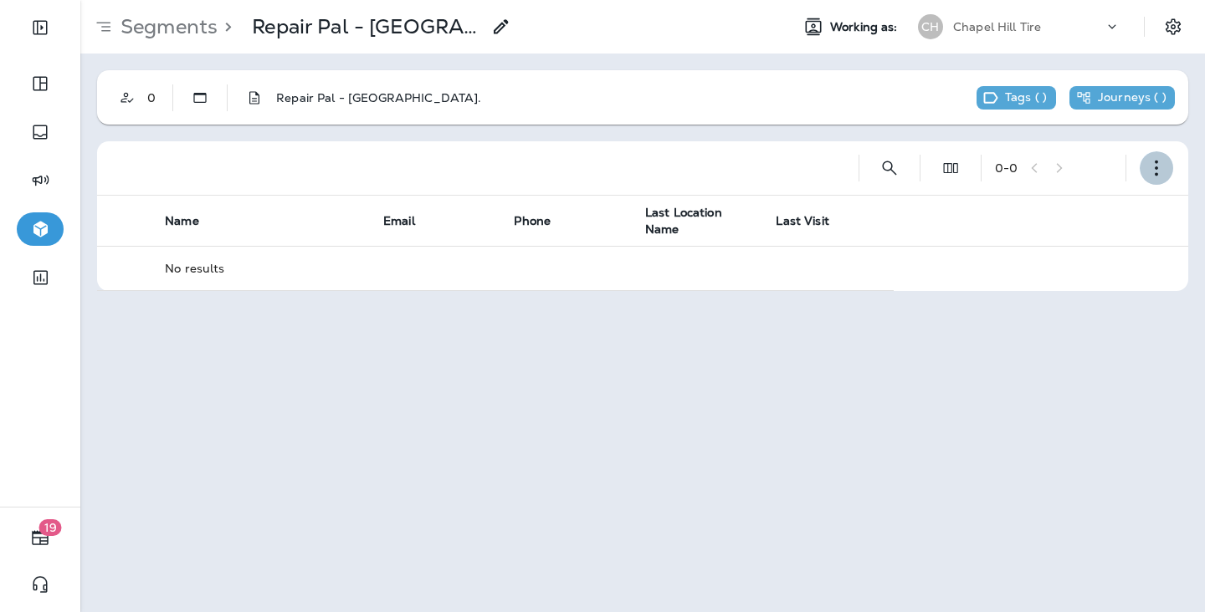
click at [1160, 165] on icon "button" at bounding box center [1156, 168] width 17 height 17
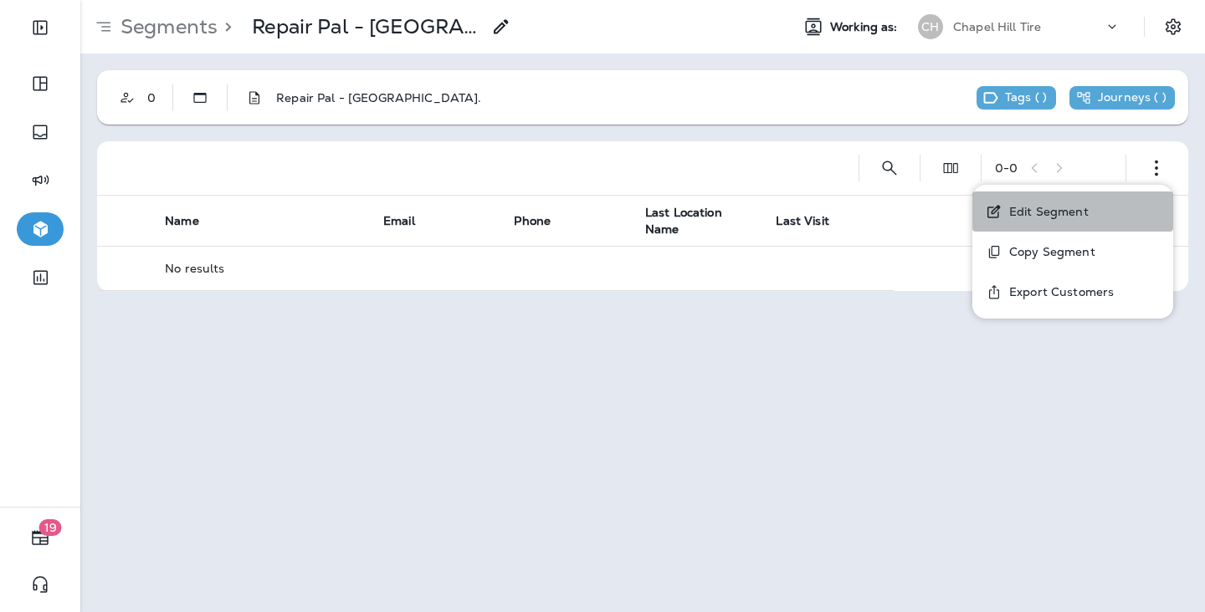
click at [1117, 213] on button "Edit Segment" at bounding box center [1072, 212] width 201 height 40
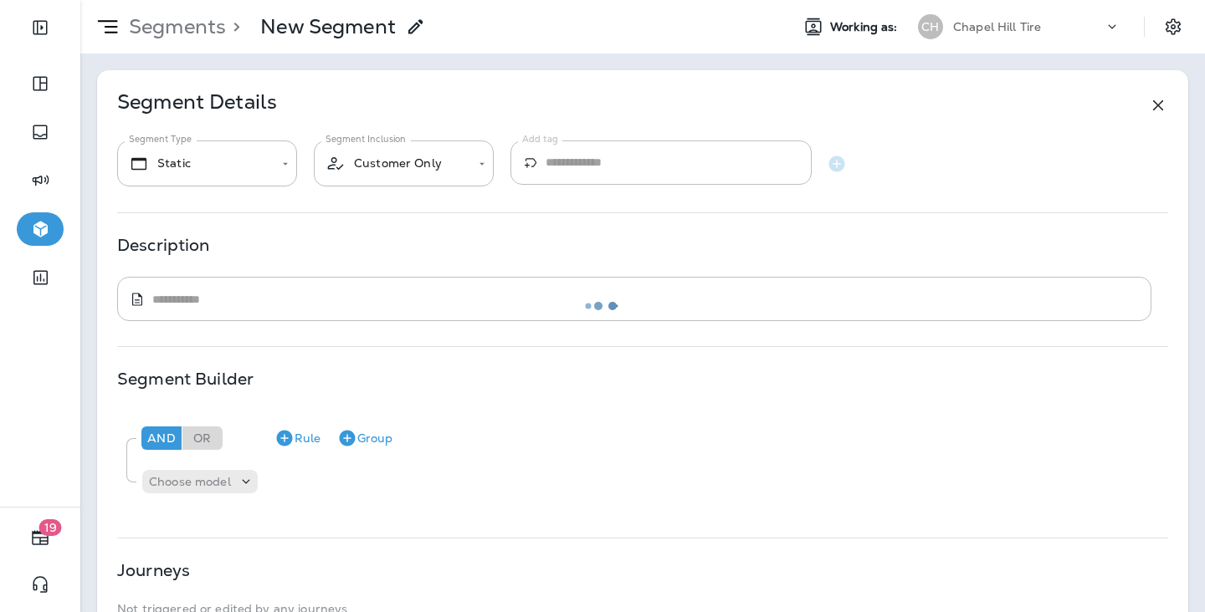
type textarea "**********"
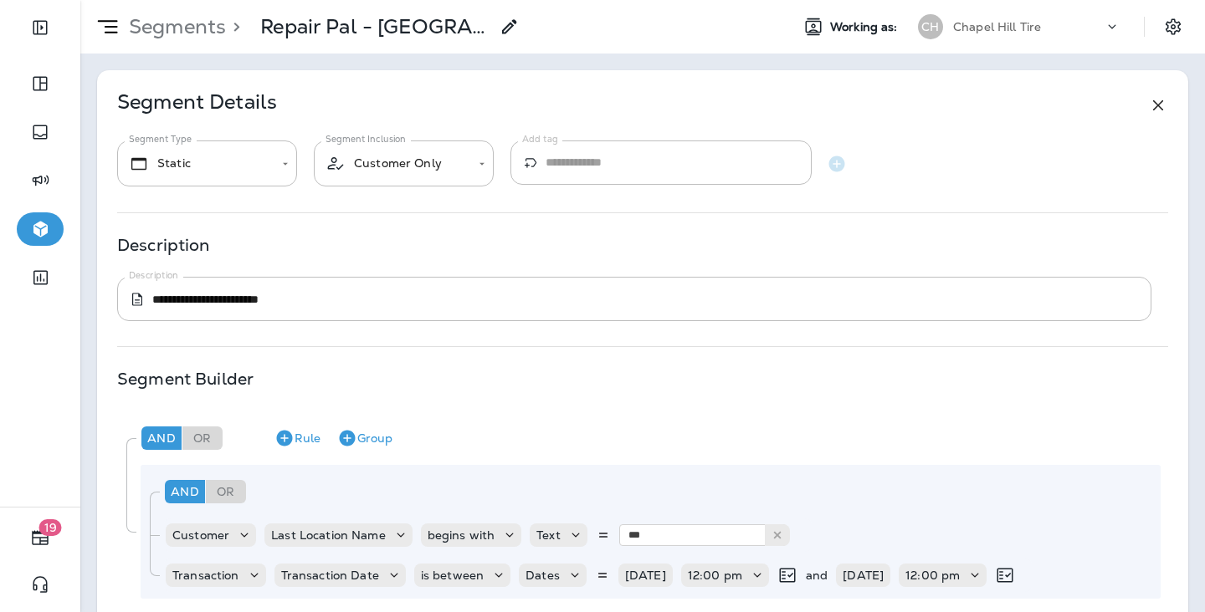
scroll to position [262, 0]
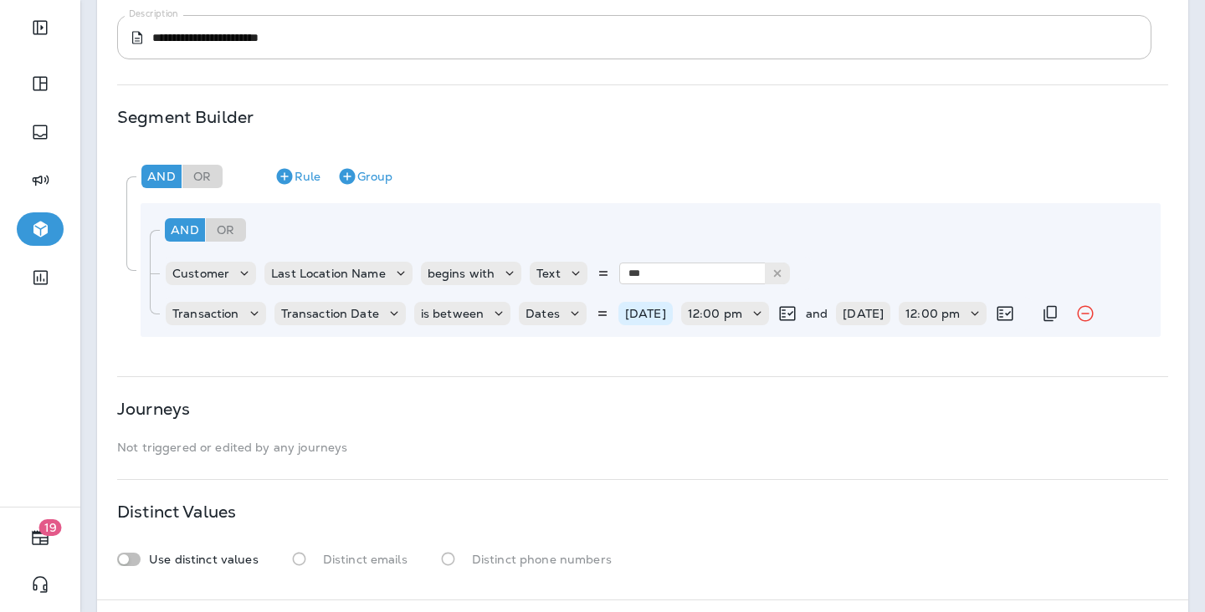
click at [666, 318] on p "06/01/25" at bounding box center [645, 313] width 41 height 13
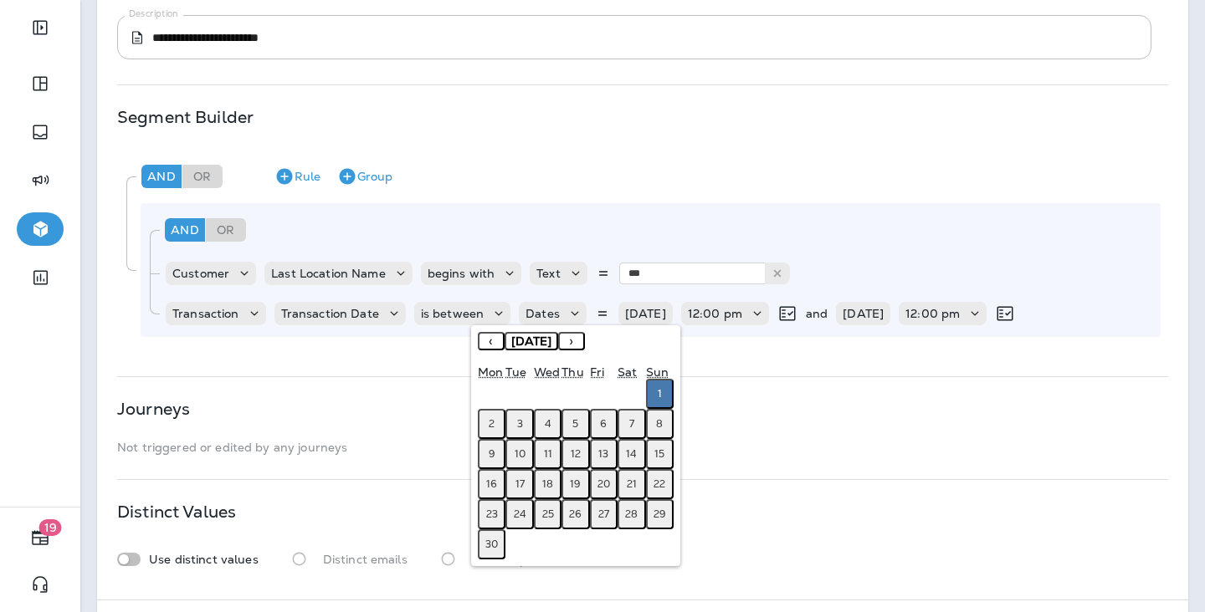
click at [494, 345] on button "‹" at bounding box center [491, 341] width 27 height 18
click at [493, 345] on button "‹" at bounding box center [491, 341] width 27 height 18
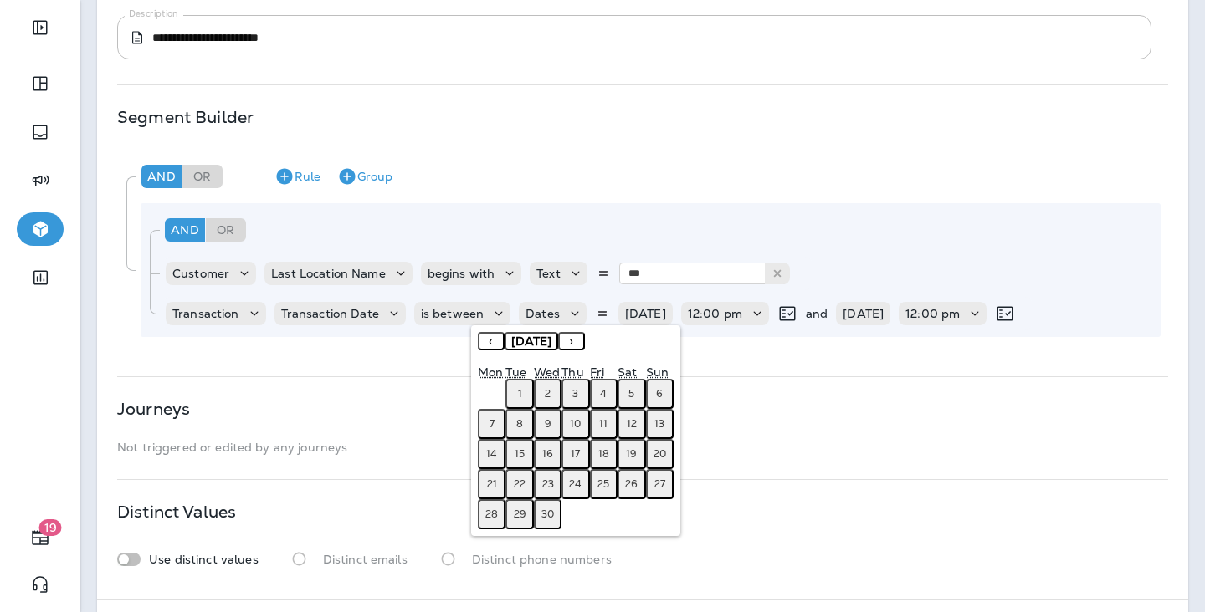
click at [493, 345] on button "‹" at bounding box center [491, 341] width 27 height 18
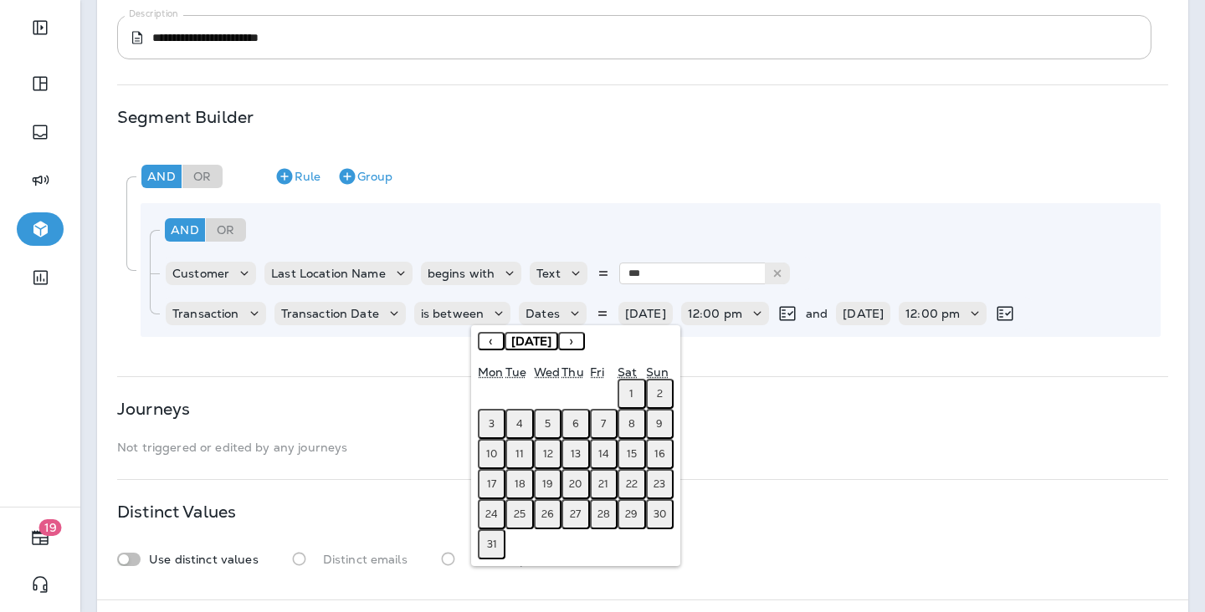
click at [493, 345] on button "‹" at bounding box center [491, 341] width 27 height 18
click at [488, 341] on button "‹" at bounding box center [491, 341] width 27 height 18
click at [551, 392] on button "1" at bounding box center [548, 394] width 28 height 30
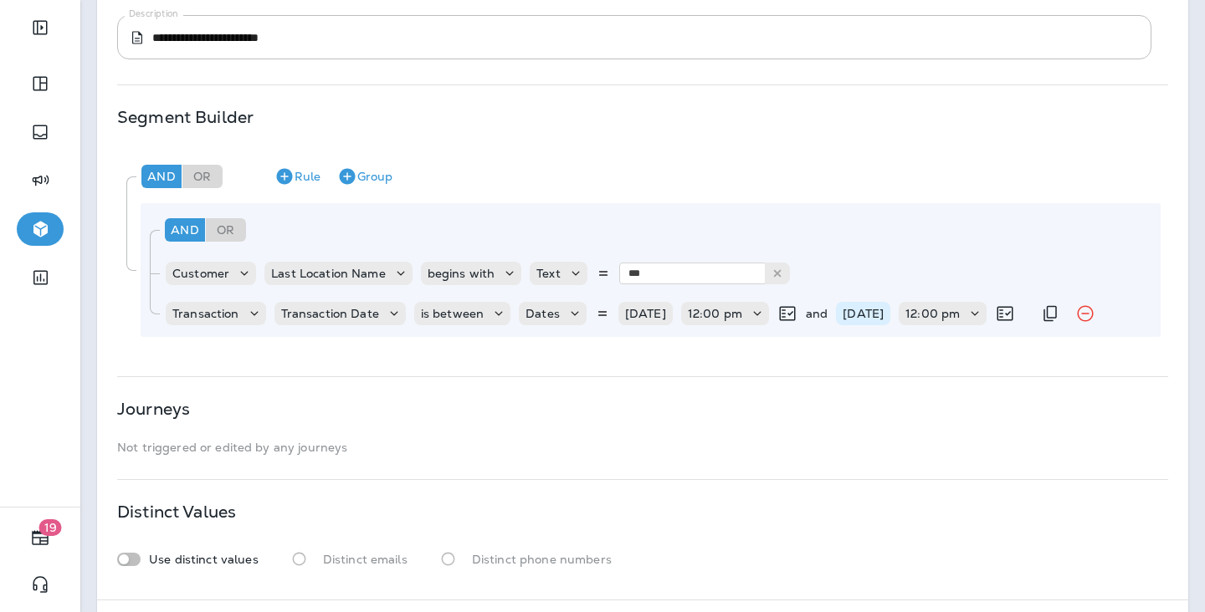
click at [869, 314] on p "09/23/25" at bounding box center [863, 313] width 41 height 13
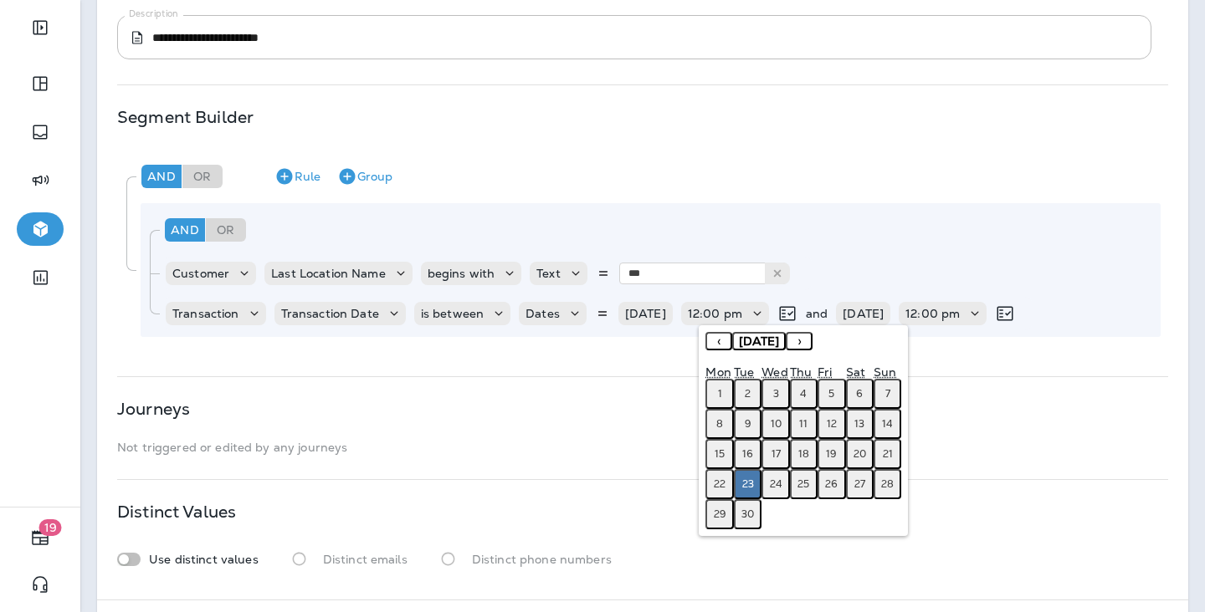
click at [812, 344] on button "›" at bounding box center [799, 341] width 27 height 18
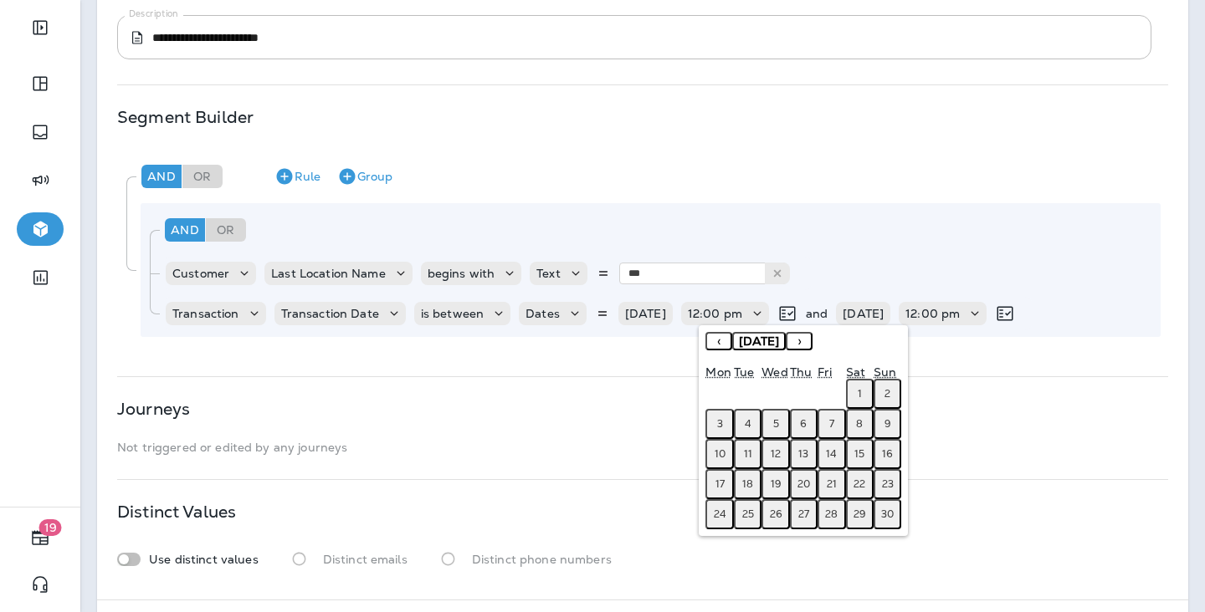
click at [812, 344] on button "›" at bounding box center [799, 341] width 27 height 18
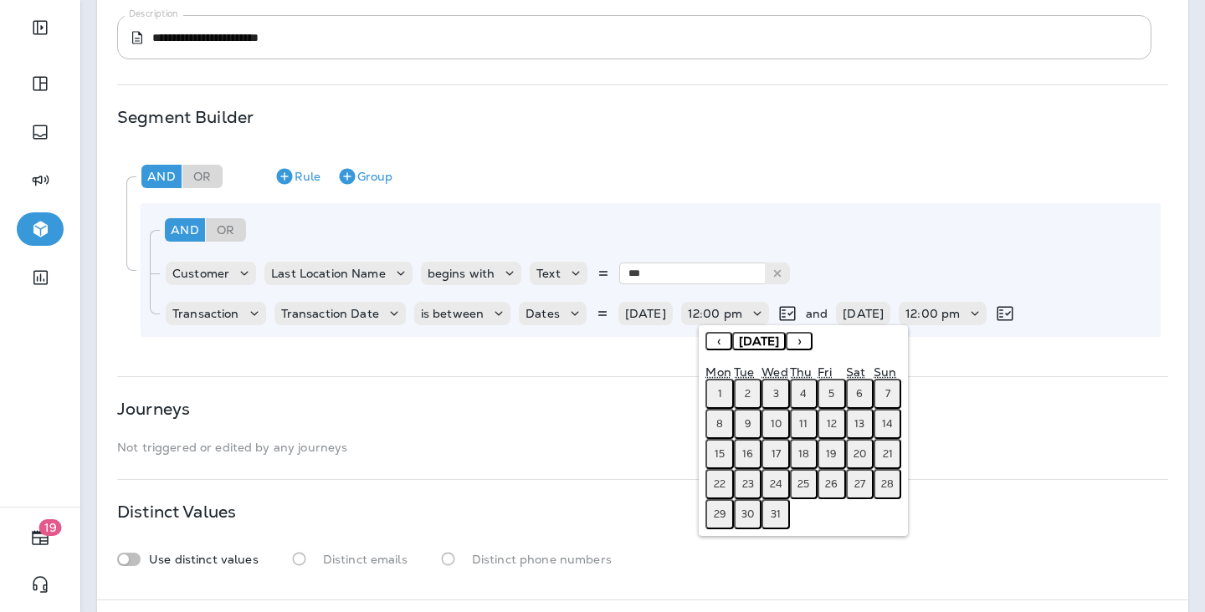
click at [716, 341] on button "‹" at bounding box center [718, 341] width 27 height 18
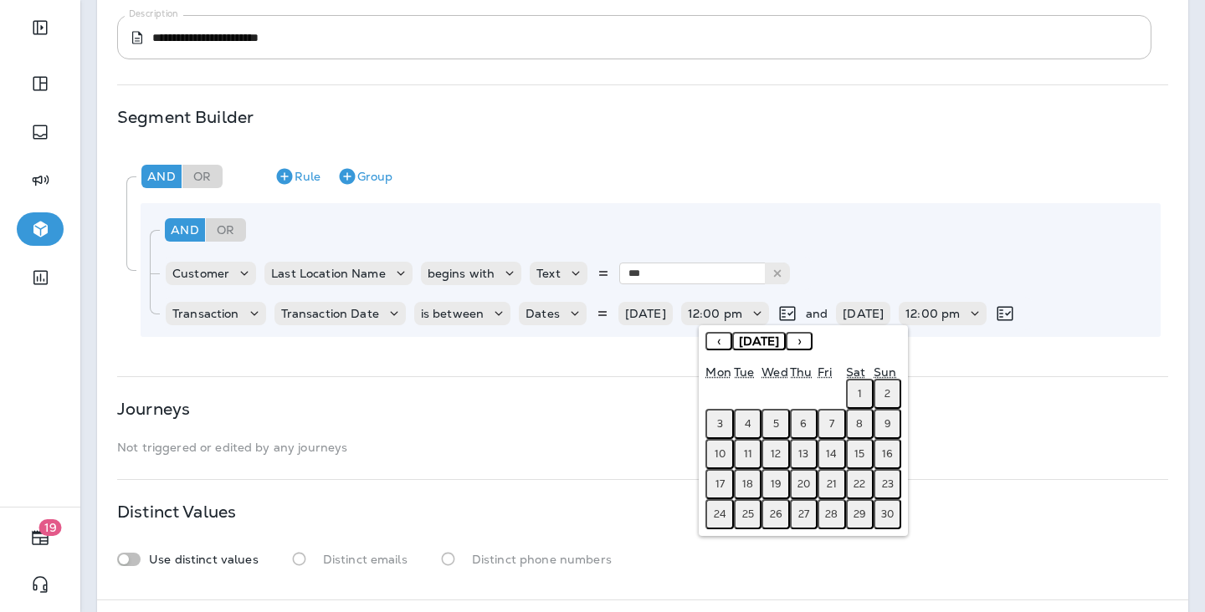
click at [812, 338] on button "›" at bounding box center [799, 341] width 27 height 18
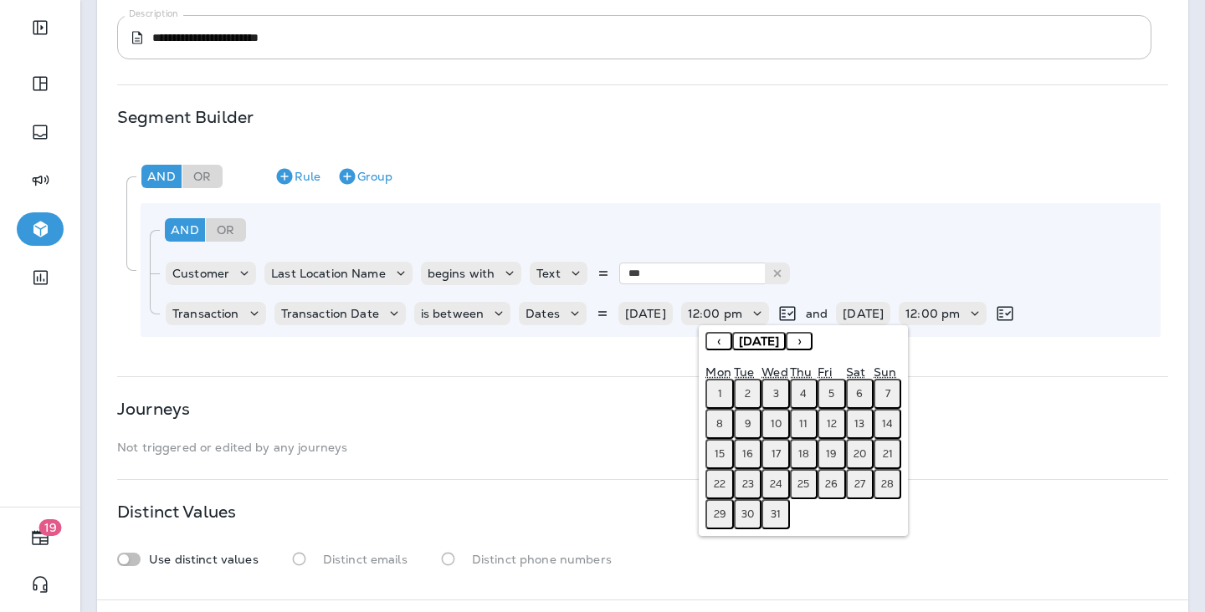
click at [812, 338] on button "›" at bounding box center [799, 341] width 27 height 18
click at [717, 341] on button "‹" at bounding box center [718, 341] width 27 height 18
click at [718, 341] on button "‹" at bounding box center [718, 341] width 27 height 18
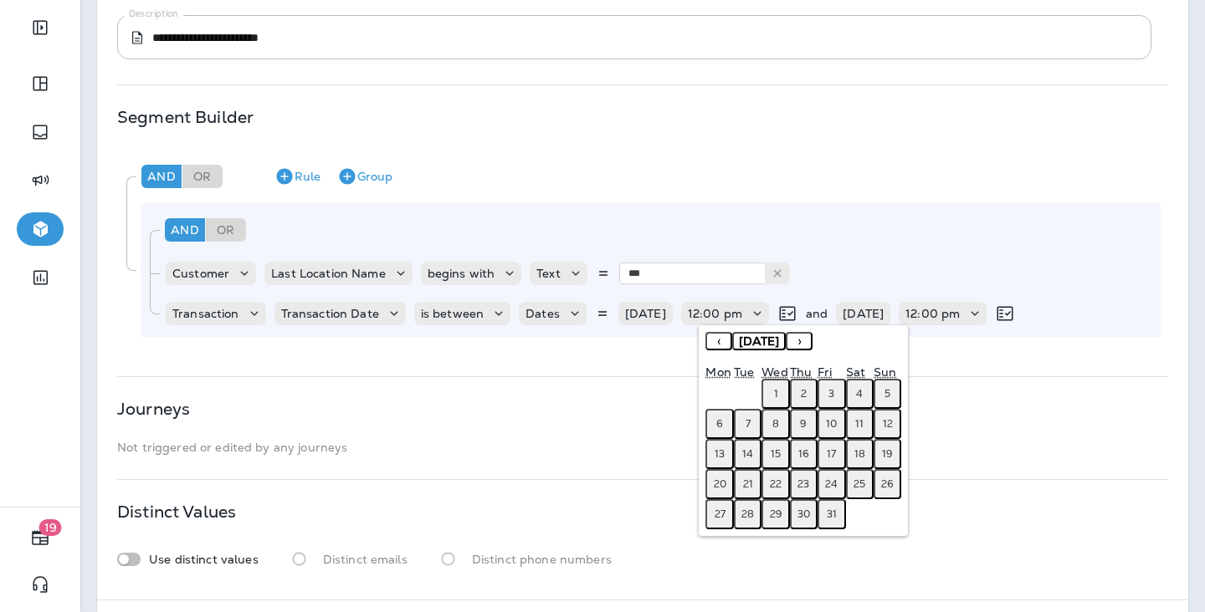
click at [718, 341] on button "‹" at bounding box center [718, 341] width 27 height 18
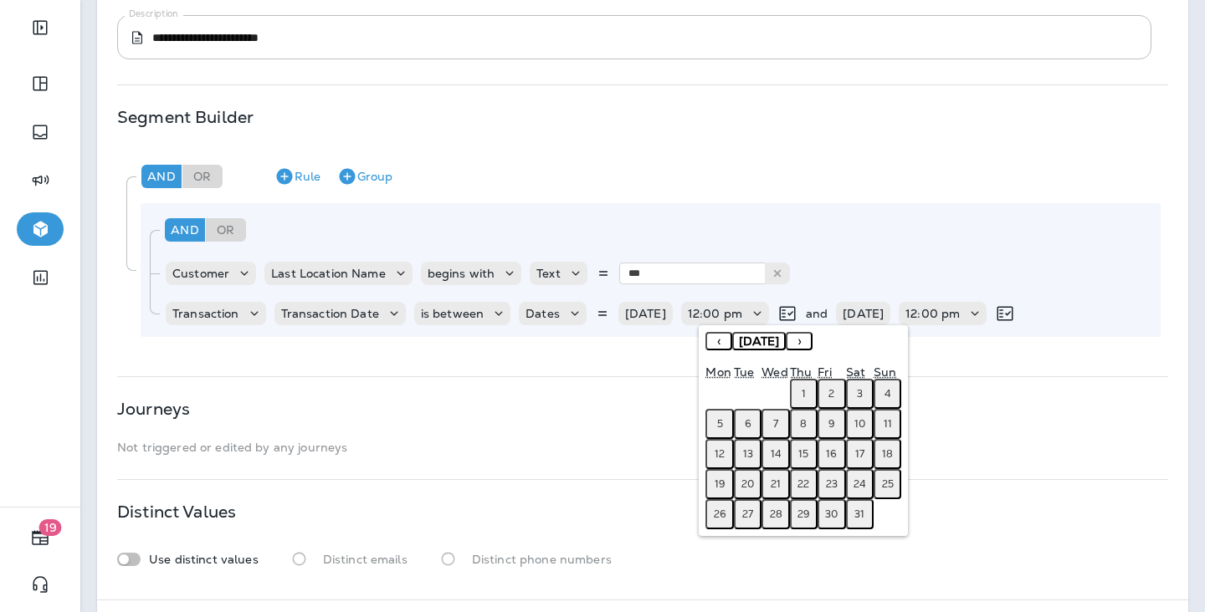
click at [718, 341] on button "‹" at bounding box center [718, 341] width 27 height 18
click at [867, 342] on div "« ‹ February 2025 › »" at bounding box center [803, 347] width 196 height 30
click at [812, 342] on button "›" at bounding box center [799, 341] width 27 height 18
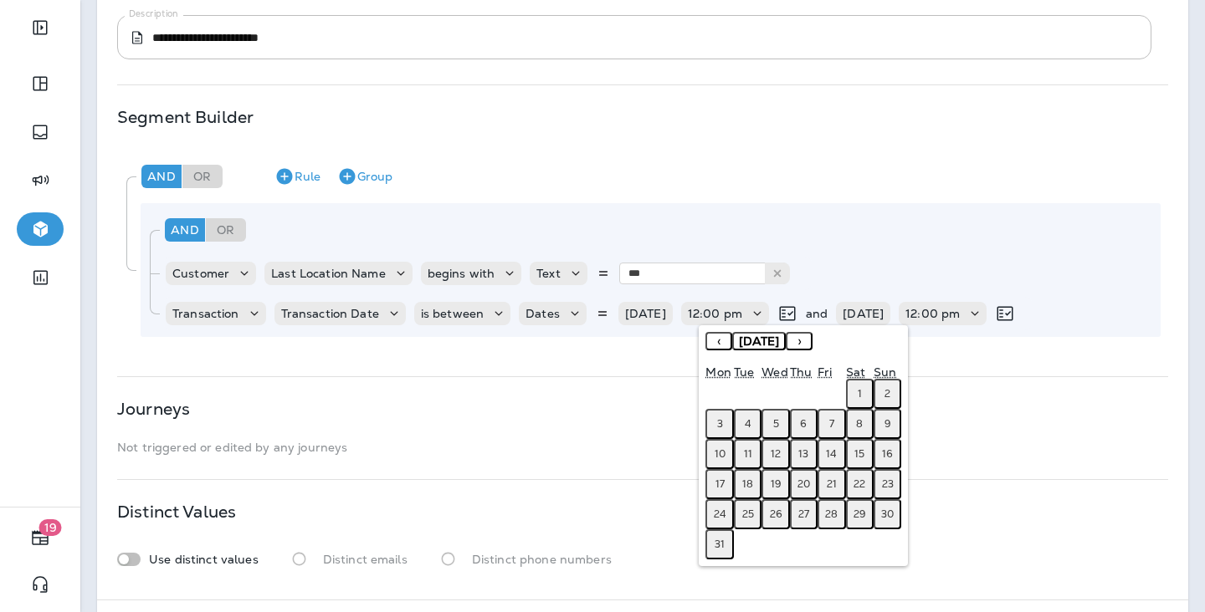
click at [854, 342] on div "« ‹ March 2025 › »" at bounding box center [803, 347] width 196 height 30
click at [720, 546] on abbr "31" at bounding box center [720, 544] width 10 height 13
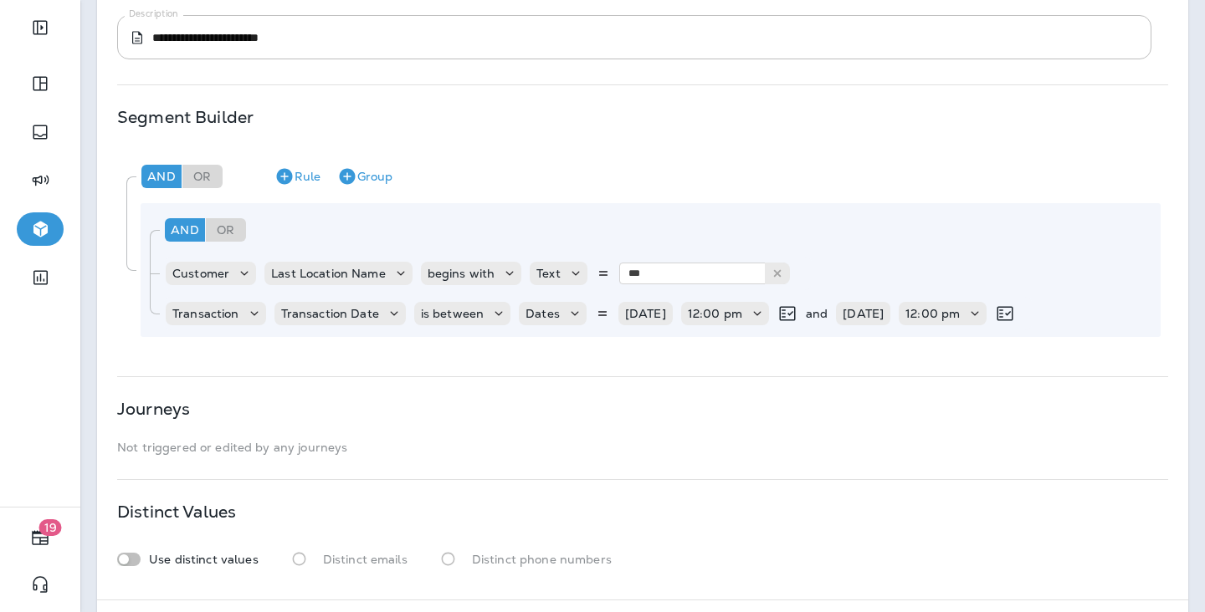
click at [966, 392] on div "**********" at bounding box center [642, 204] width 1091 height 792
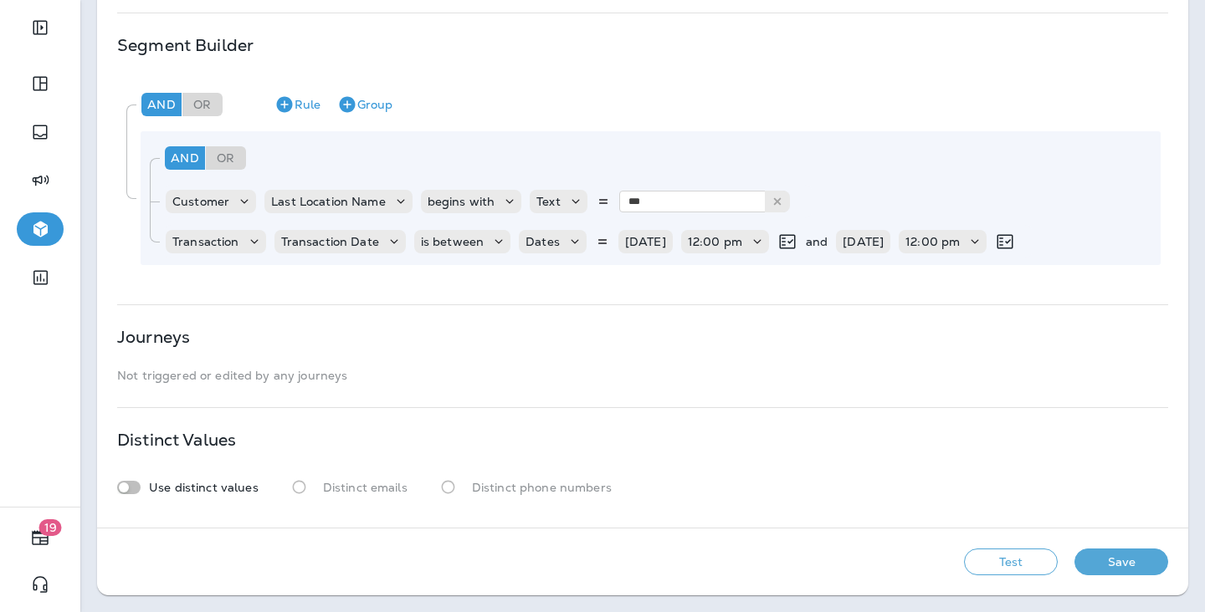
scroll to position [334, 0]
click at [1130, 561] on button "Save" at bounding box center [1121, 562] width 94 height 27
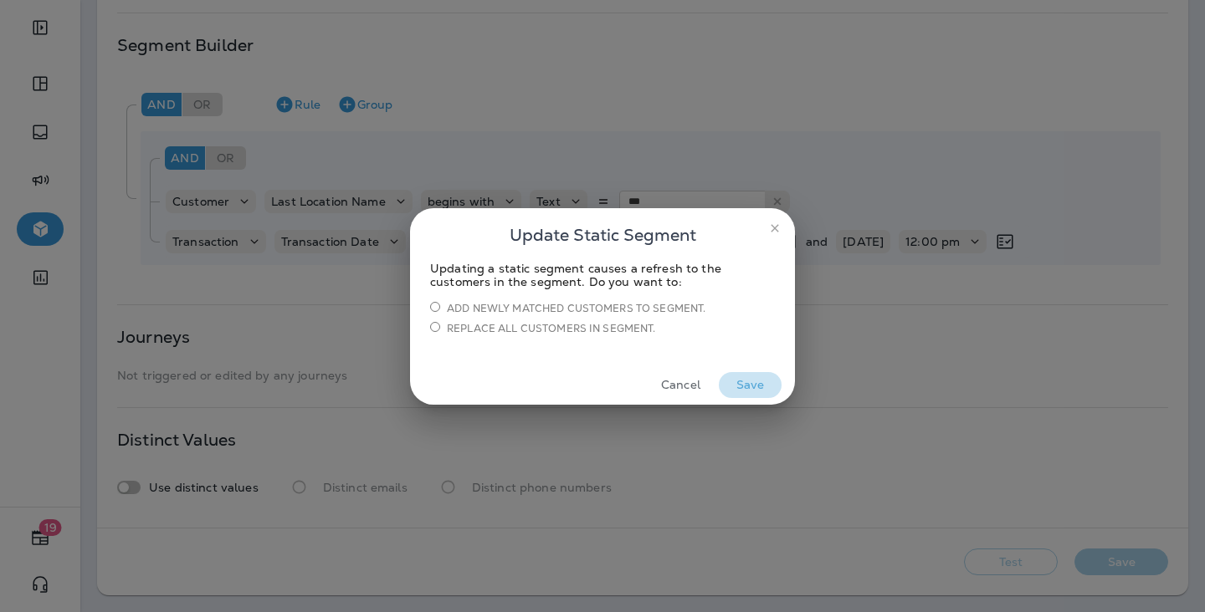
click at [763, 382] on button "Save" at bounding box center [750, 385] width 63 height 26
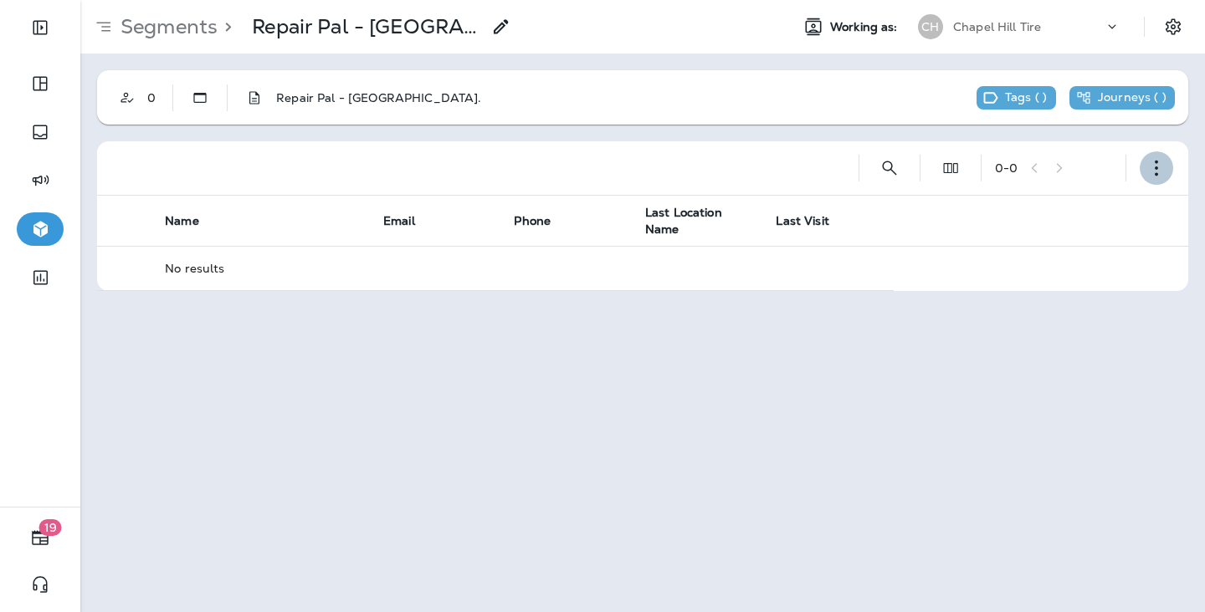
click at [1152, 163] on icon "button" at bounding box center [1156, 168] width 17 height 17
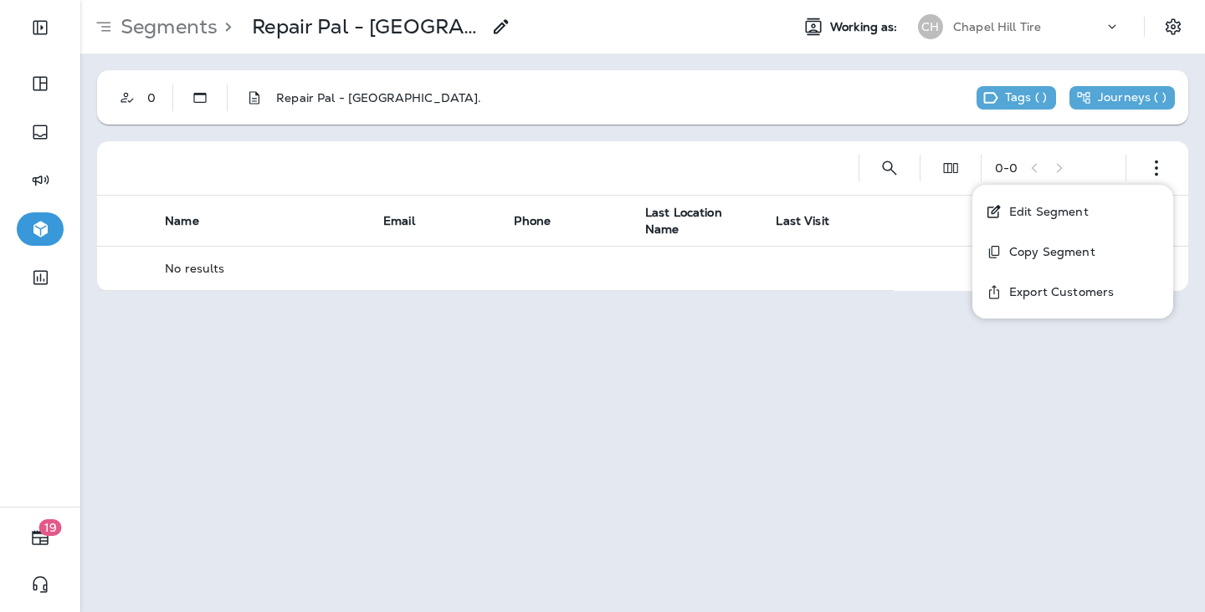
click at [1111, 212] on button "Edit Segment" at bounding box center [1072, 212] width 201 height 40
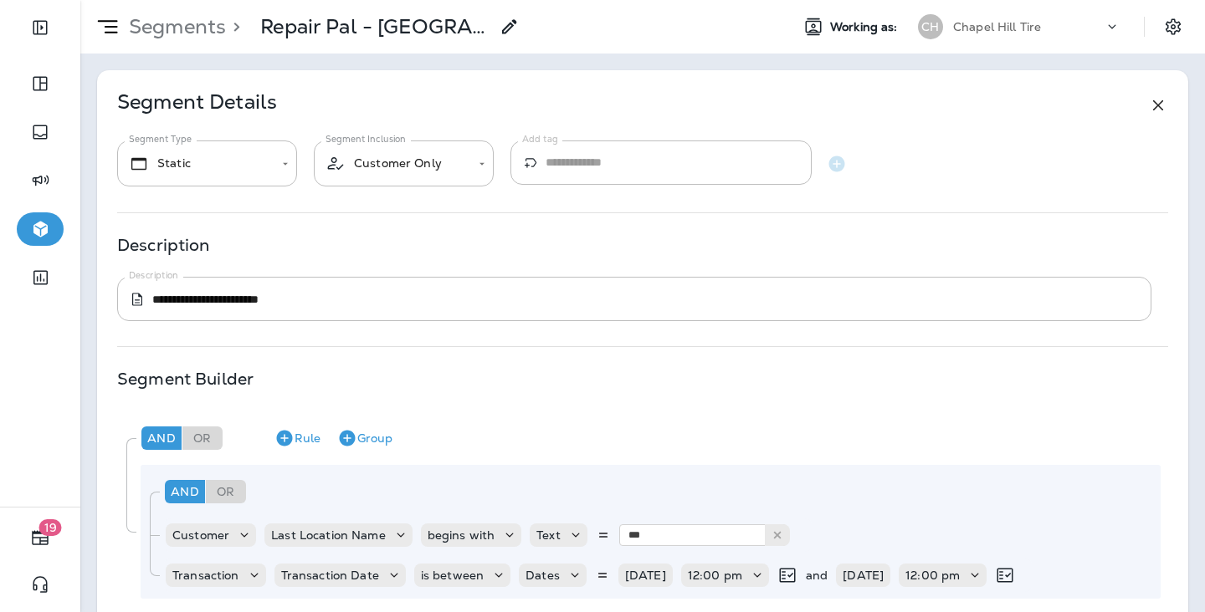
type textarea "**********"
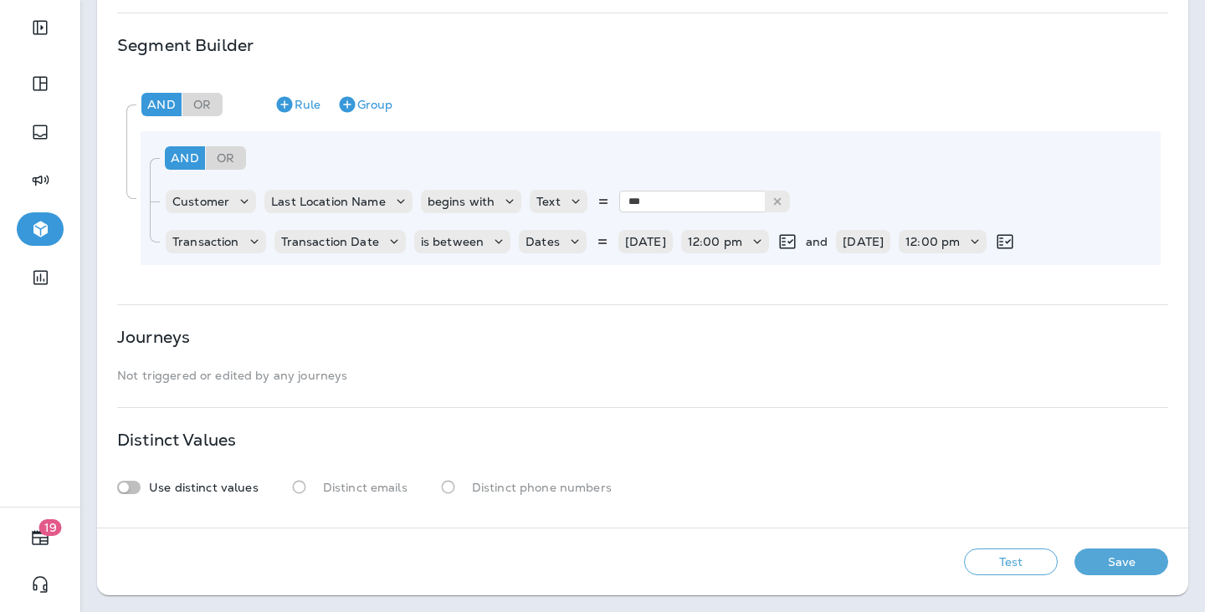
scroll to position [334, 0]
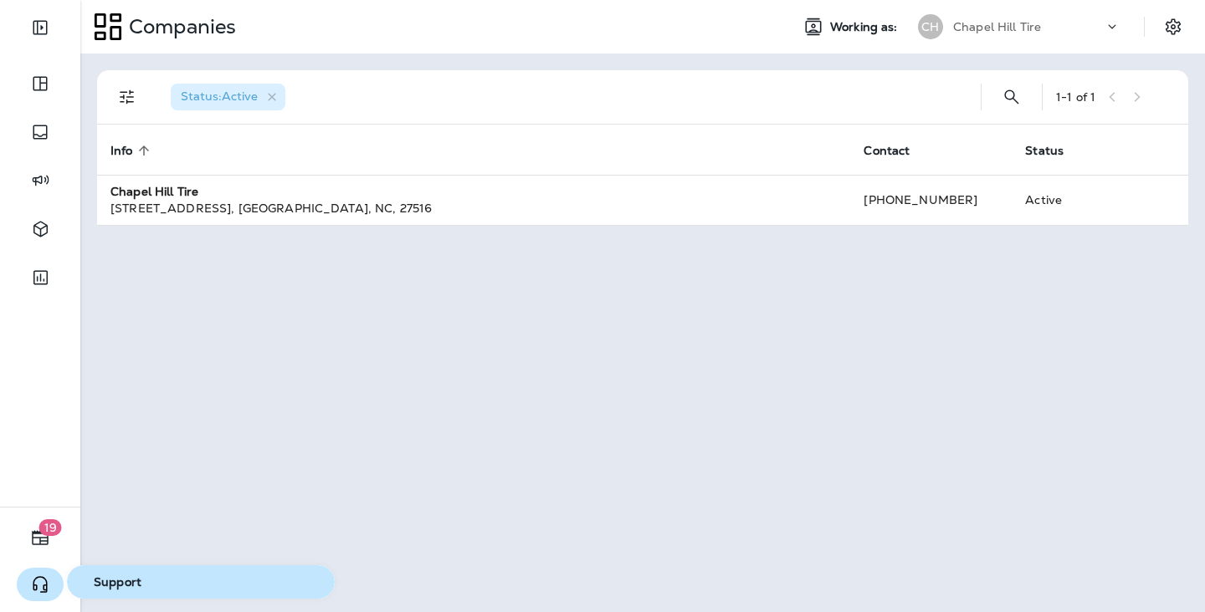
click at [44, 580] on icon "button" at bounding box center [40, 585] width 20 height 20
